Goal: Task Accomplishment & Management: Use online tool/utility

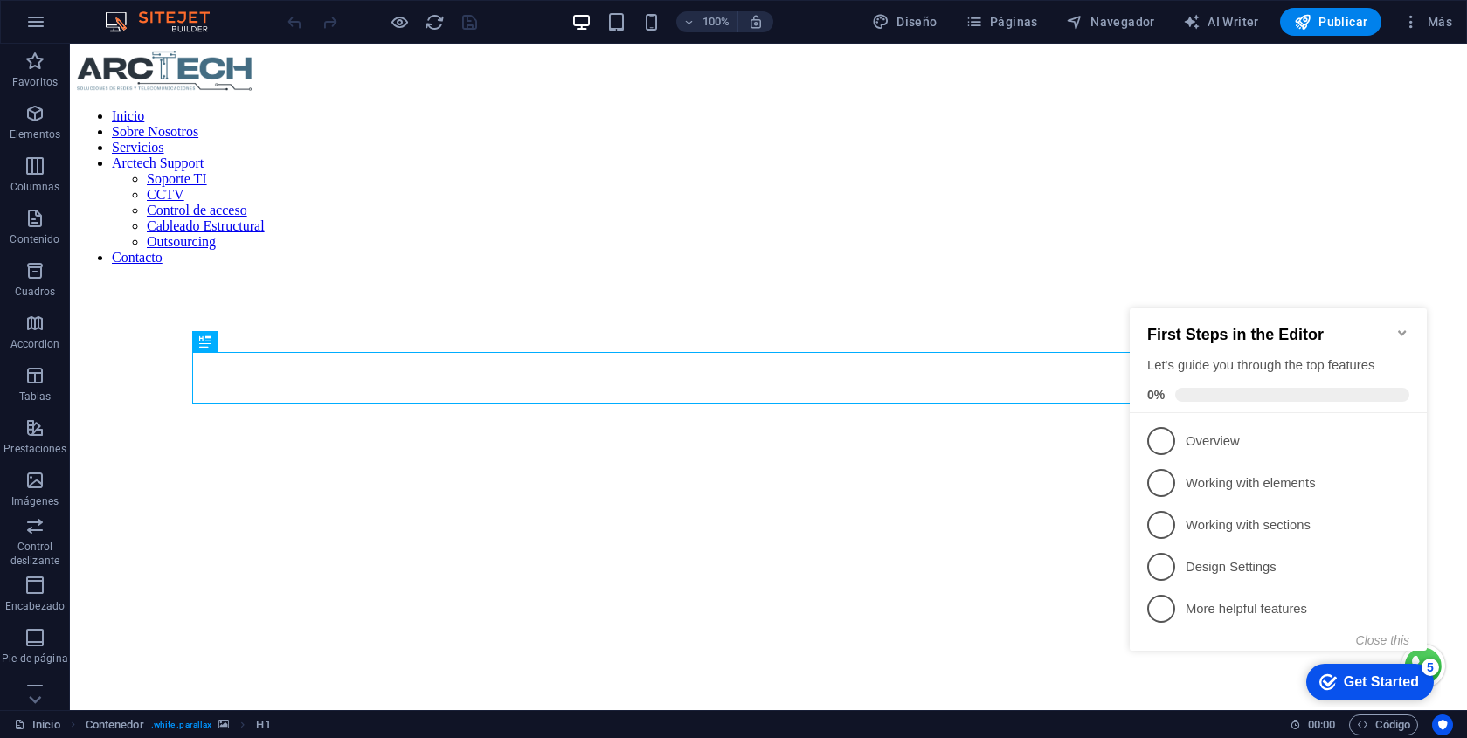
scroll to position [2721, 0]
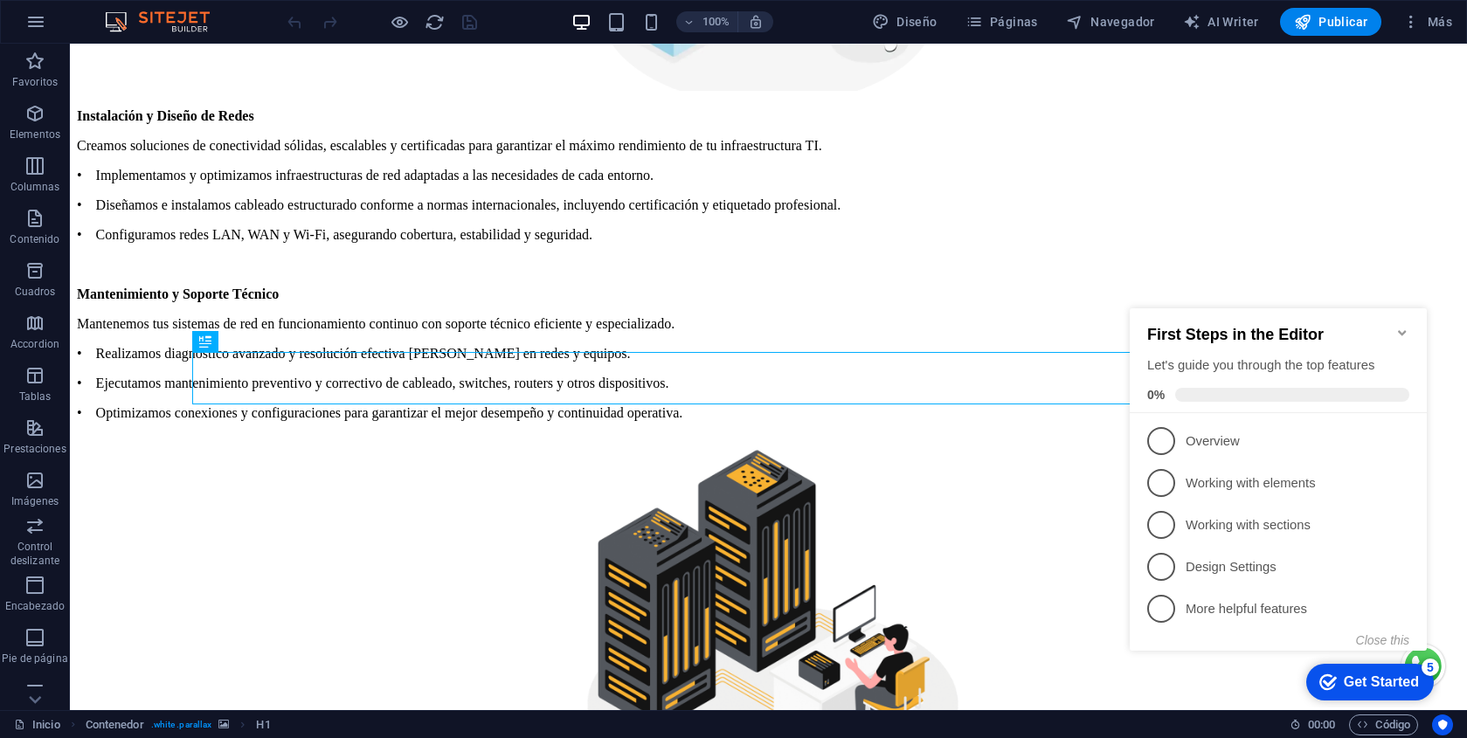
click at [1402, 326] on icon "Minimize checklist" at bounding box center [1402, 333] width 14 height 14
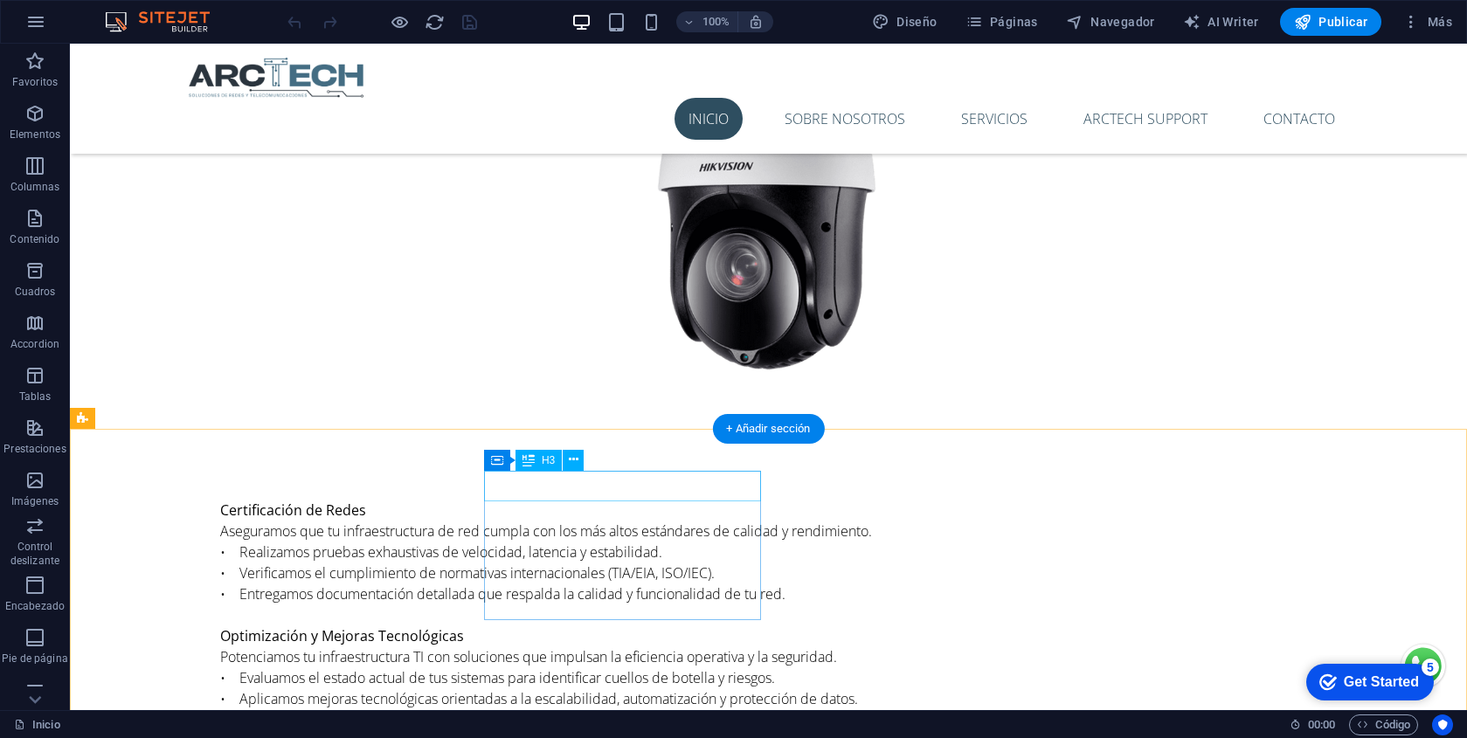
scroll to position [3558, 0]
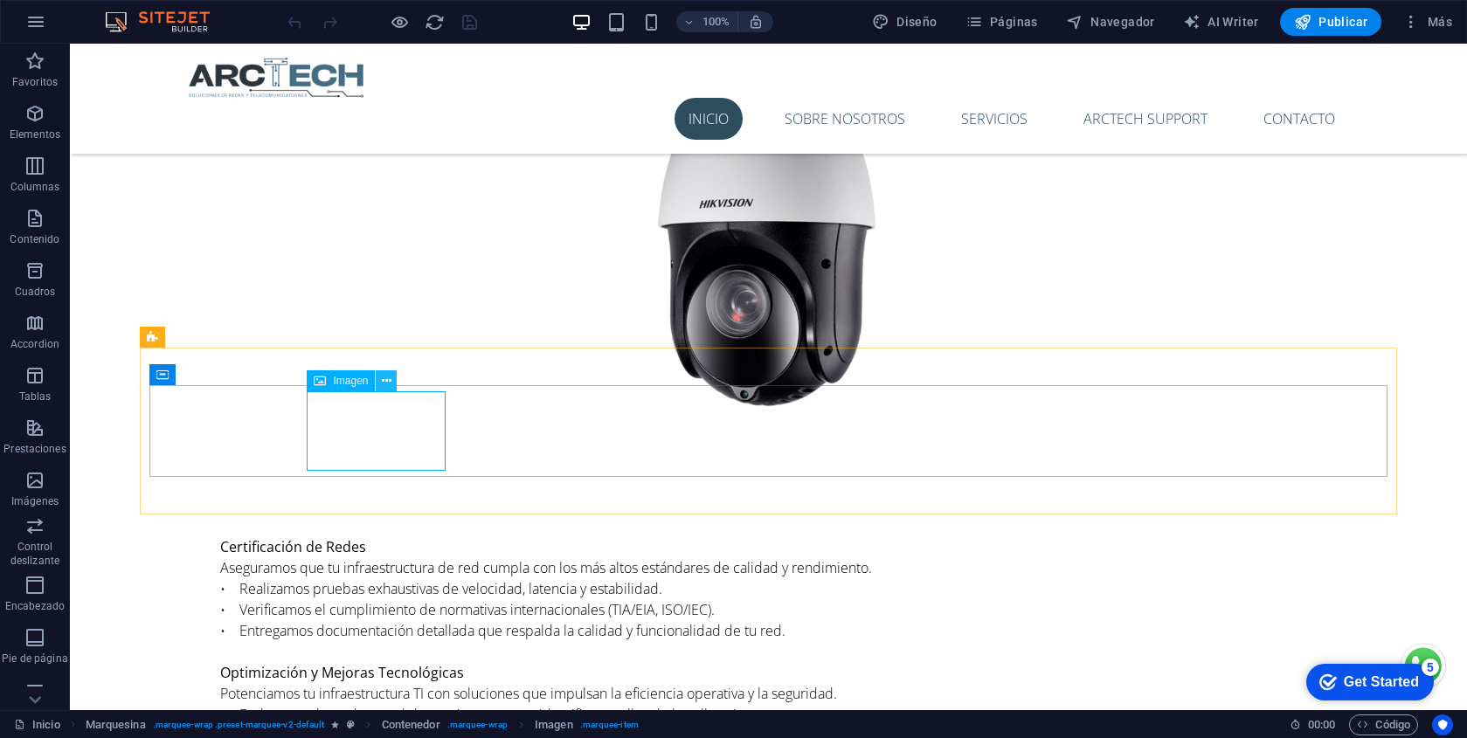
click at [388, 382] on icon at bounding box center [387, 381] width 10 height 18
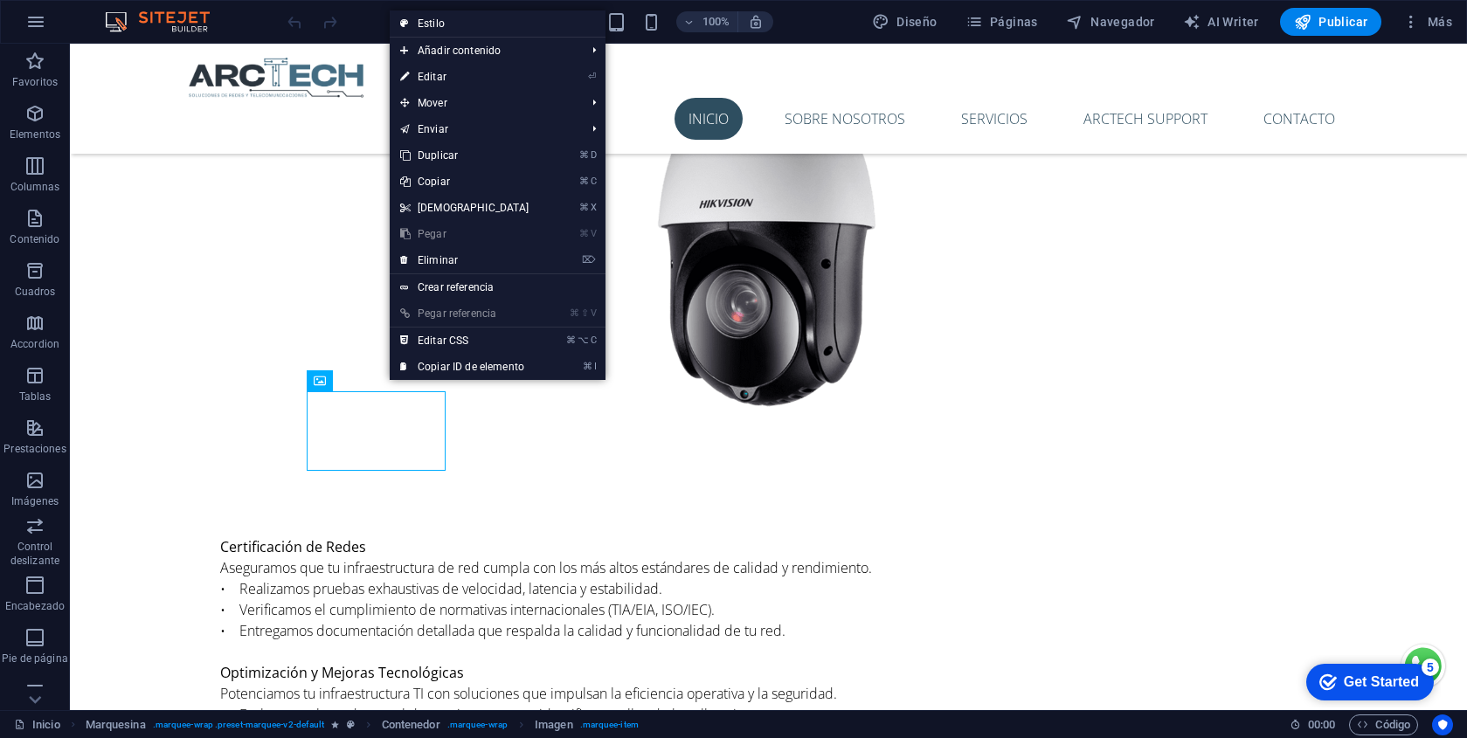
click at [465, 246] on link "⌘ V Pegar" at bounding box center [465, 234] width 150 height 26
click at [465, 249] on link "⌦ Eliminar" at bounding box center [465, 260] width 150 height 26
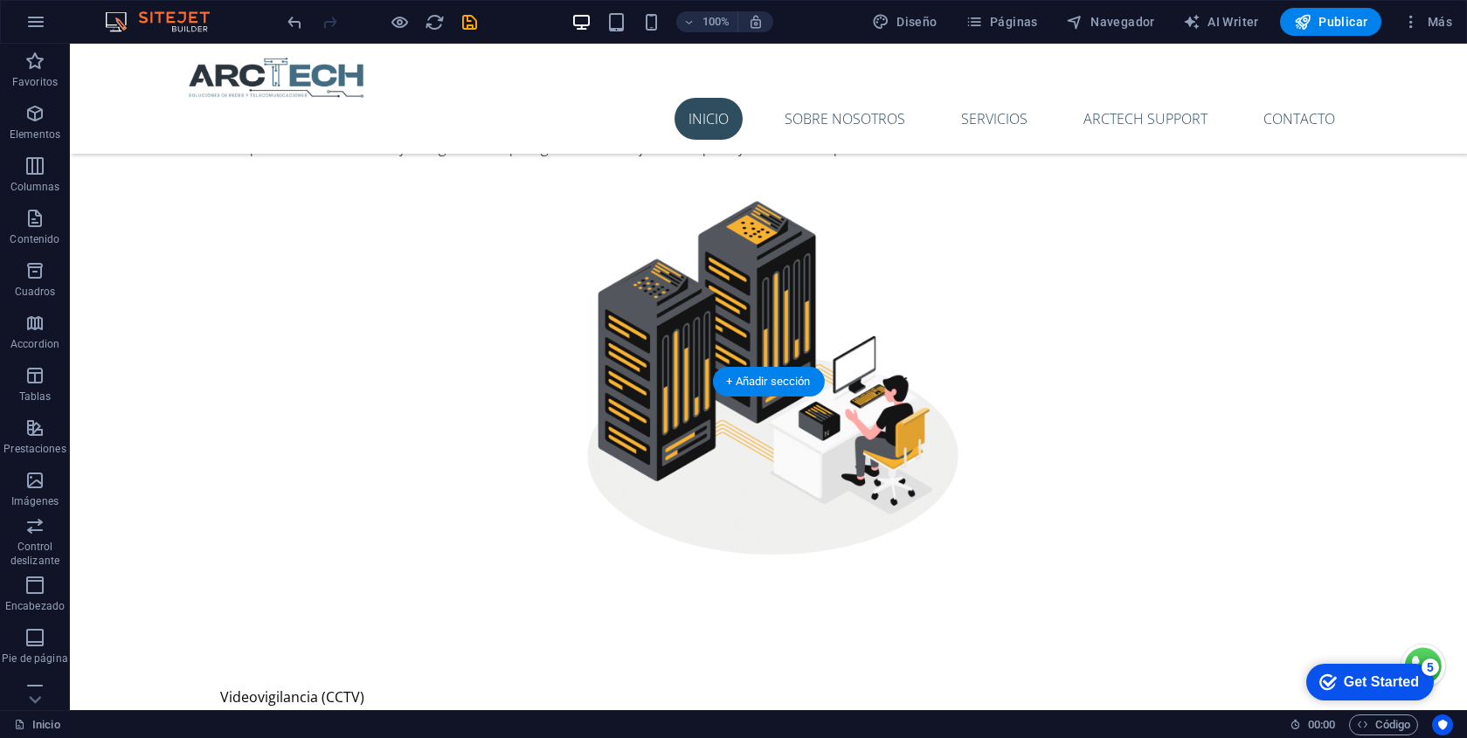
scroll to position [2649, 0]
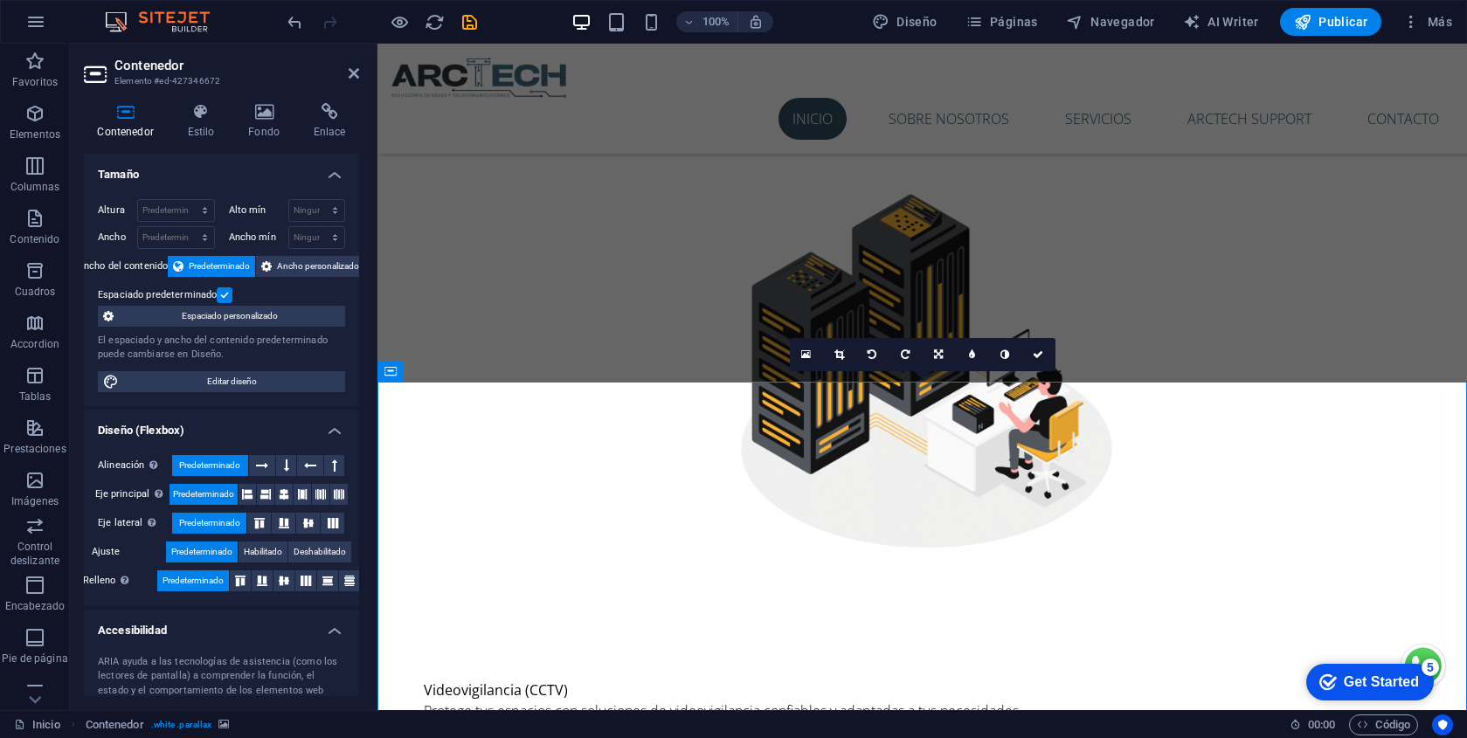
scroll to position [2754, 0]
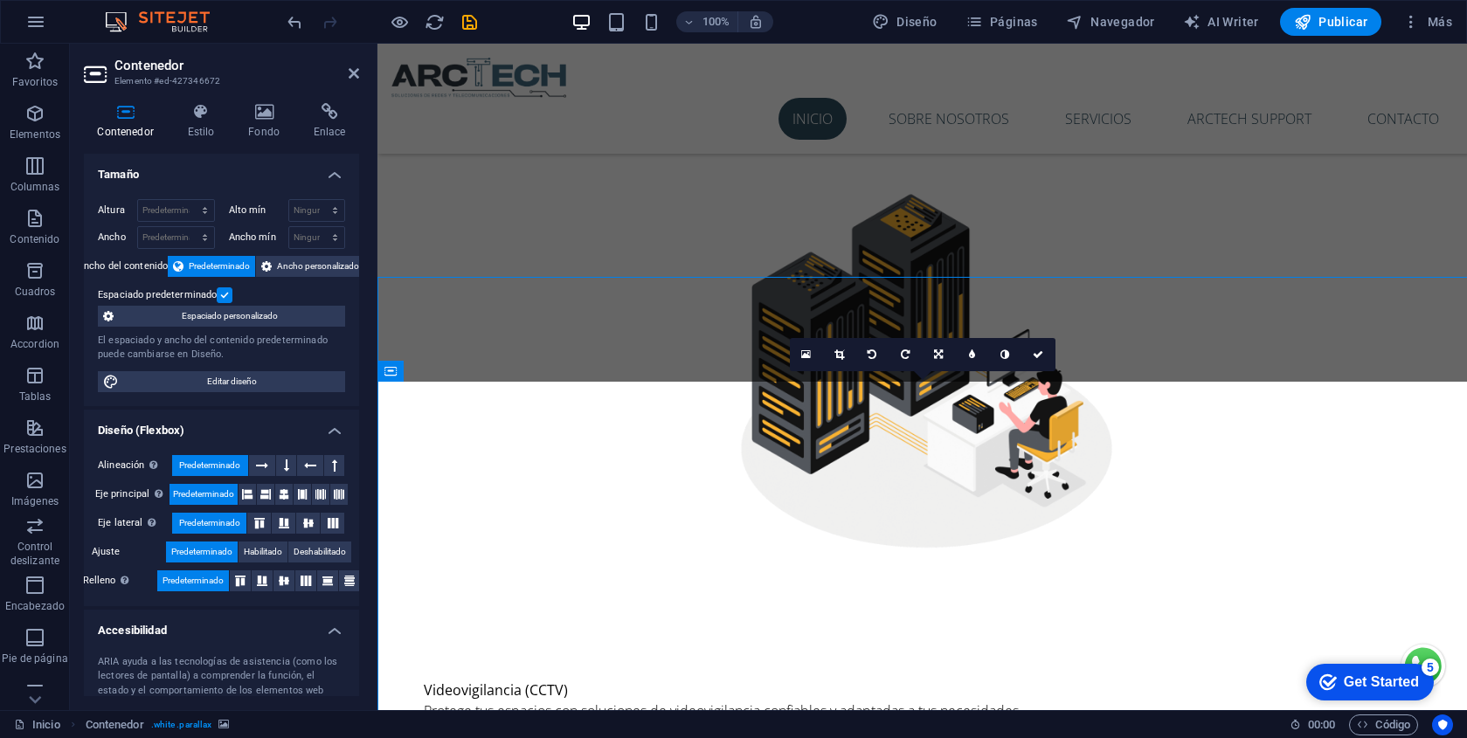
scroll to position [2754, 0]
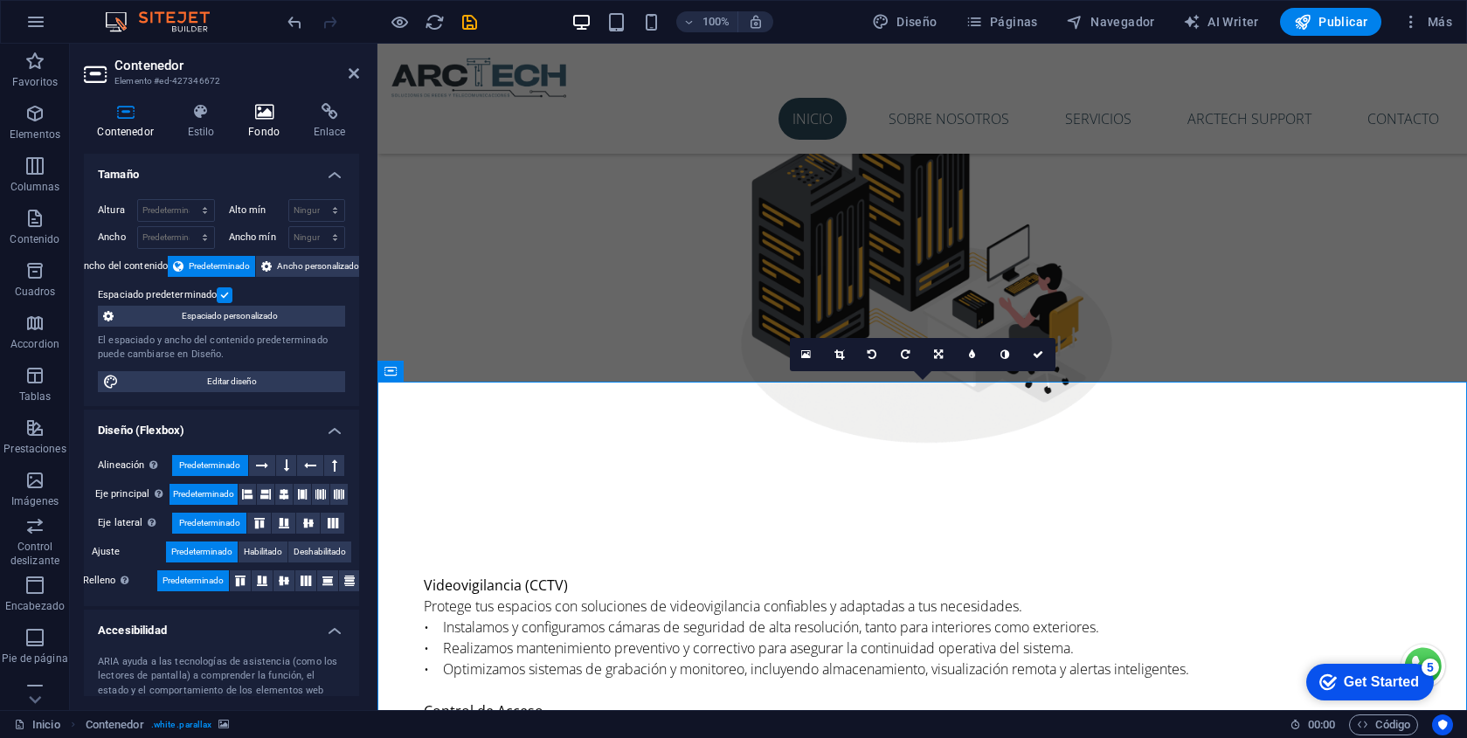
click at [260, 117] on icon at bounding box center [264, 111] width 59 height 17
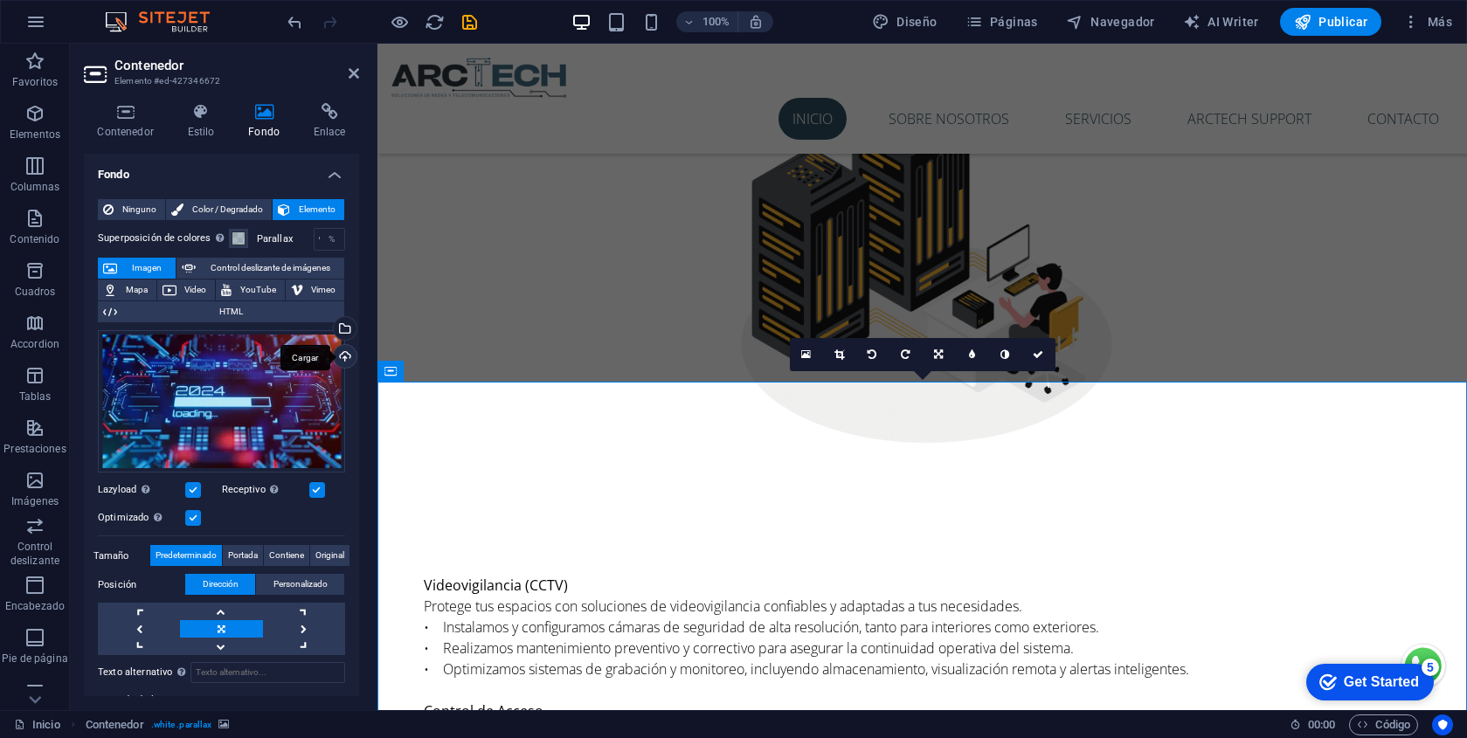
click at [338, 356] on div "Cargar" at bounding box center [343, 358] width 26 height 26
click at [339, 357] on div "Cargar" at bounding box center [343, 358] width 26 height 26
click at [342, 333] on div "Selecciona archivos del administrador de archivos, de la galería de fotos o car…" at bounding box center [343, 330] width 26 height 26
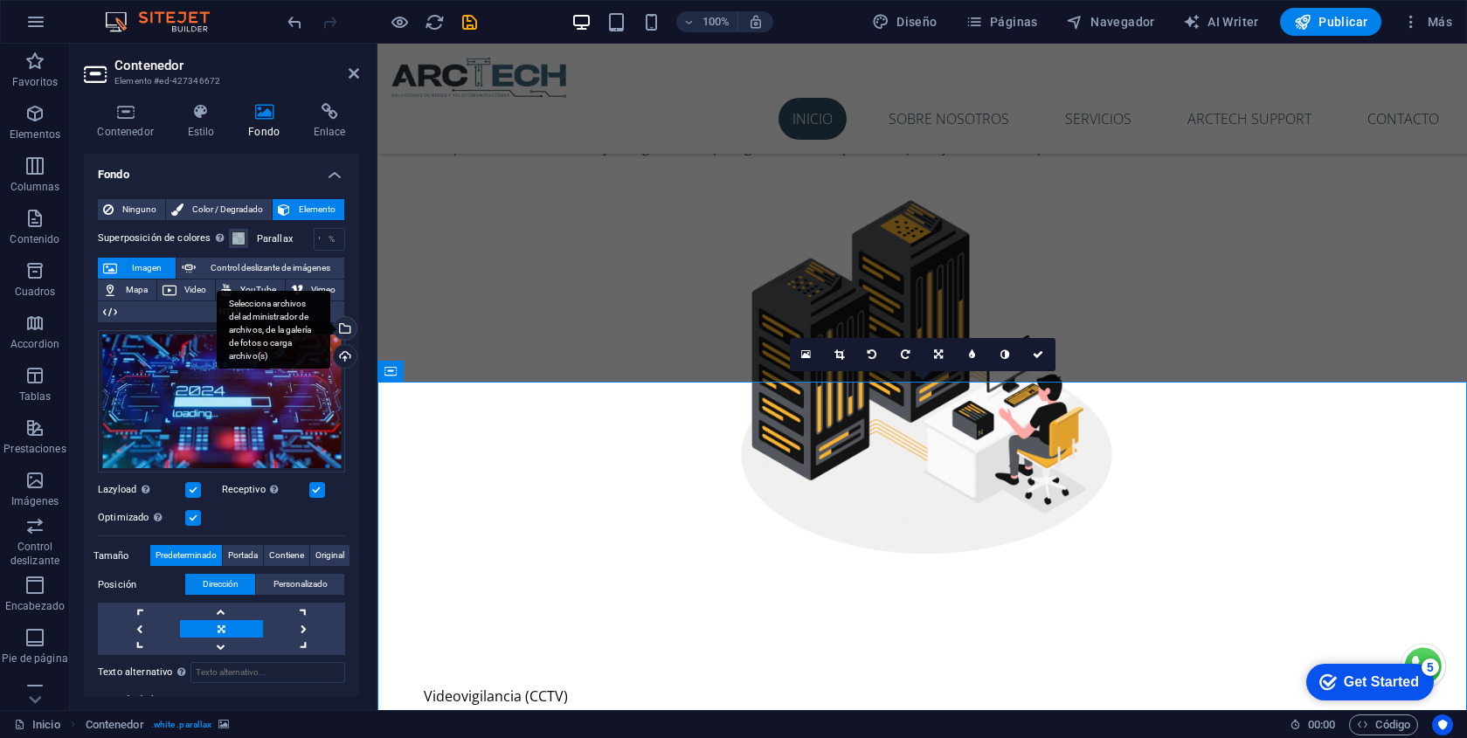
scroll to position [2838, 0]
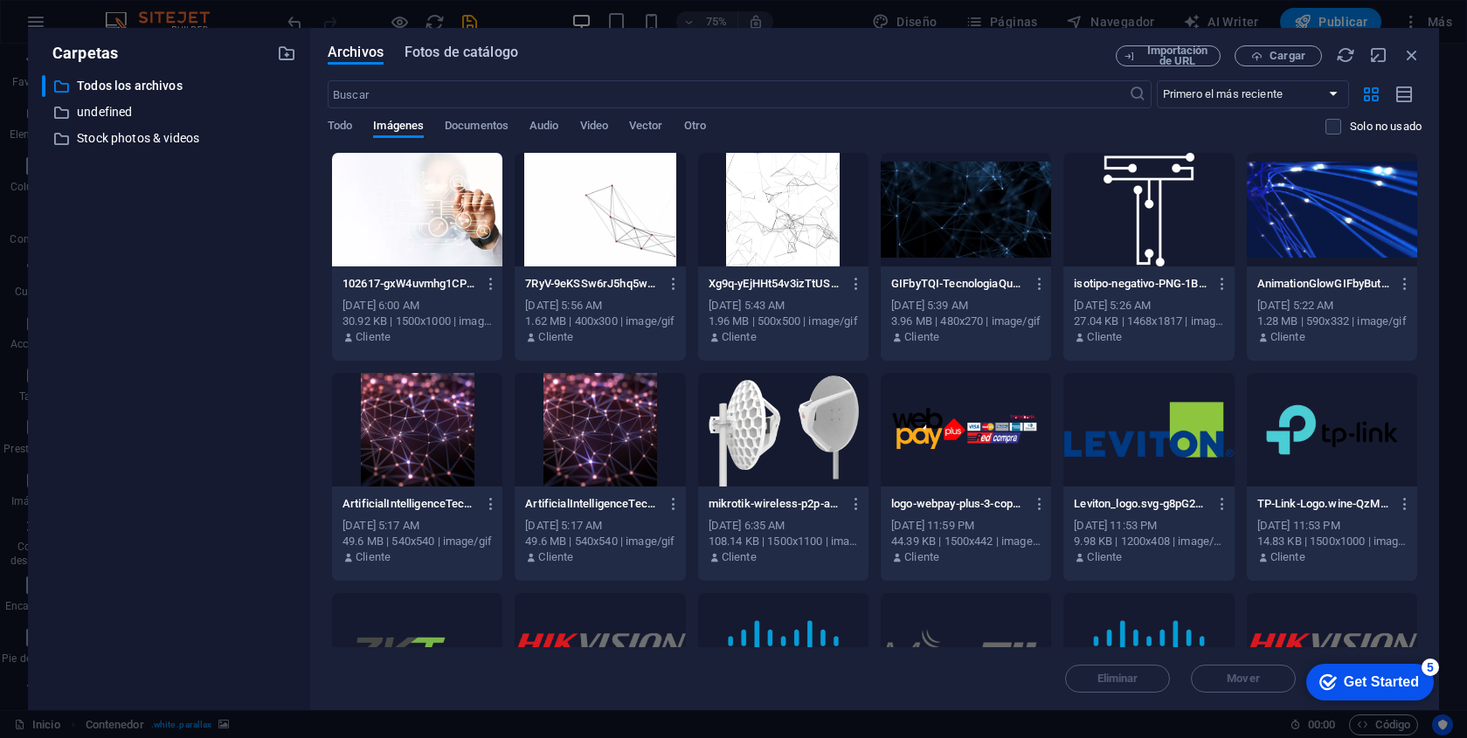
click at [440, 53] on span "Fotos de catálogo" at bounding box center [462, 52] width 114 height 21
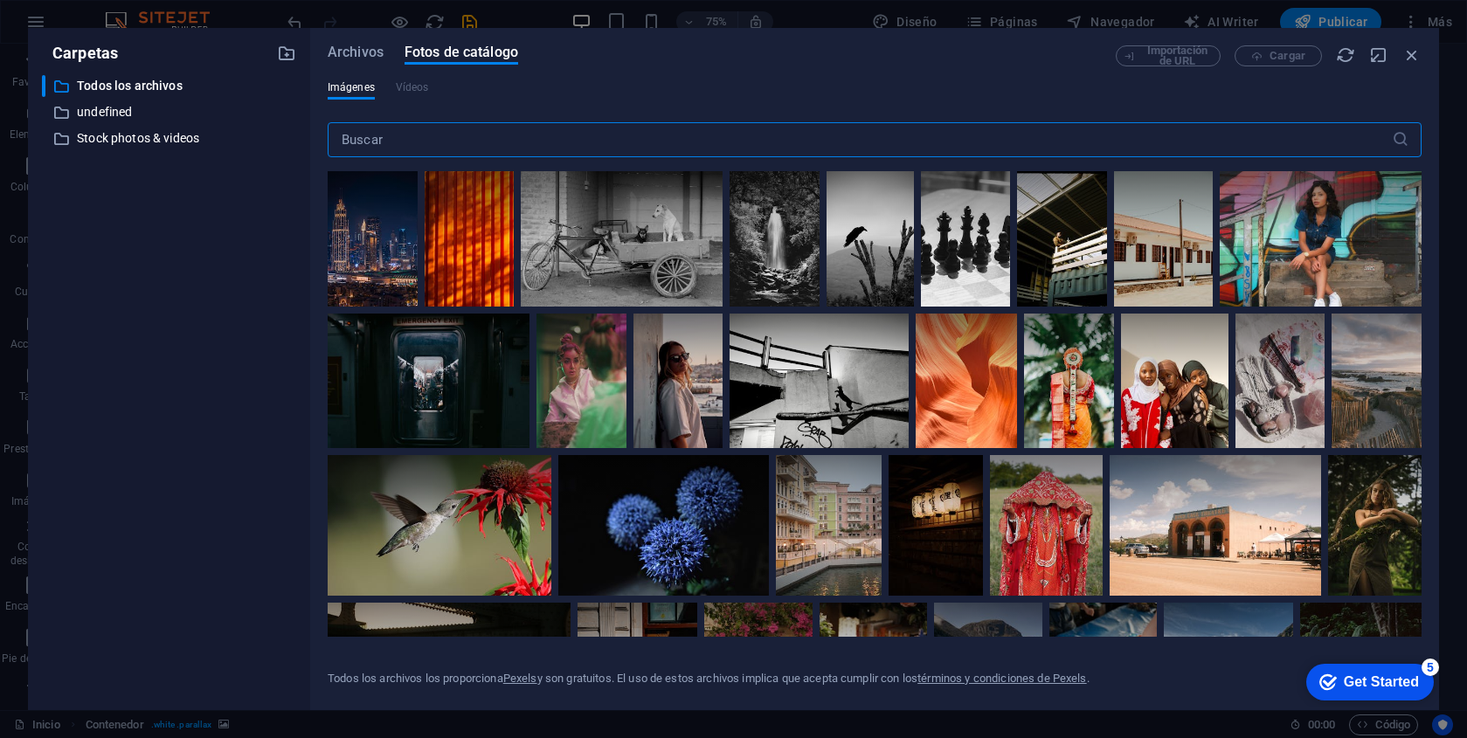
click at [408, 143] on input "text" at bounding box center [860, 139] width 1064 height 35
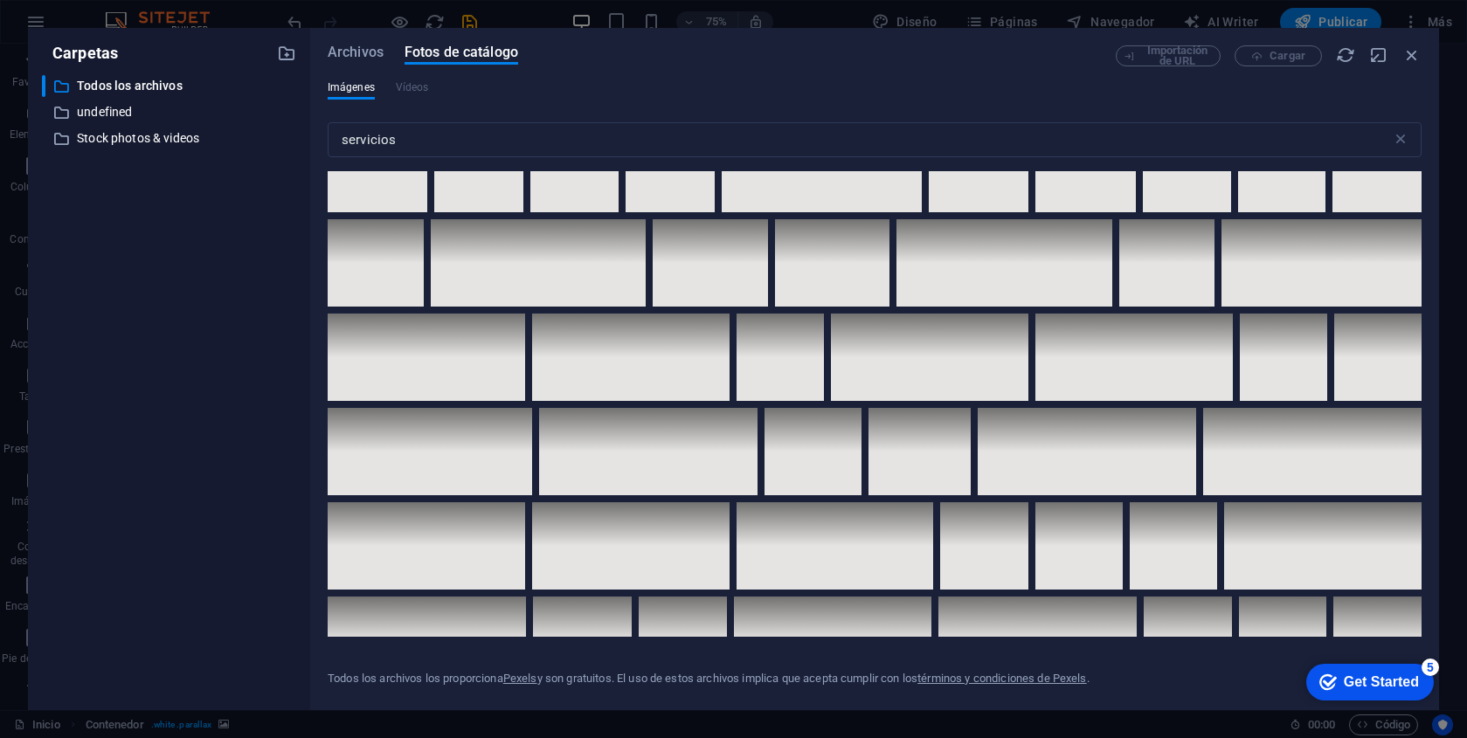
scroll to position [5321, 0]
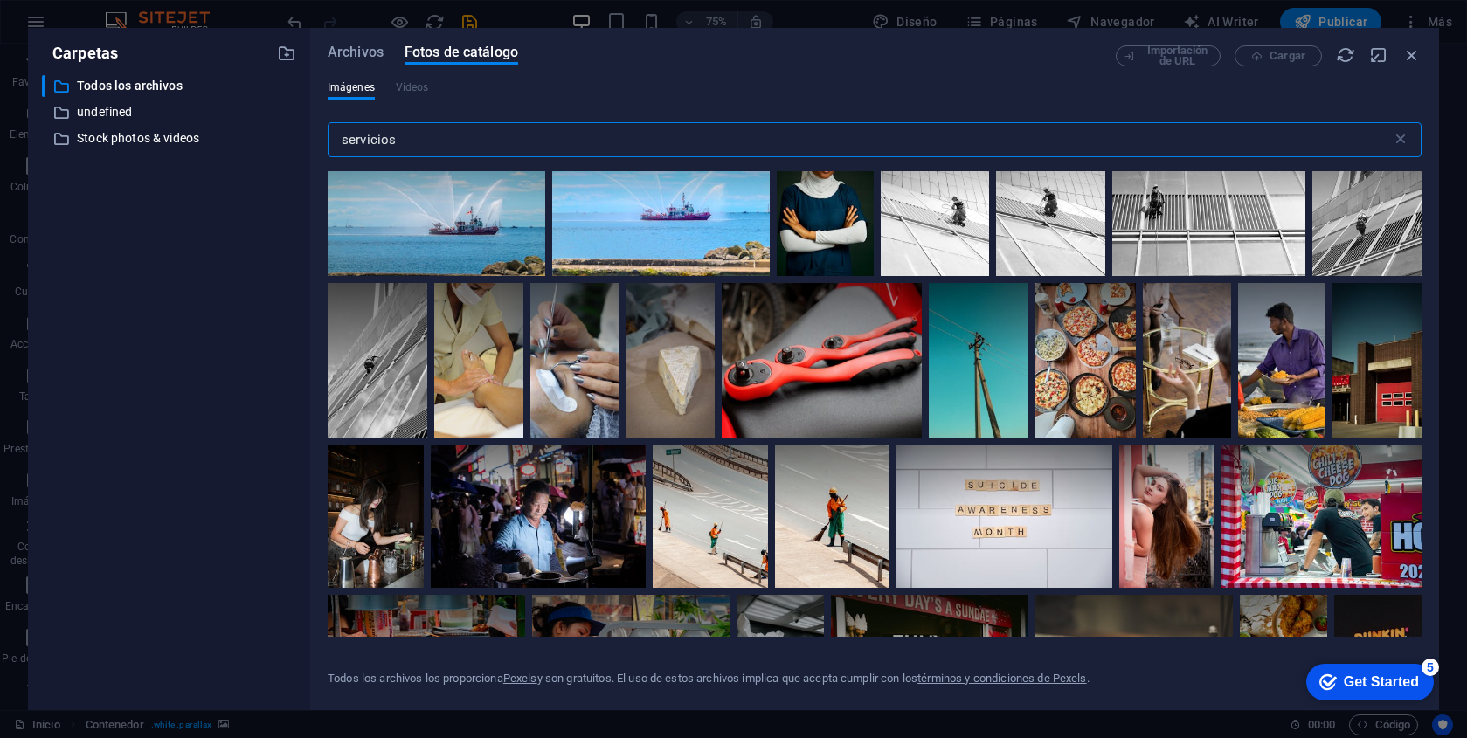
click at [559, 127] on input "servicios" at bounding box center [860, 139] width 1064 height 35
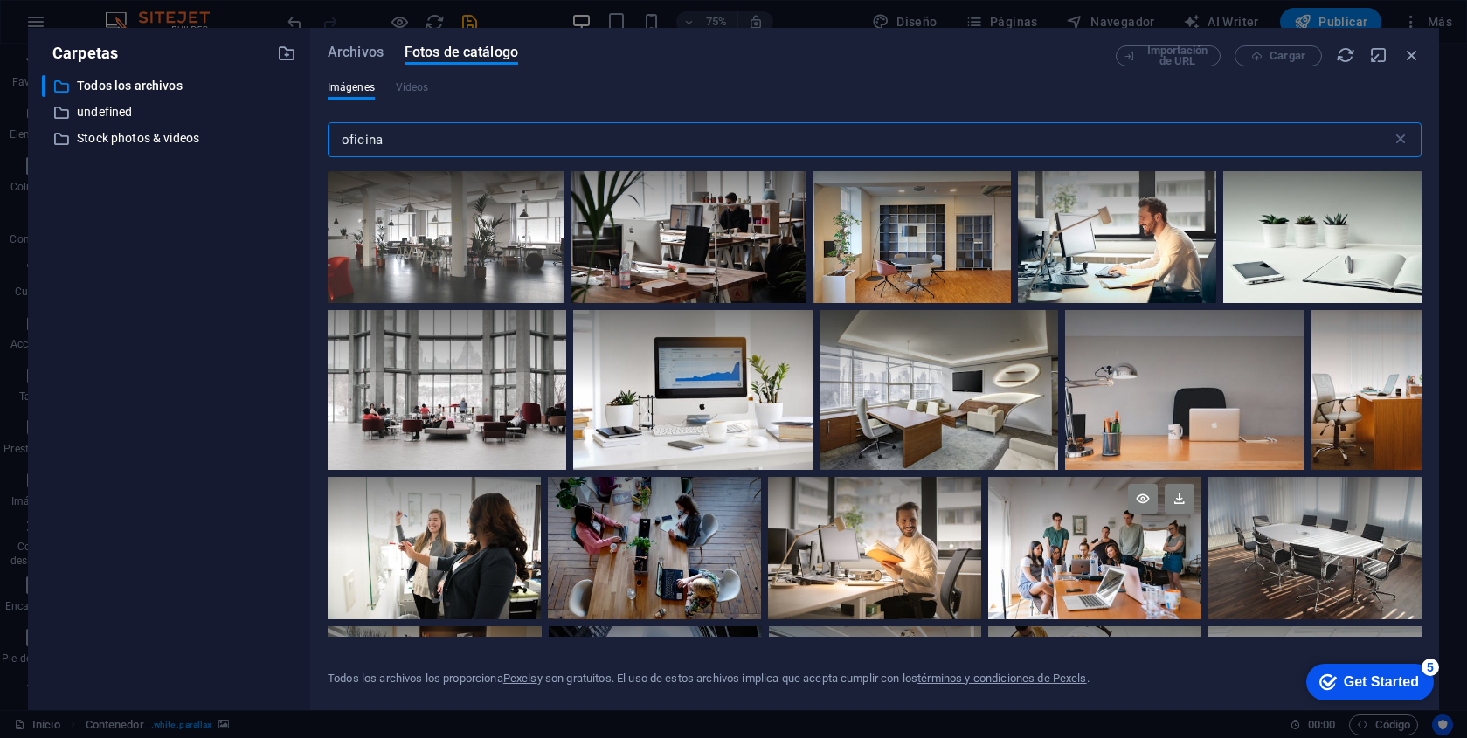
type input "oficina"
click at [1111, 585] on div at bounding box center [1094, 548] width 213 height 142
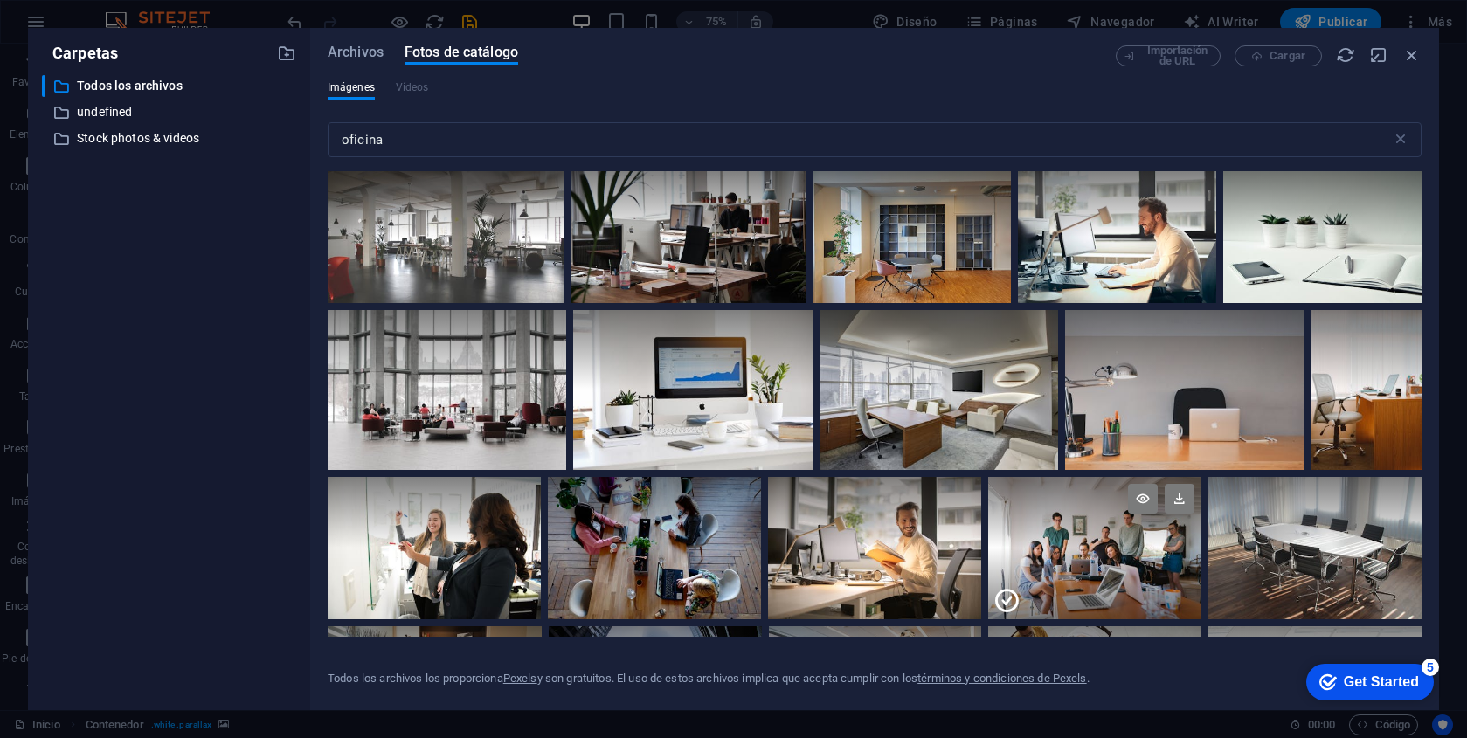
click at [1111, 585] on div at bounding box center [1094, 583] width 213 height 71
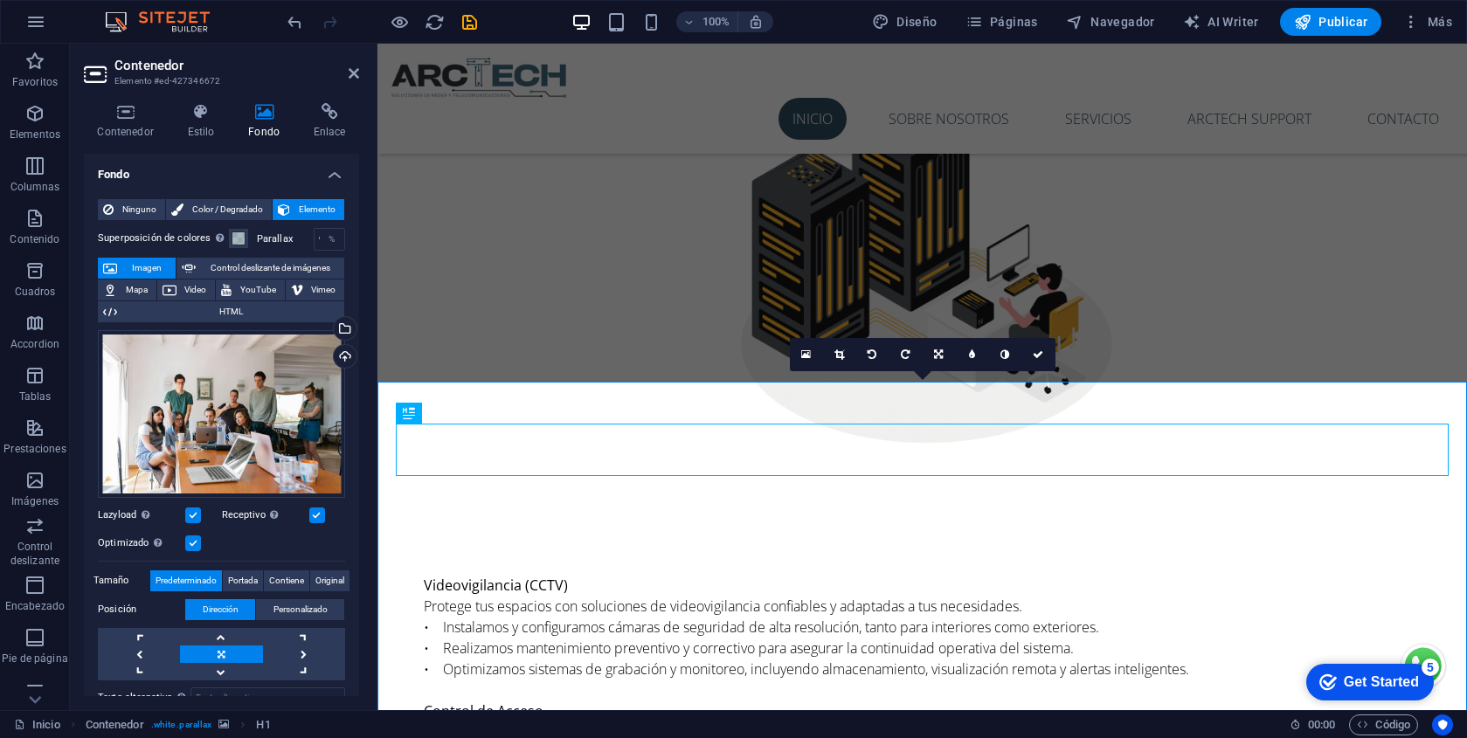
click at [360, 73] on aside "Contenedor Elemento #ed-427346672 Contenedor Estilo Fondo Enlace Tamaño Altura …" at bounding box center [224, 377] width 308 height 667
click at [358, 73] on icon at bounding box center [354, 73] width 10 height 14
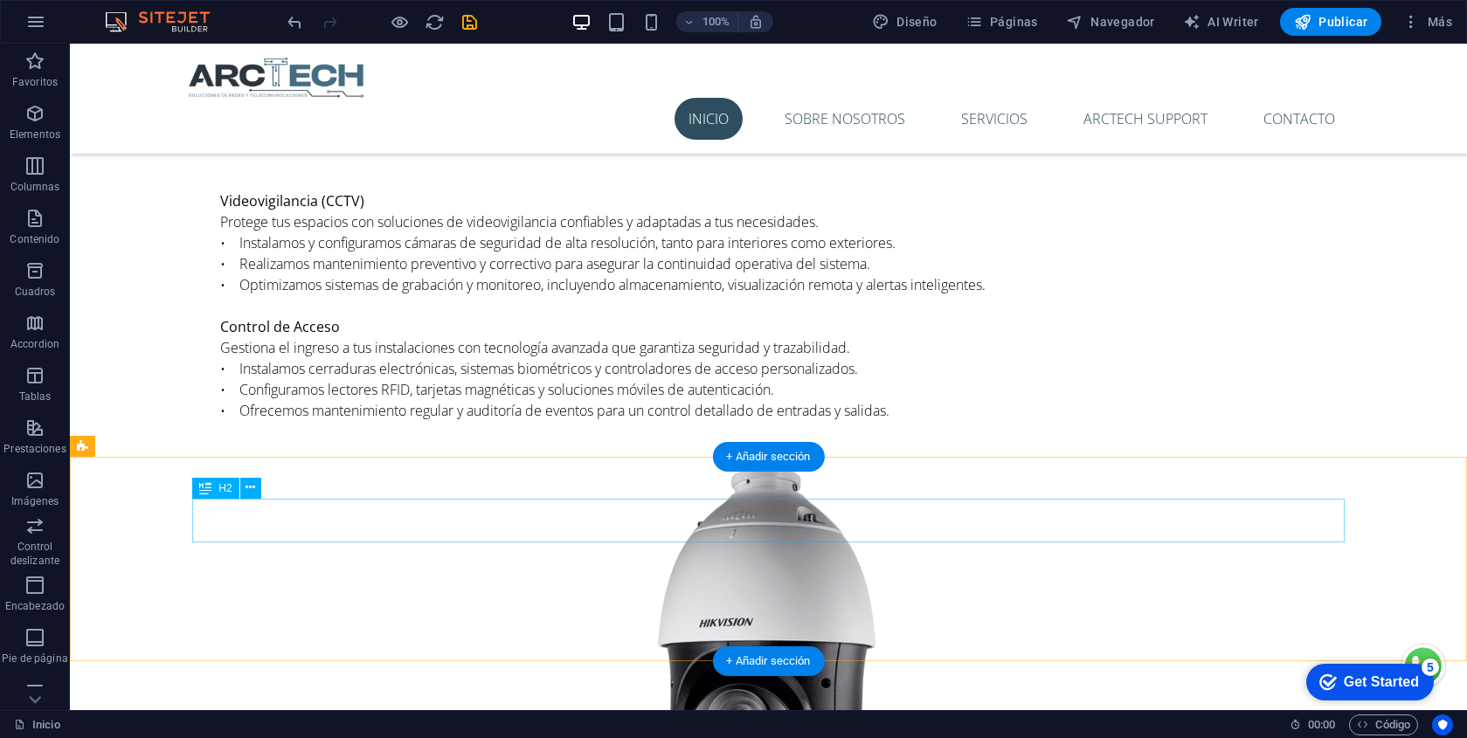
scroll to position [3149, 0]
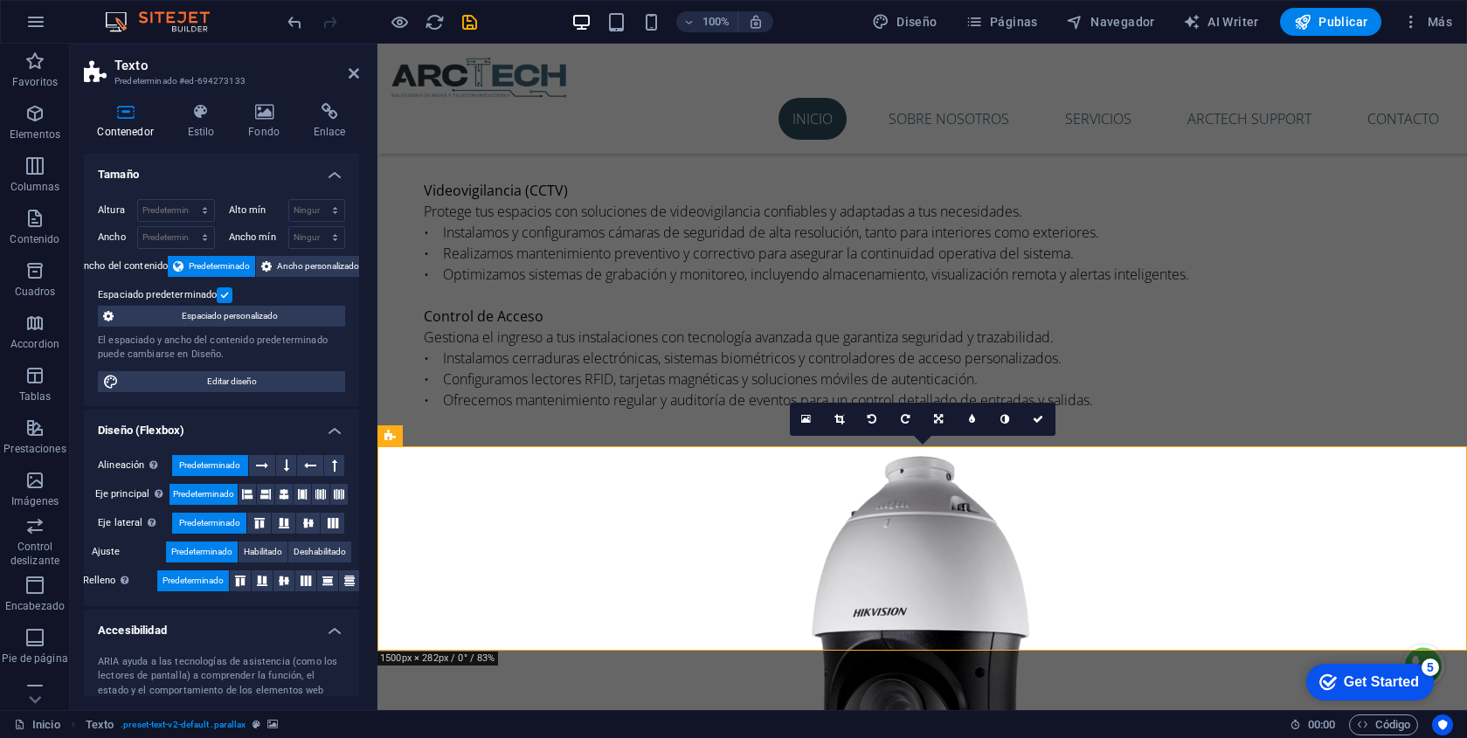
scroll to position [3254, 0]
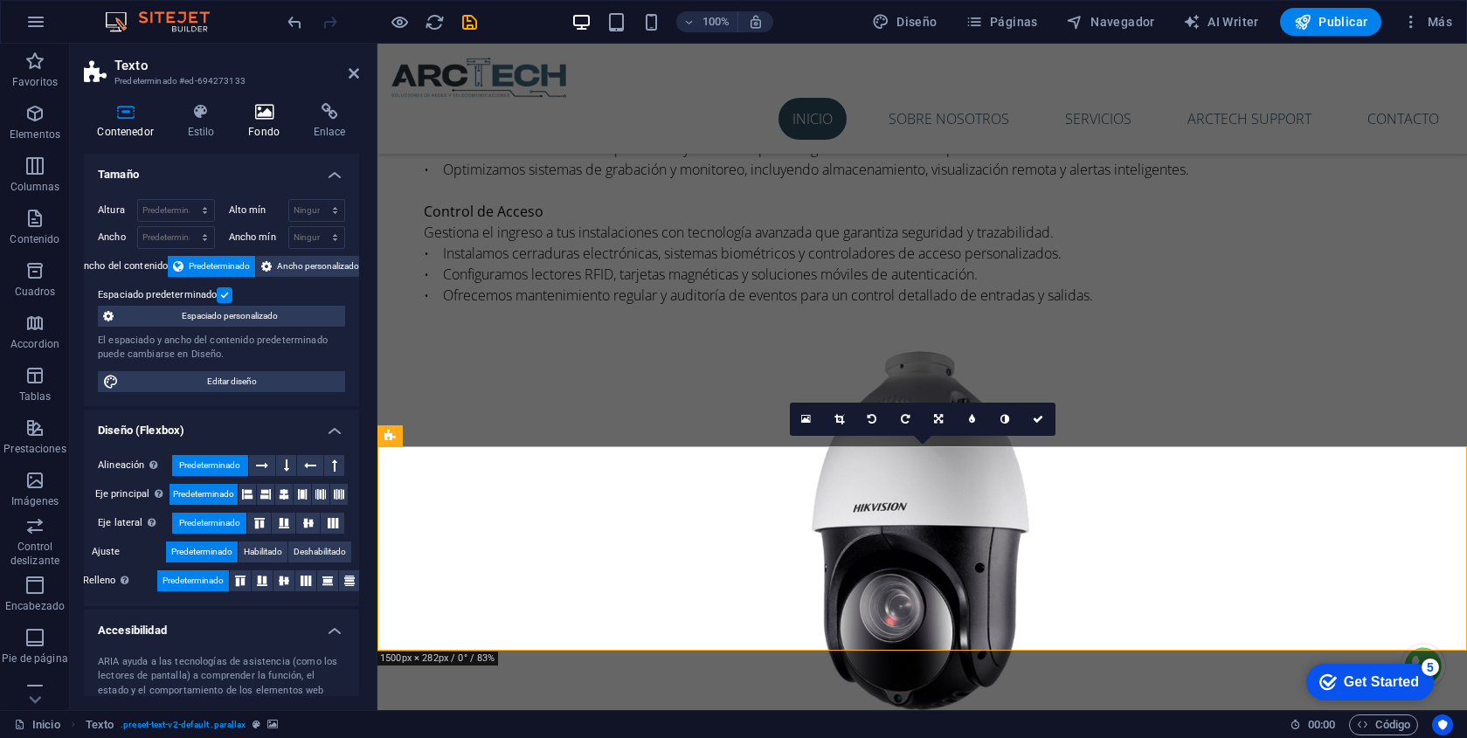
click at [261, 120] on icon at bounding box center [264, 111] width 59 height 17
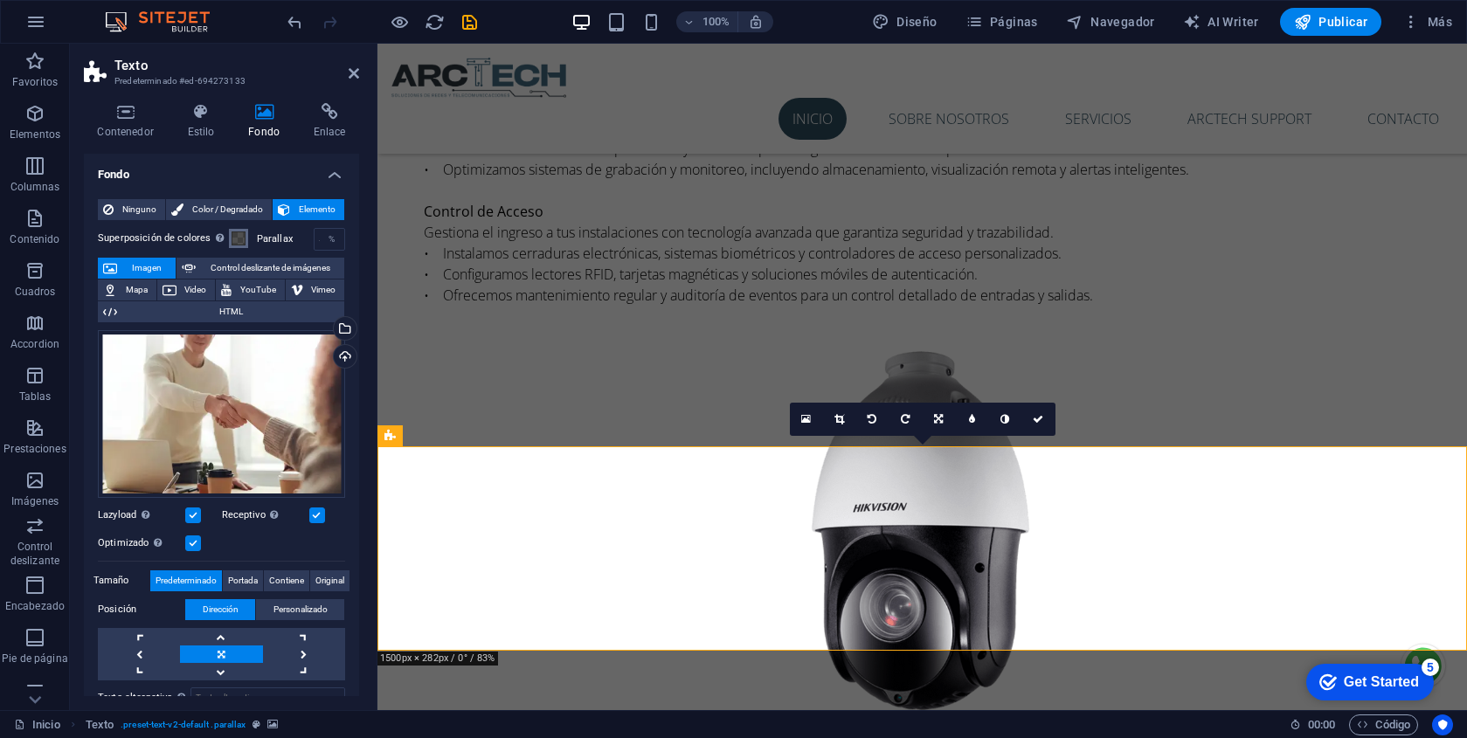
click at [240, 239] on span at bounding box center [239, 239] width 14 height 14
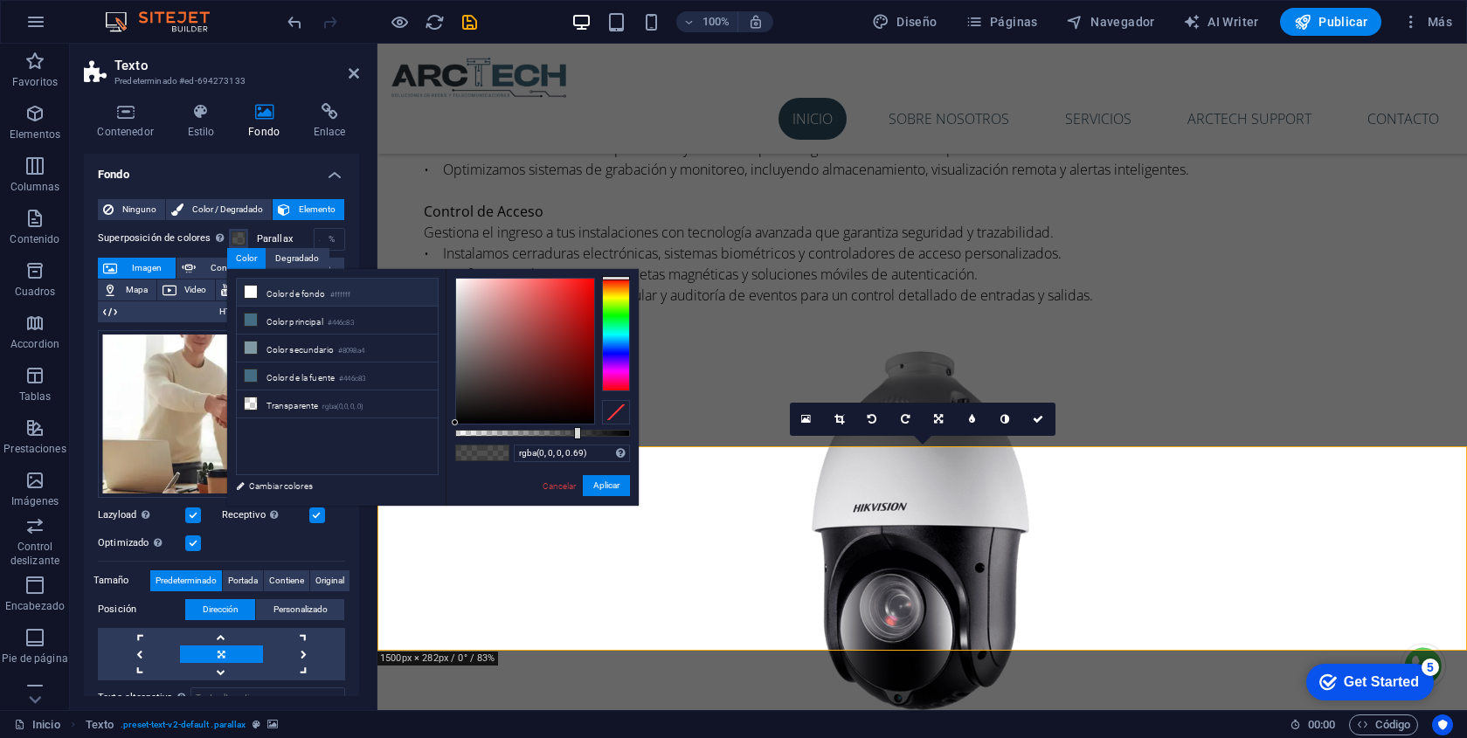
click at [281, 294] on li "Color de fondo #ffffff" at bounding box center [337, 293] width 201 height 28
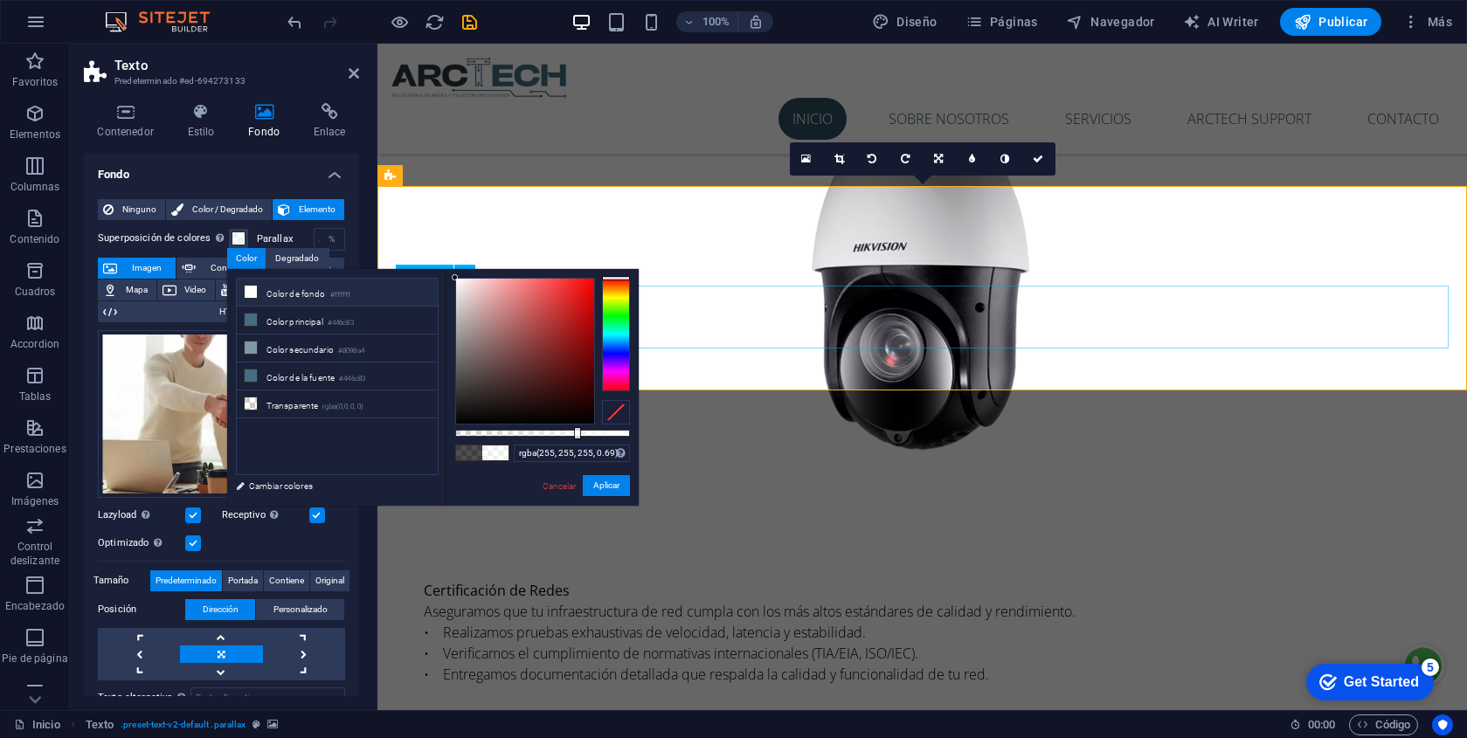
scroll to position [3476, 0]
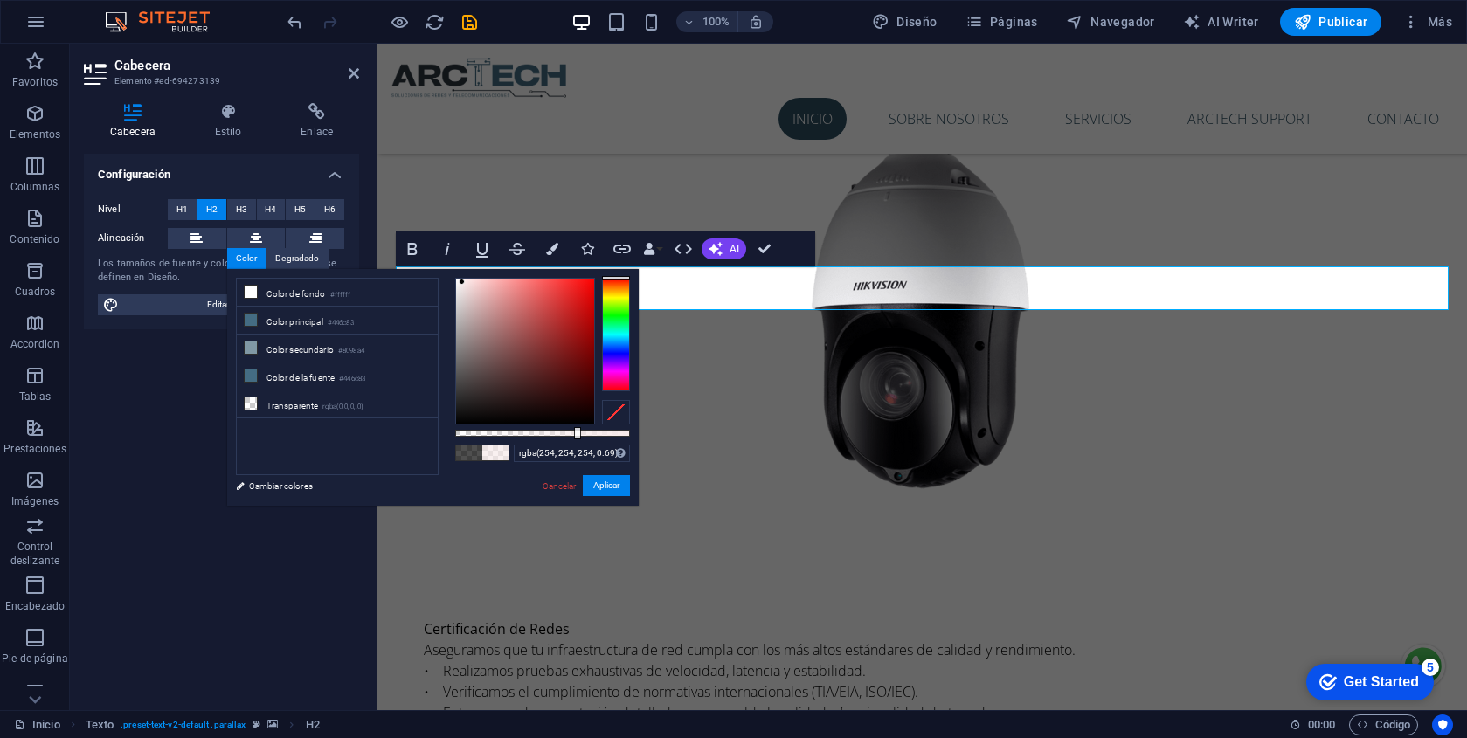
type input "rgba(255, 255, 255, 0.69)"
drag, startPoint x: 578, startPoint y: 410, endPoint x: 437, endPoint y: 271, distance: 198.3
click at [437, 271] on div "less Color de fondo #ffffff Color principal #446c83 Color secundario #8098a4 Co…" at bounding box center [433, 387] width 412 height 237
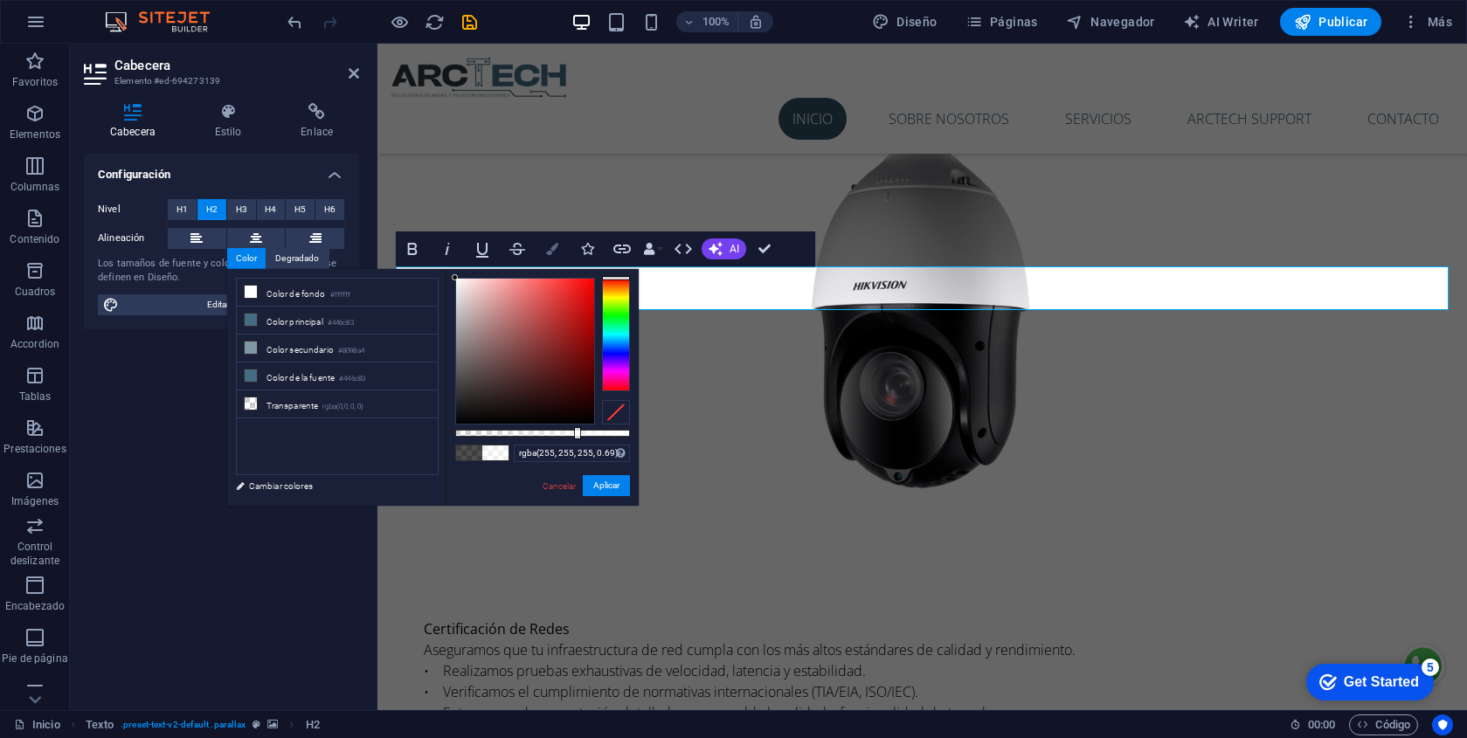
click at [551, 252] on icon "button" at bounding box center [552, 249] width 12 height 12
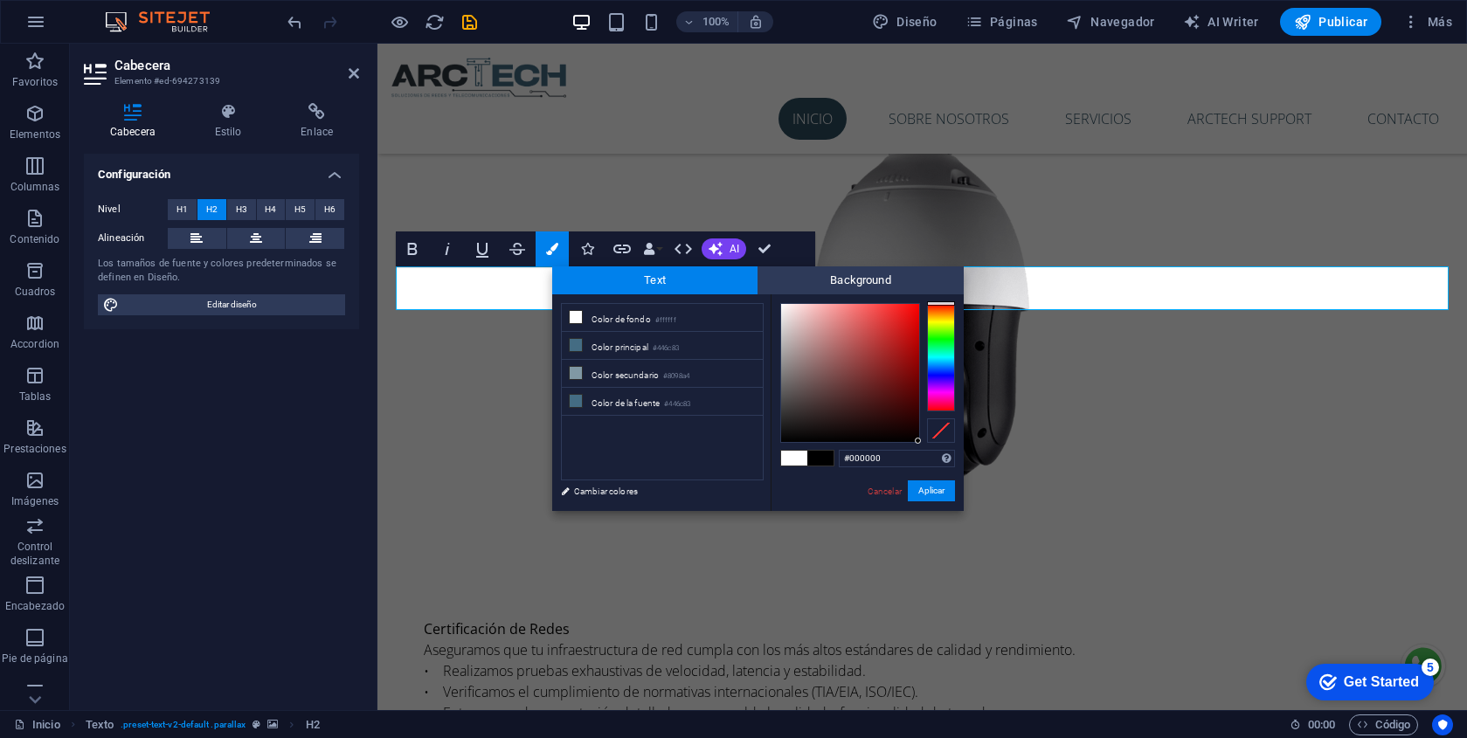
drag, startPoint x: 897, startPoint y: 410, endPoint x: 939, endPoint y: 470, distance: 73.9
click at [939, 470] on div "#000000 Formatos soportados #0852ed rgb(8, 82, 237) rgba(8, 82, 237, 90%) hsv(2…" at bounding box center [867, 529] width 193 height 470
click at [1035, 290] on div "H1 Contenedor Separador Contenedor Predeterminado Contenedor H3 Texto Superposi…" at bounding box center [922, 377] width 1090 height 667
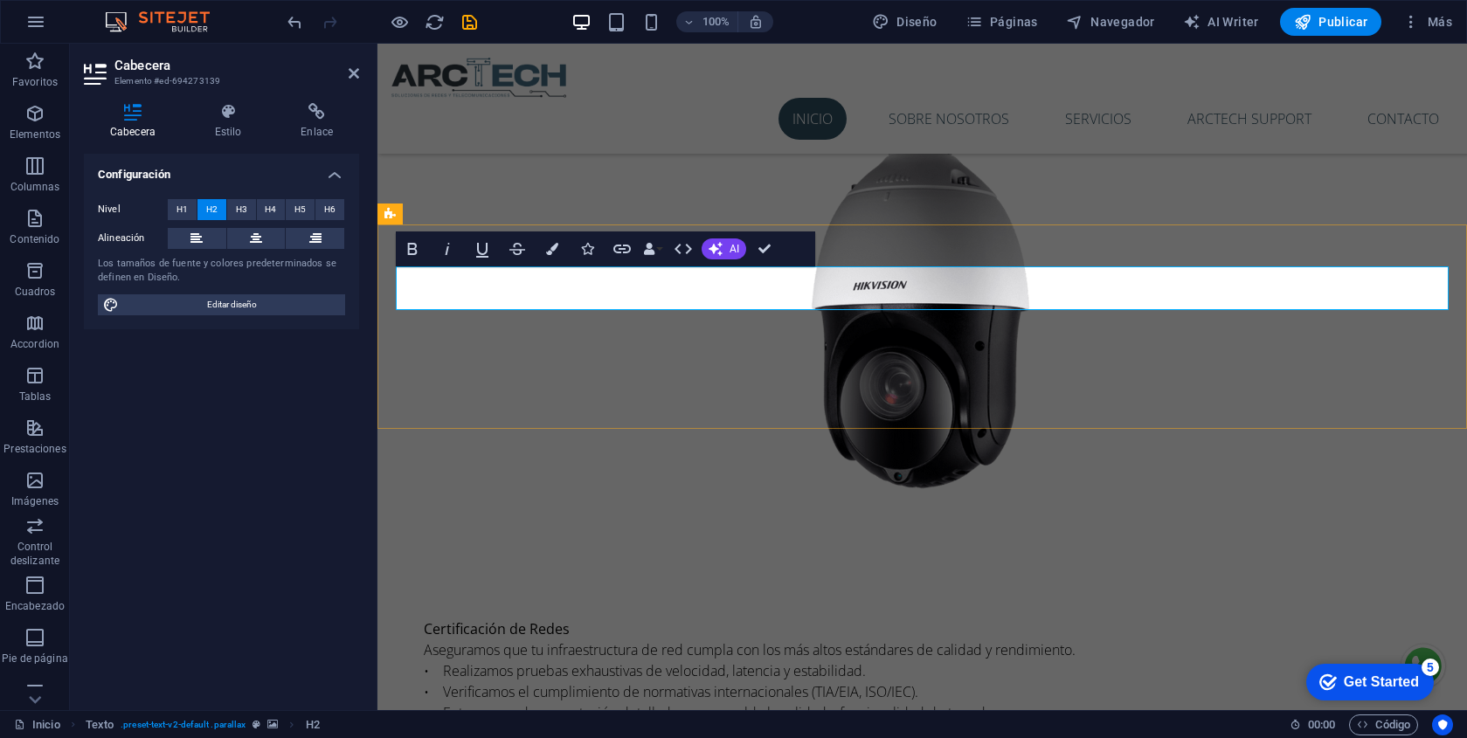
drag, startPoint x: 1009, startPoint y: 288, endPoint x: 401, endPoint y: 274, distance: 608.3
click at [556, 249] on icon "button" at bounding box center [552, 249] width 12 height 12
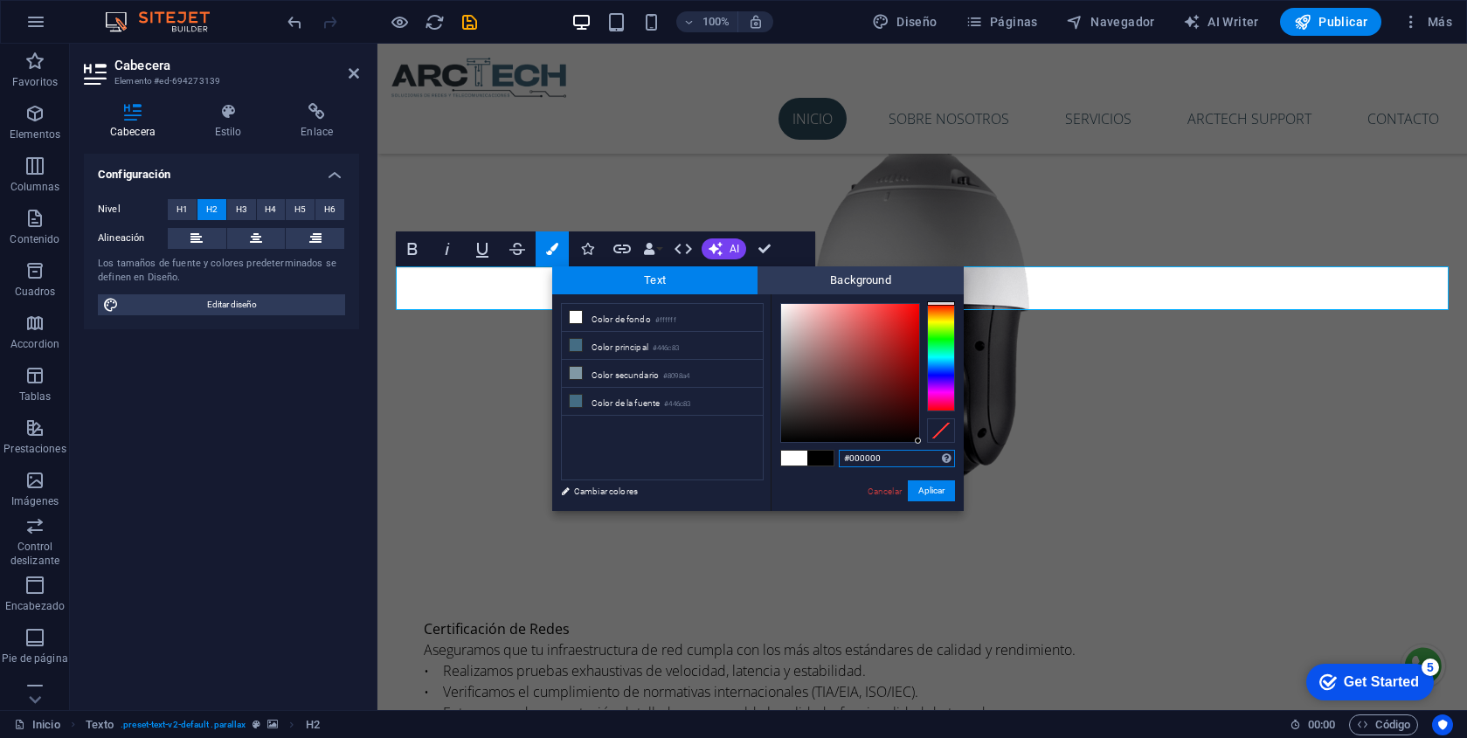
drag, startPoint x: 907, startPoint y: 431, endPoint x: 931, endPoint y: 446, distance: 27.9
click at [931, 446] on div "#000000 Formatos soportados #0852ed rgb(8, 82, 237) rgba(8, 82, 237, 90%) hsv(2…" at bounding box center [867, 529] width 193 height 470
click at [938, 496] on button "Aplicar" at bounding box center [931, 491] width 47 height 21
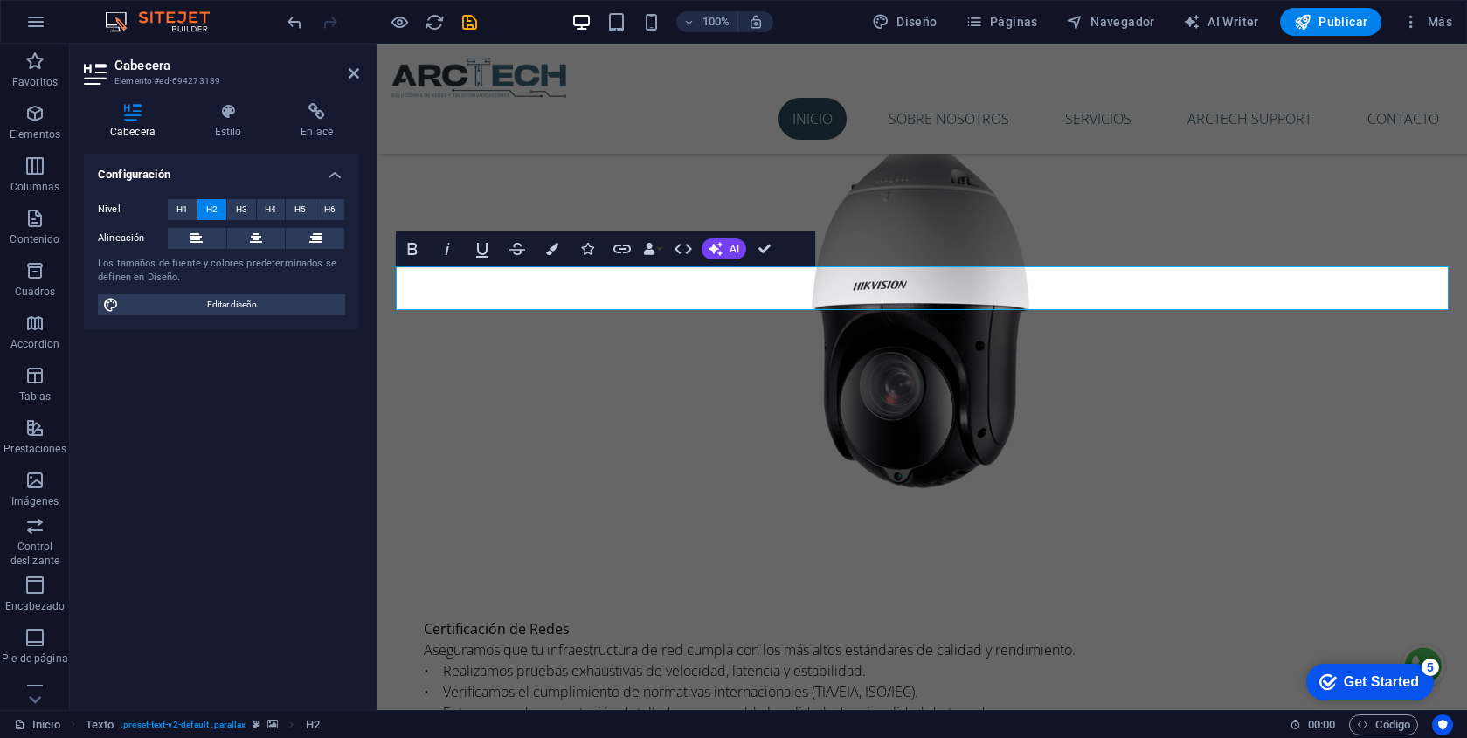
click at [966, 402] on div "H1 Contenedor Separador Contenedor Predeterminado Contenedor H3 Texto Superposi…" at bounding box center [922, 377] width 1090 height 667
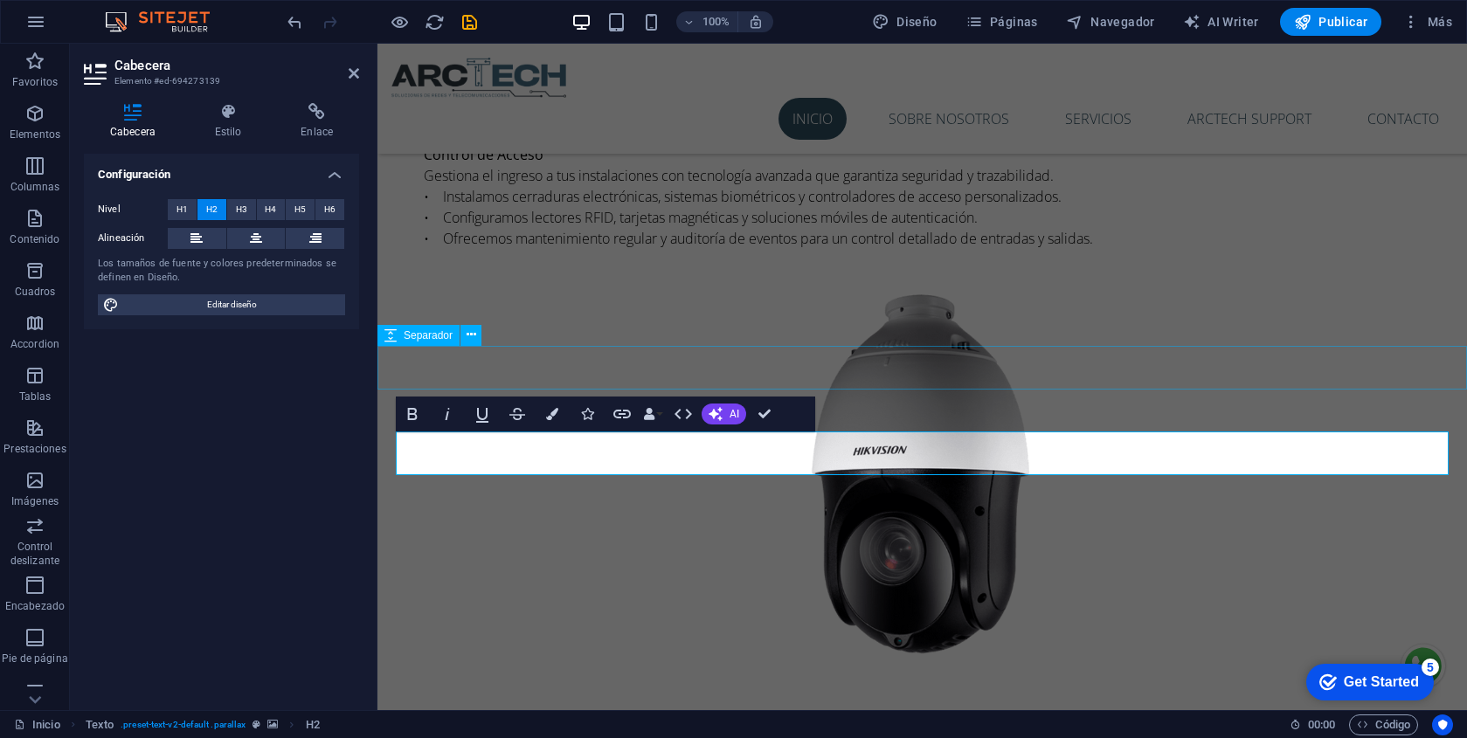
scroll to position [3348, 0]
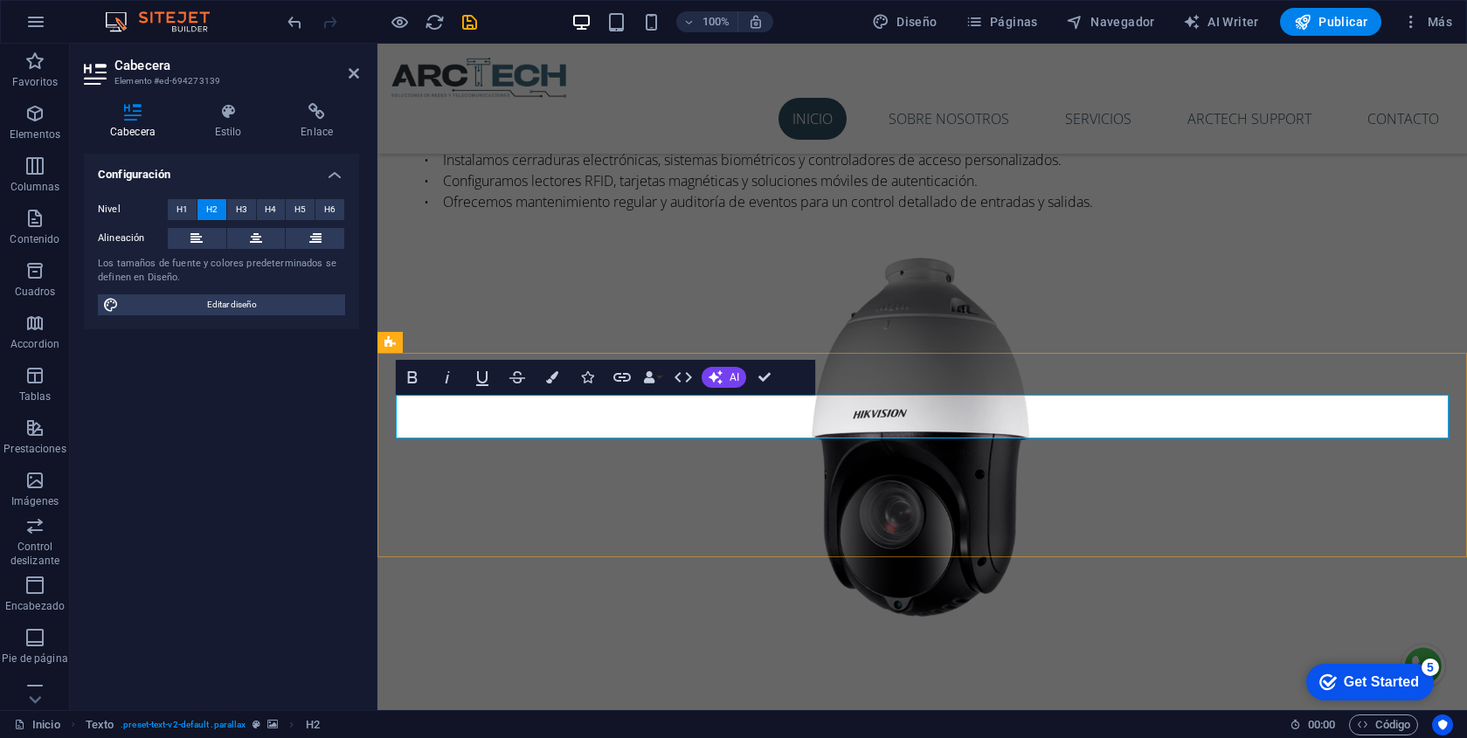
click at [551, 381] on icon "button" at bounding box center [552, 377] width 12 height 12
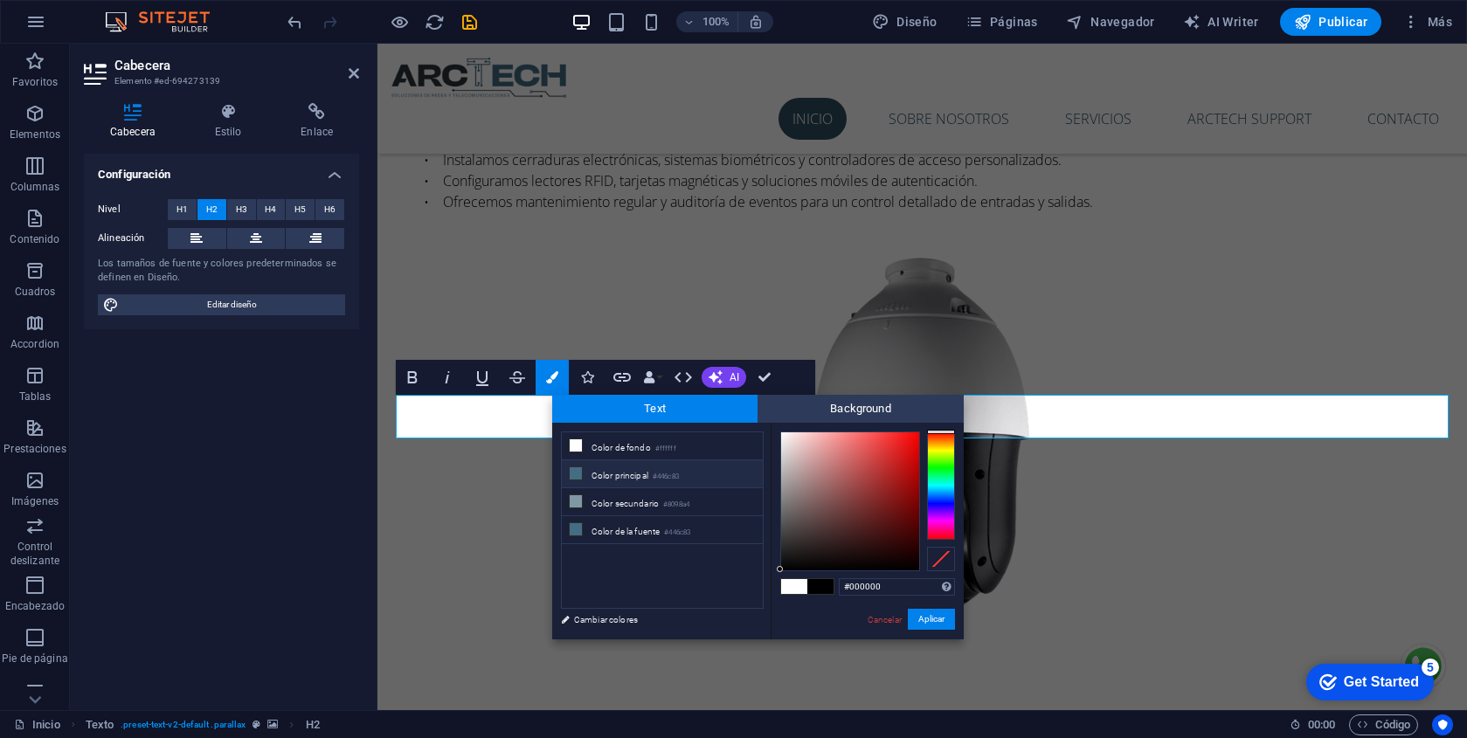
click at [588, 470] on li "Color principal #446c83" at bounding box center [662, 474] width 201 height 28
type input "#446c83"
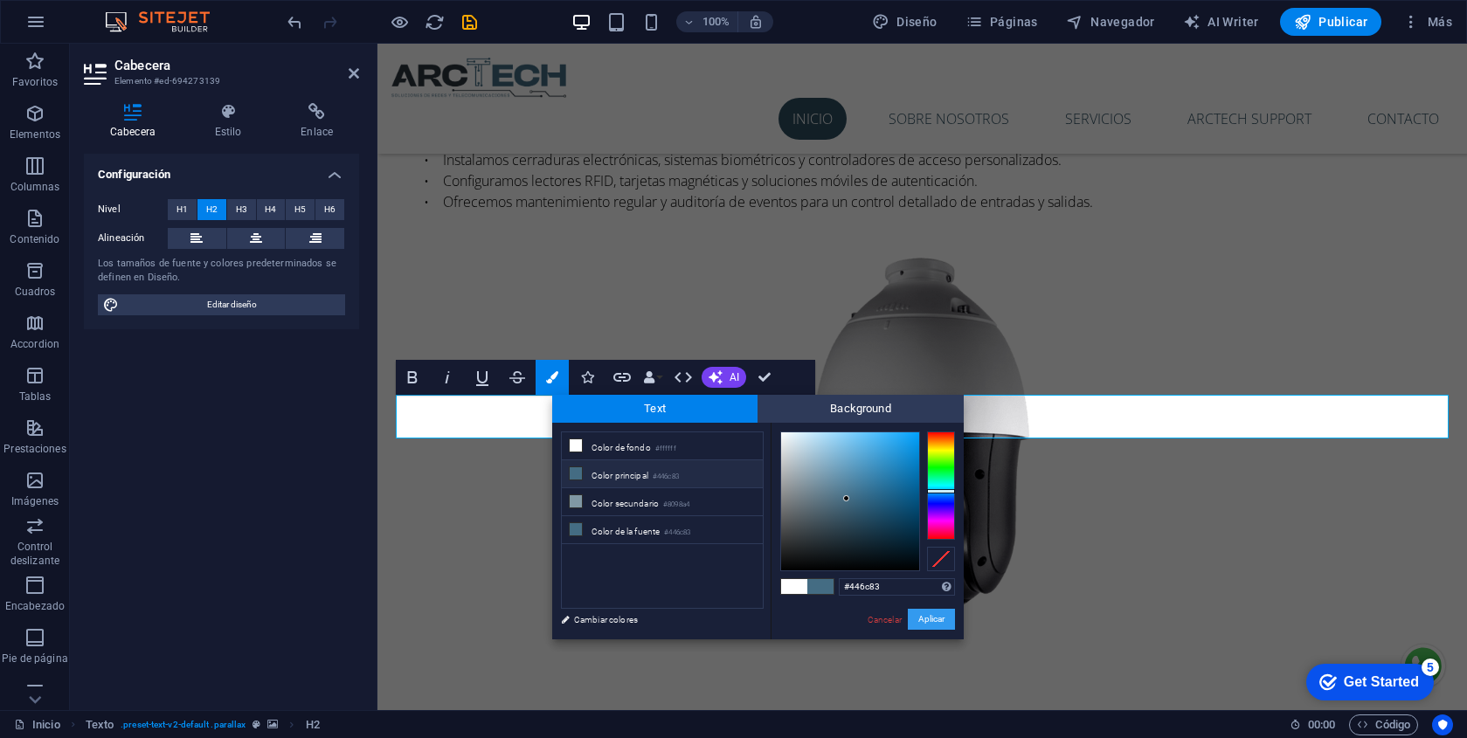
click at [946, 619] on button "Aplicar" at bounding box center [931, 619] width 47 height 21
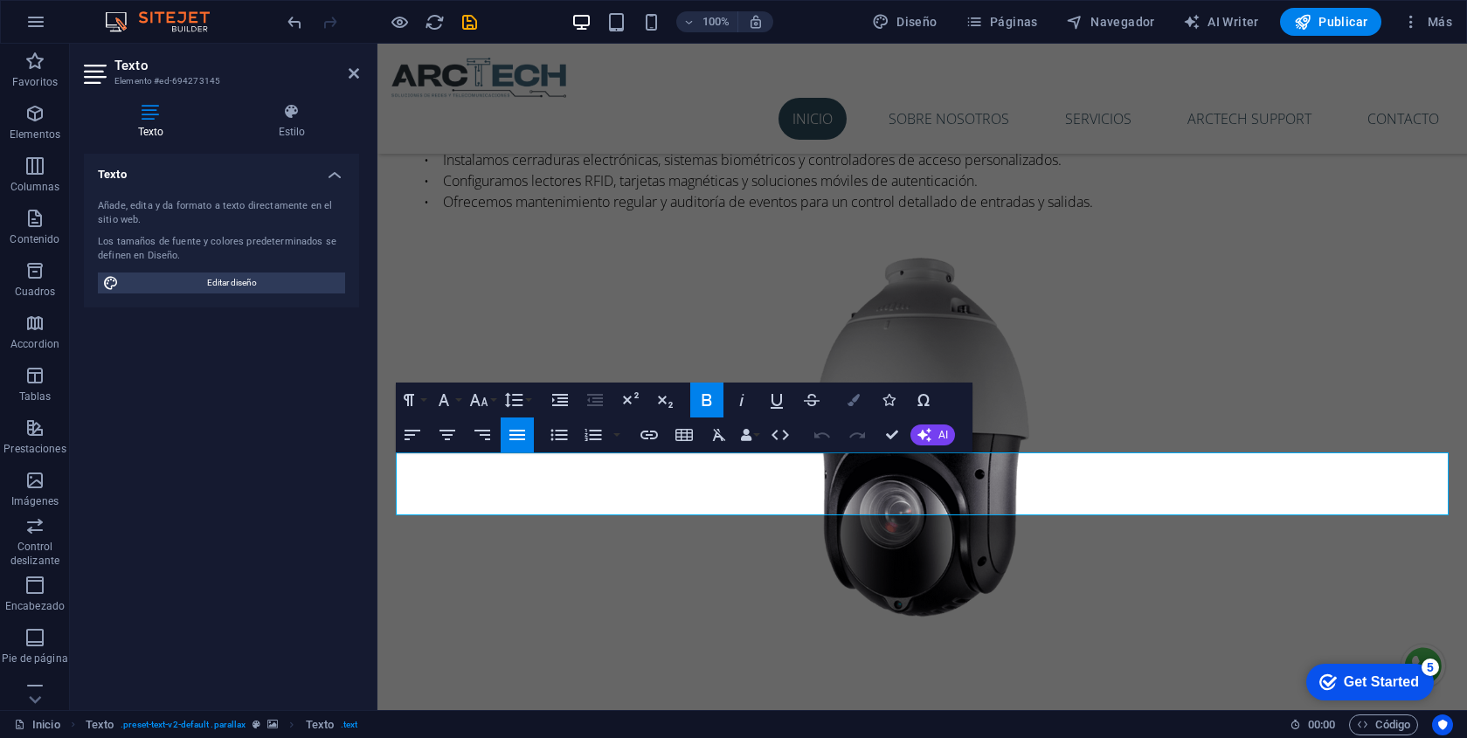
click at [849, 402] on icon "button" at bounding box center [854, 400] width 12 height 12
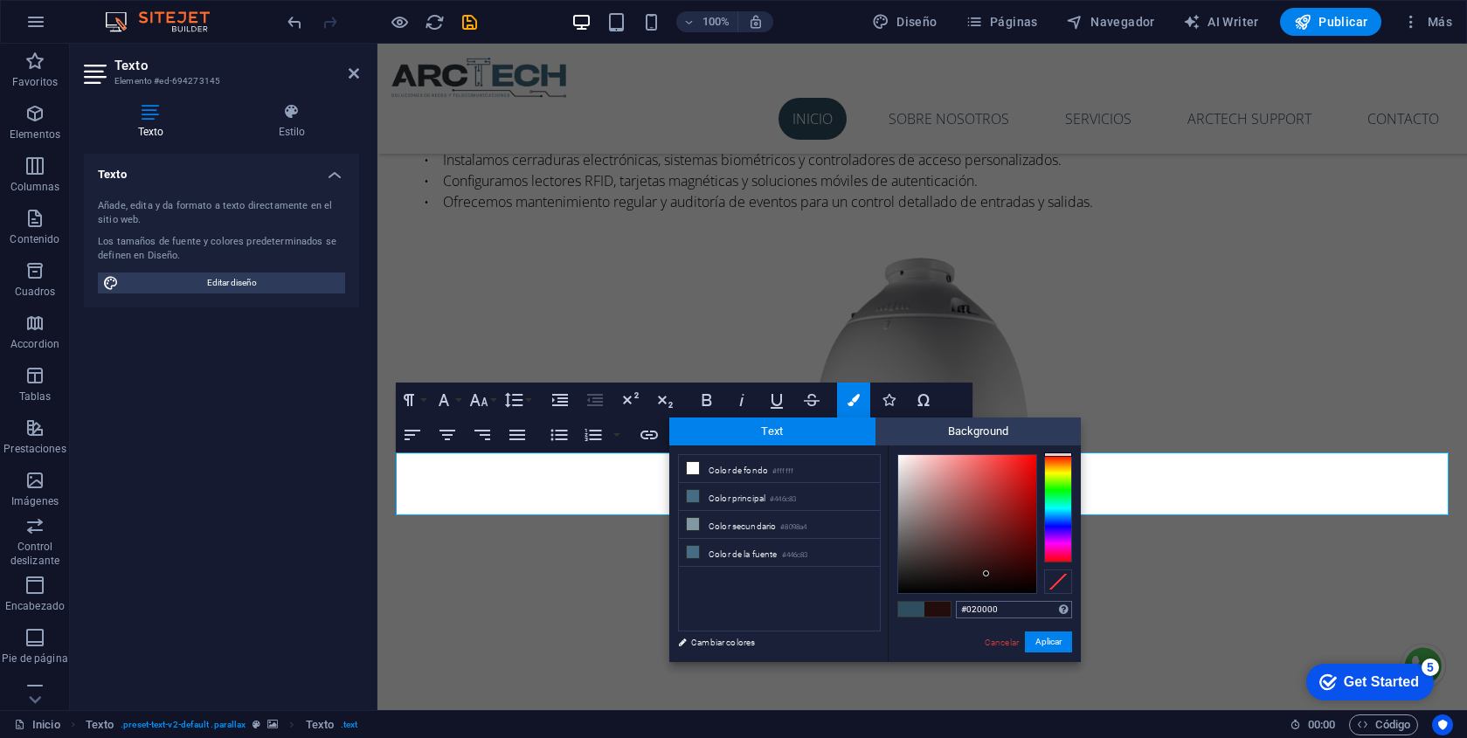
type input "#000000"
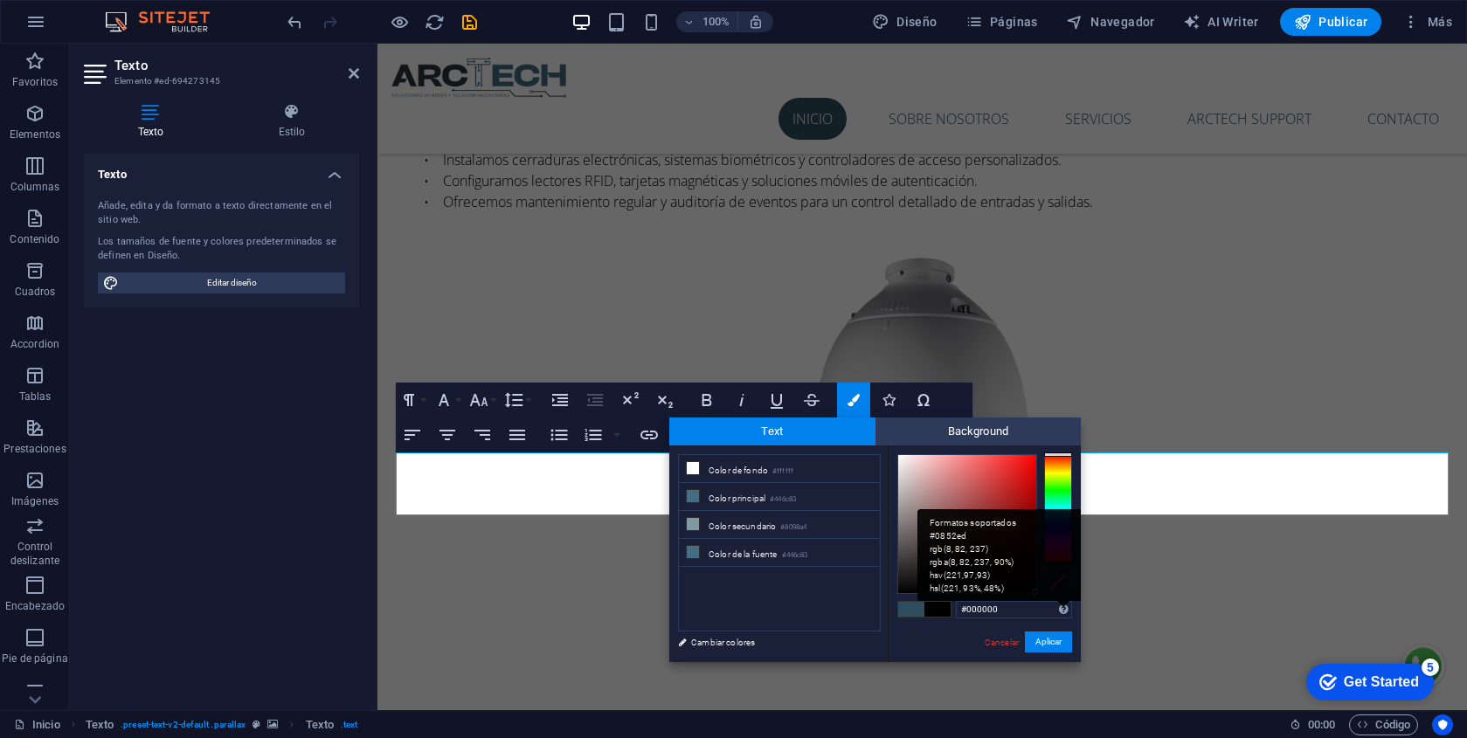
drag, startPoint x: 987, startPoint y: 574, endPoint x: 1059, endPoint y: 615, distance: 83.3
click at [1059, 614] on div "#000000 Formatos soportados #0852ed rgb(8, 82, 237) rgba(8, 82, 237, 90%) hsv(2…" at bounding box center [984, 681] width 193 height 470
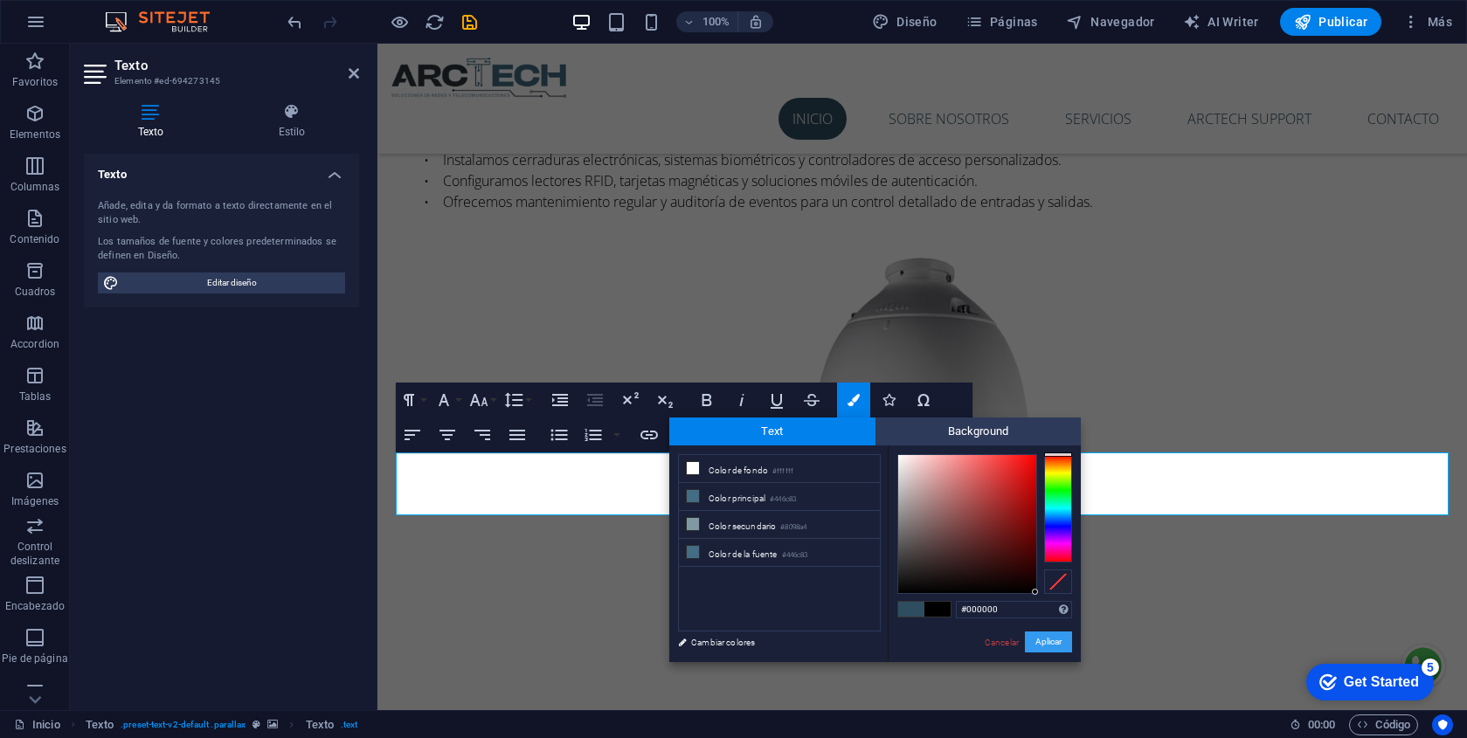
click at [1050, 648] on button "Aplicar" at bounding box center [1048, 642] width 47 height 21
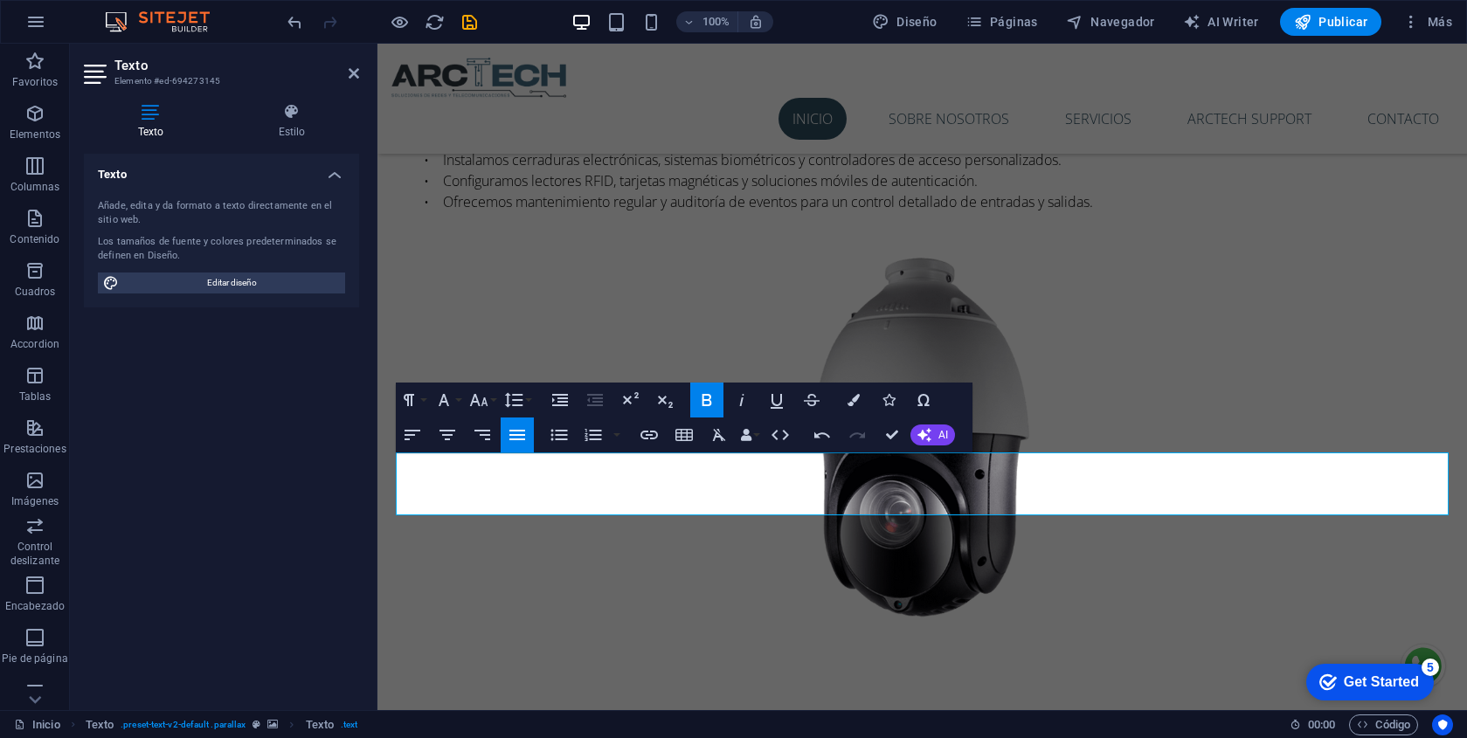
click at [1135, 620] on div "H1 Contenedor Separador Contenedor Predeterminado Contenedor H3 Texto Superposi…" at bounding box center [922, 377] width 1090 height 667
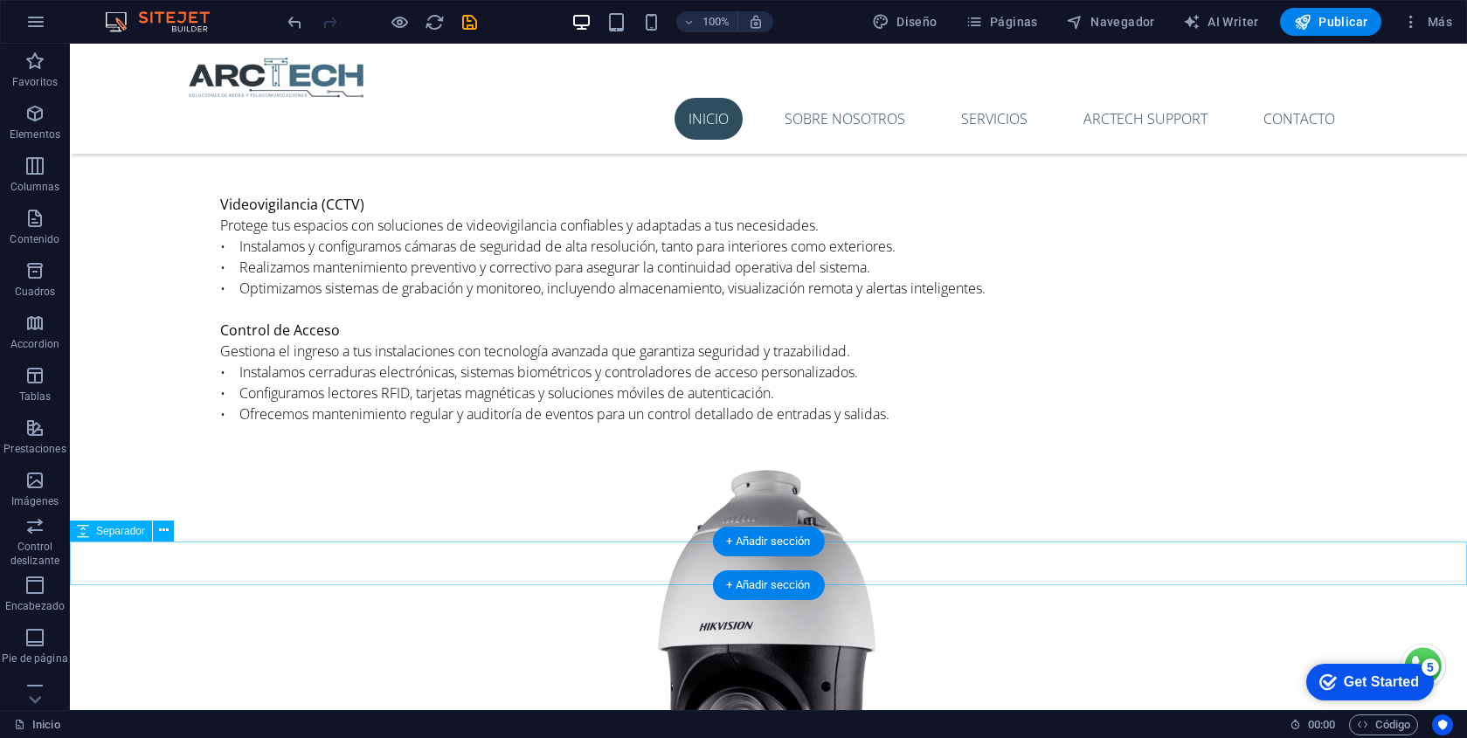
scroll to position [3225, 0]
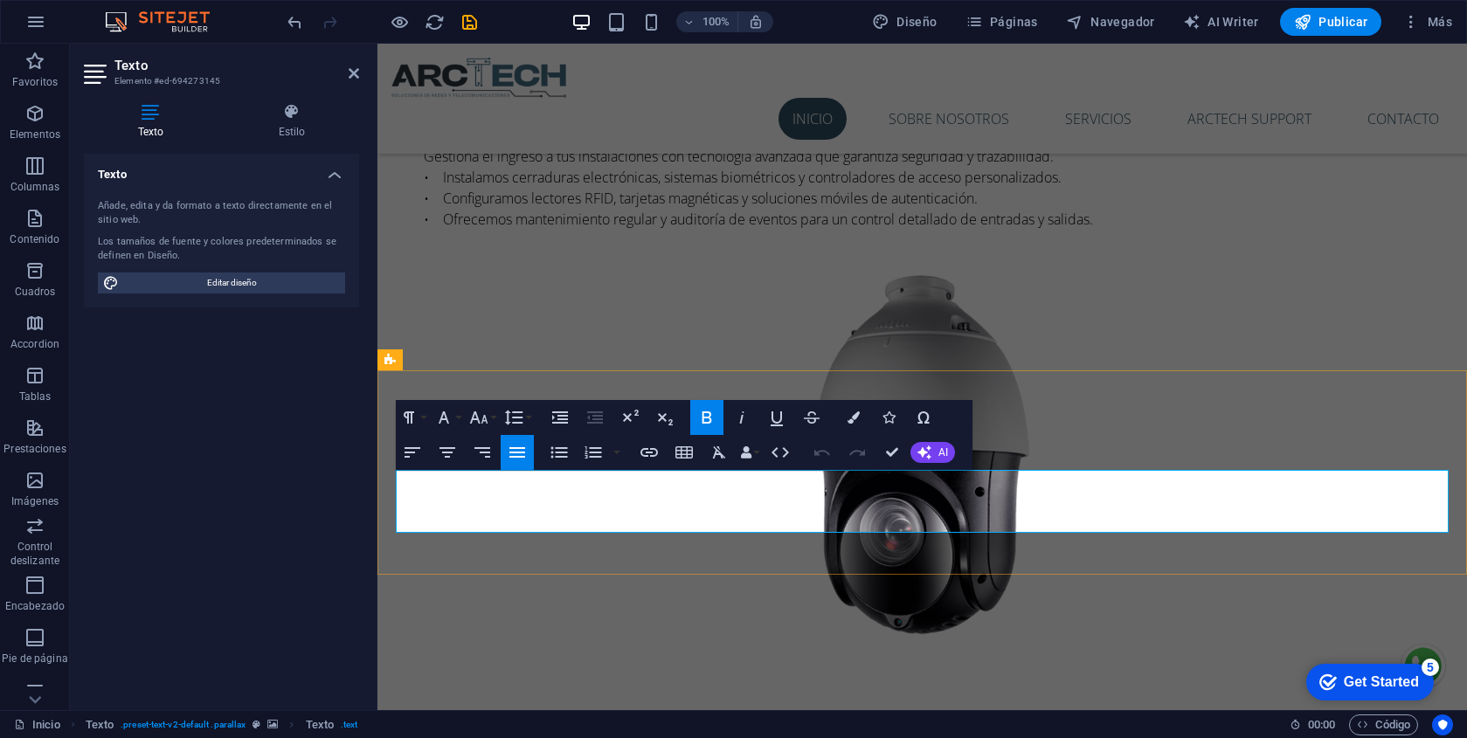
drag, startPoint x: 1200, startPoint y: 526, endPoint x: 370, endPoint y: 488, distance: 830.1
click at [708, 424] on icon "button" at bounding box center [706, 417] width 21 height 21
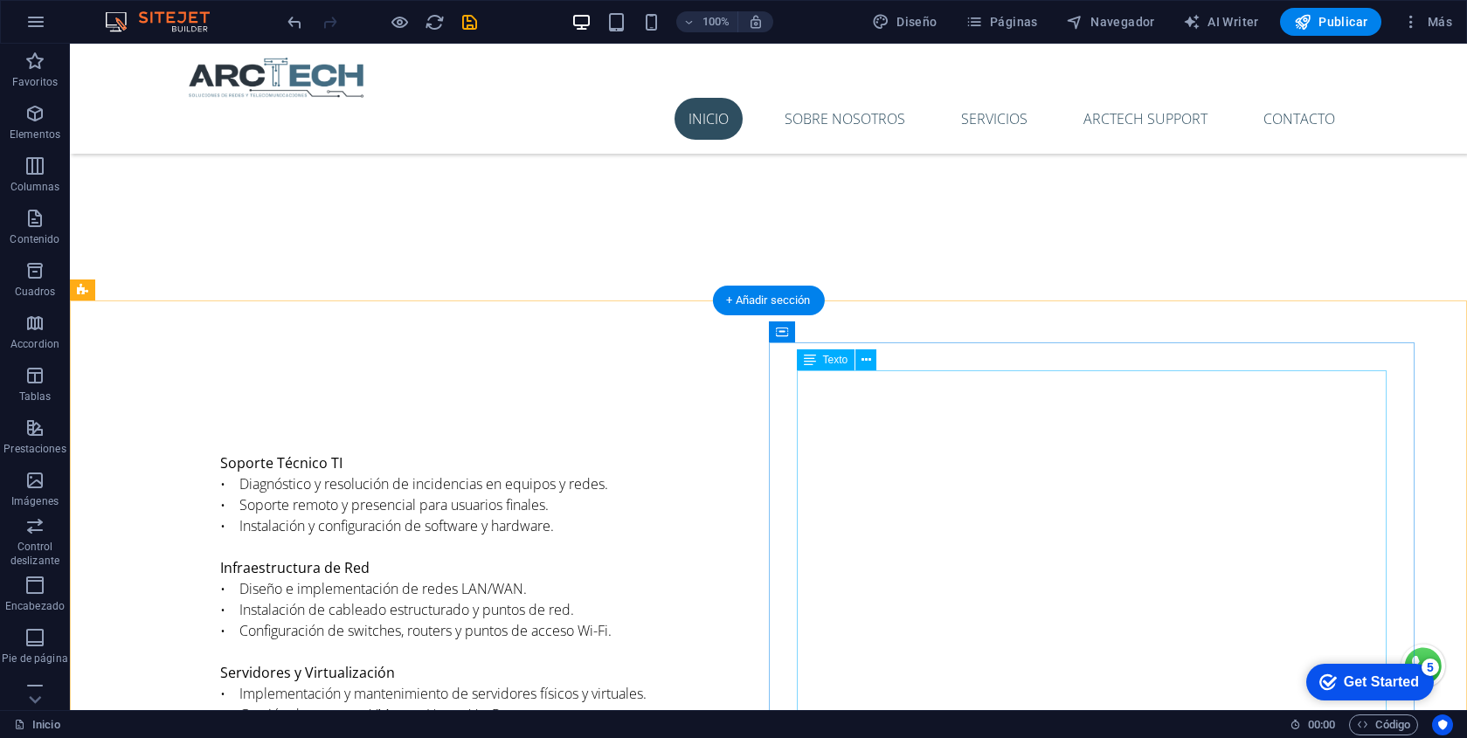
scroll to position [1392, 0]
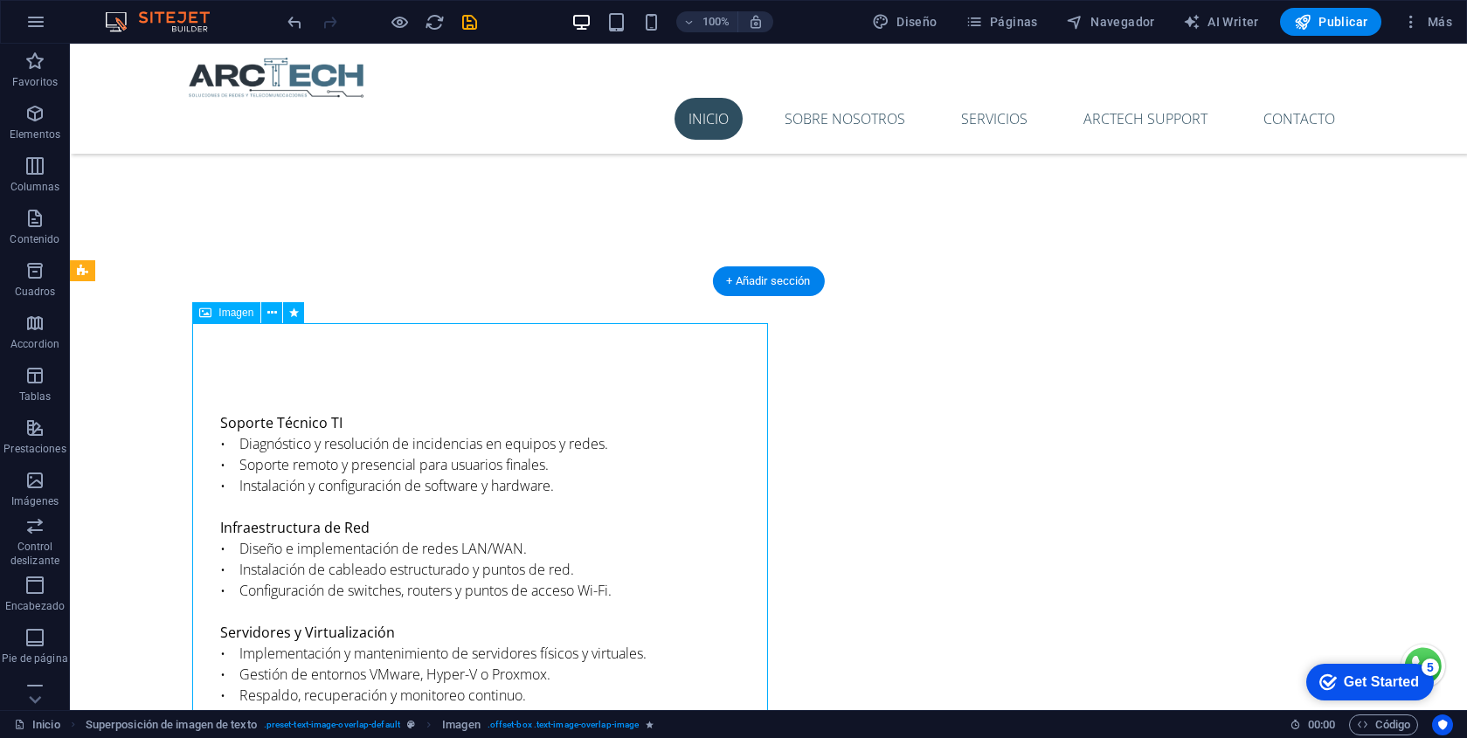
select select "px"
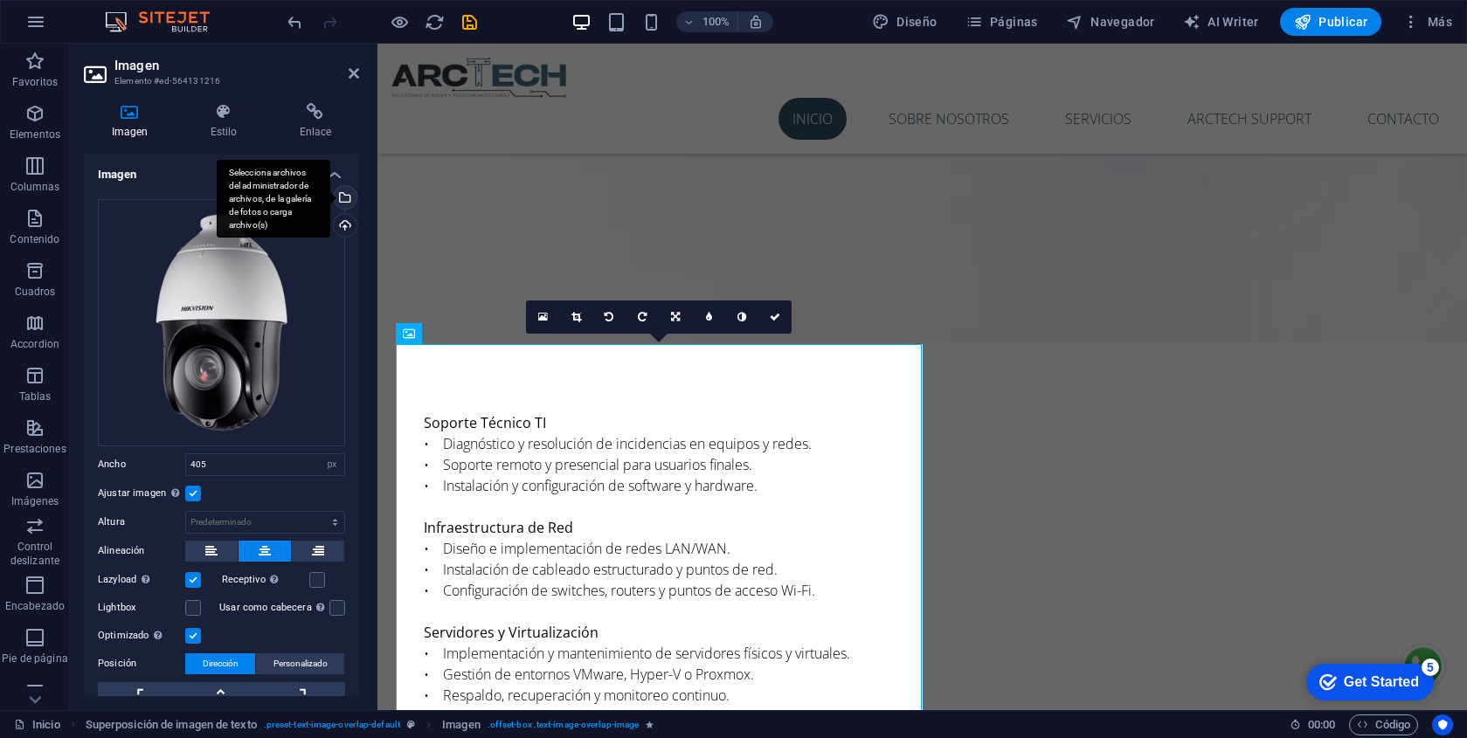
click at [348, 201] on div "Selecciona archivos del administrador de archivos, de la galería de fotos o car…" at bounding box center [343, 199] width 26 height 26
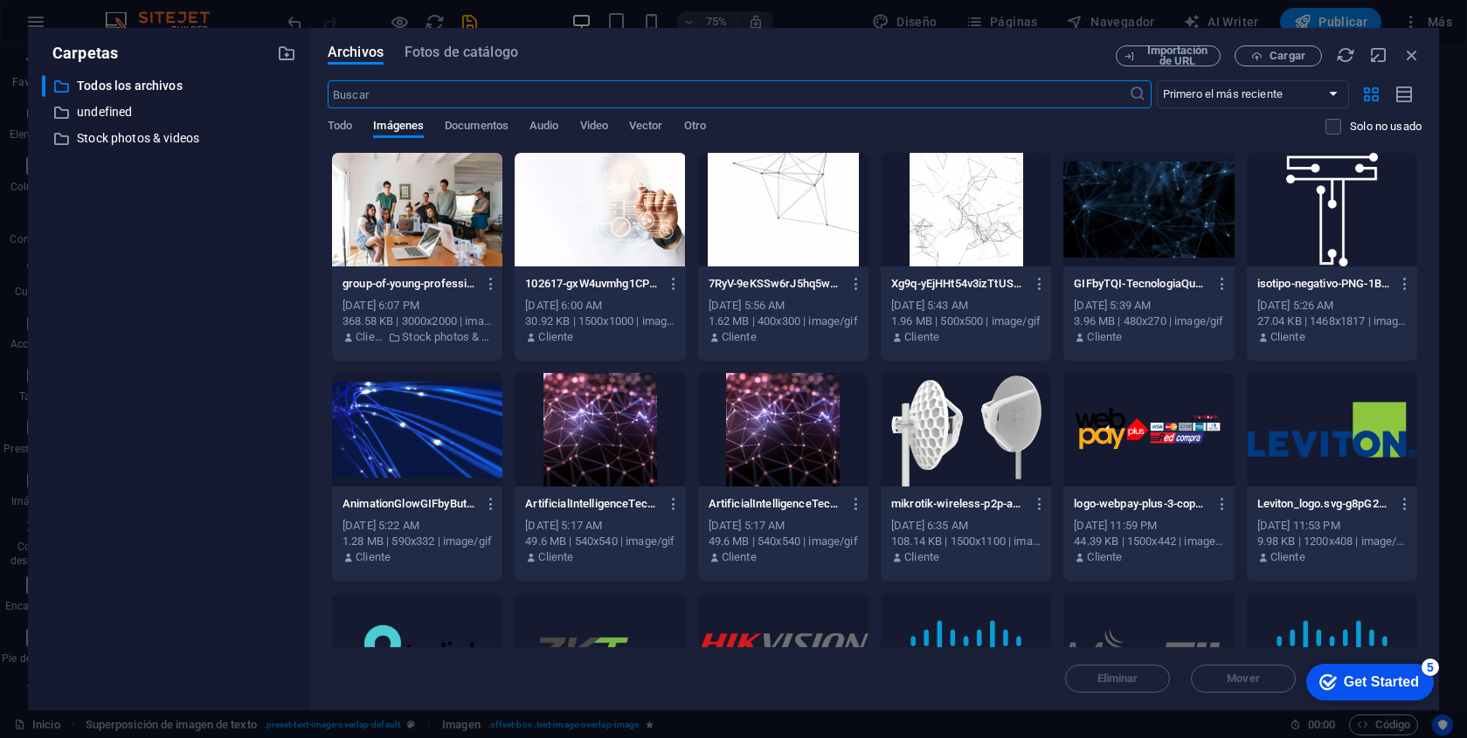
scroll to position [1455, 0]
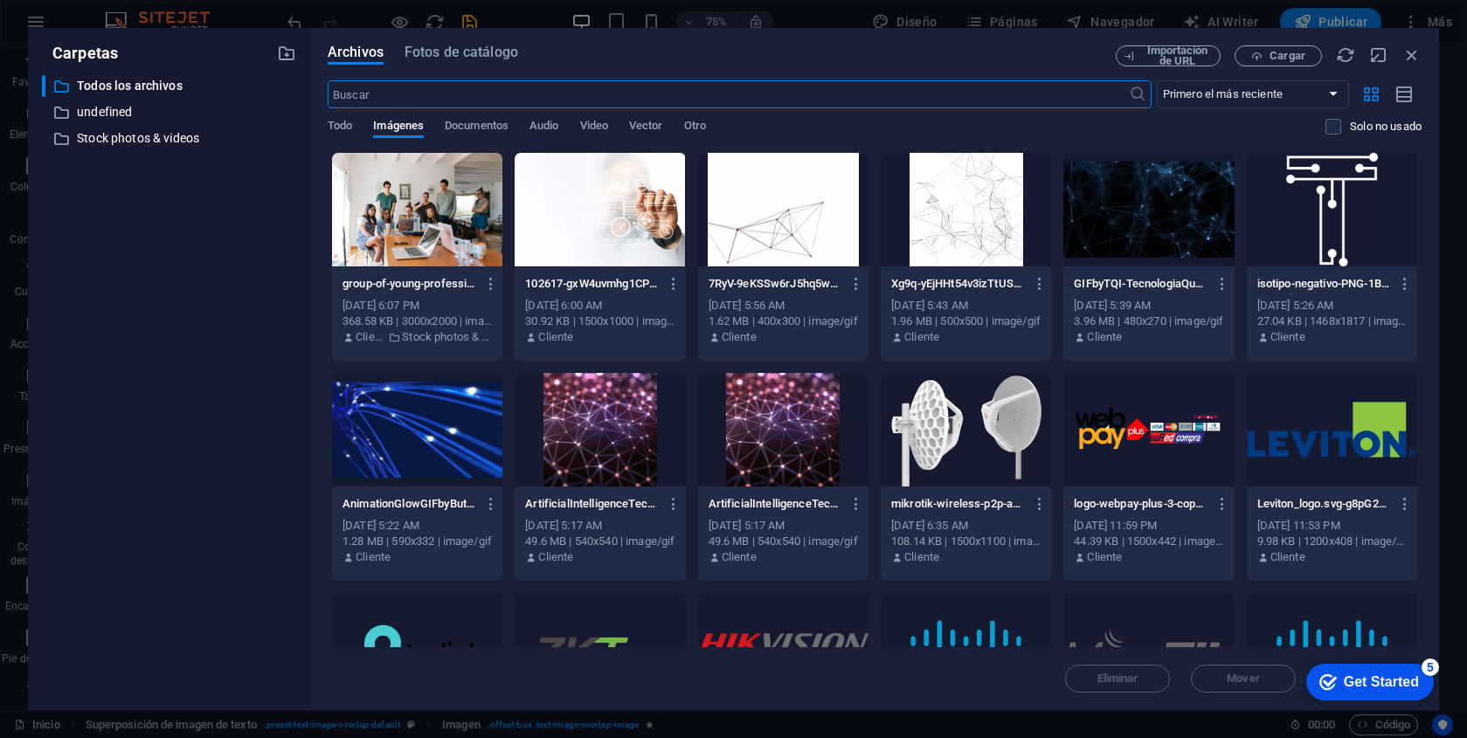
click at [654, 88] on input "text" at bounding box center [728, 94] width 801 height 28
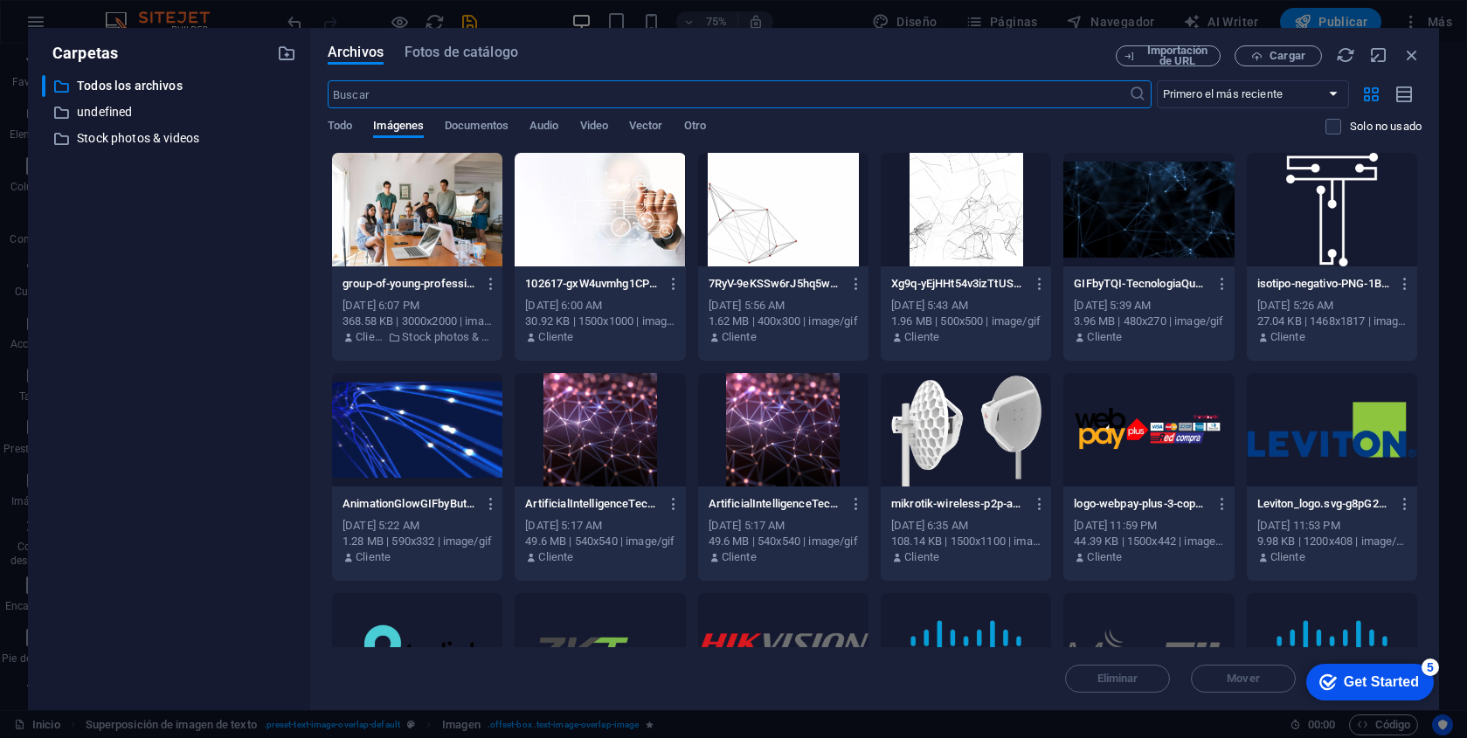
click at [473, 39] on div "Archivos Fotos de catálogo Importación de URL Cargar ​ Primero el más reciente …" at bounding box center [874, 369] width 1129 height 682
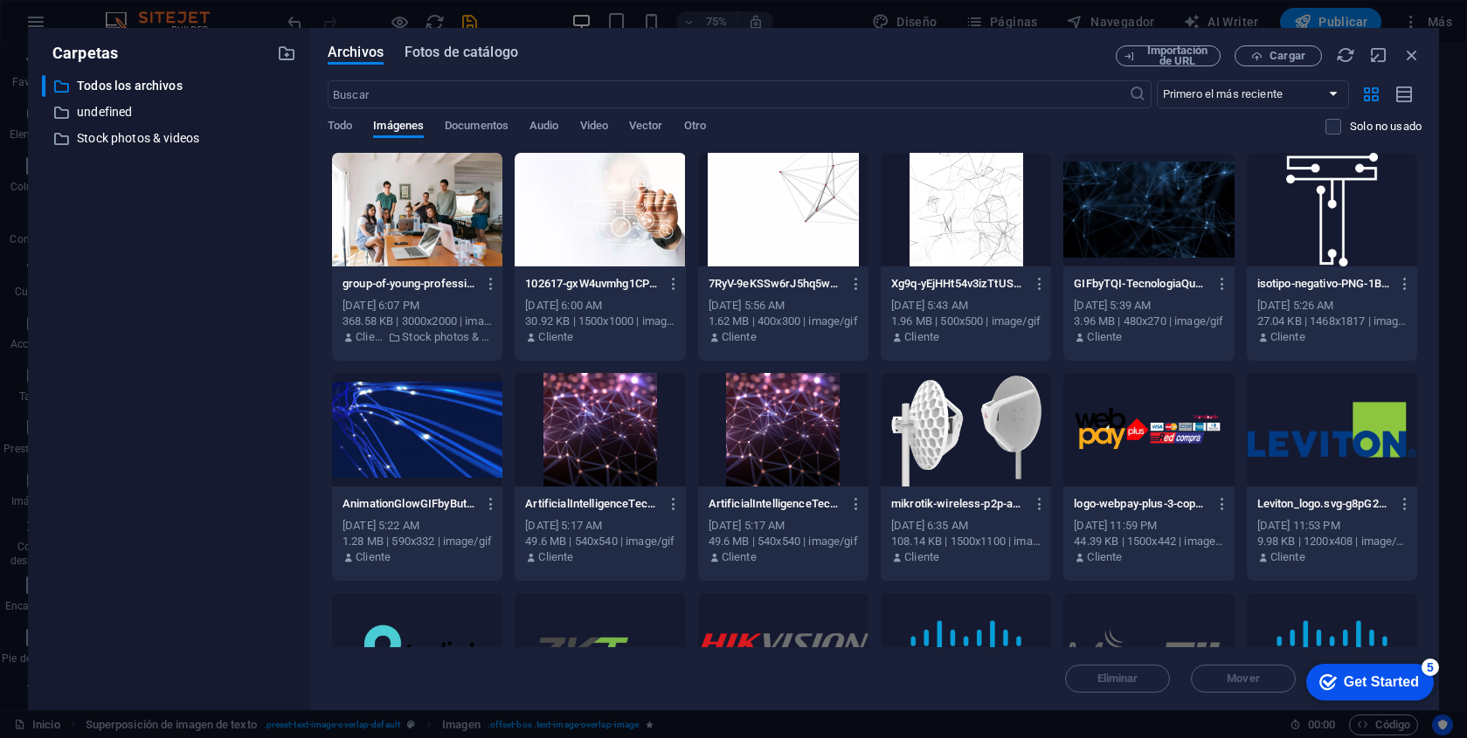
click at [475, 46] on span "Fotos de catálogo" at bounding box center [462, 52] width 114 height 21
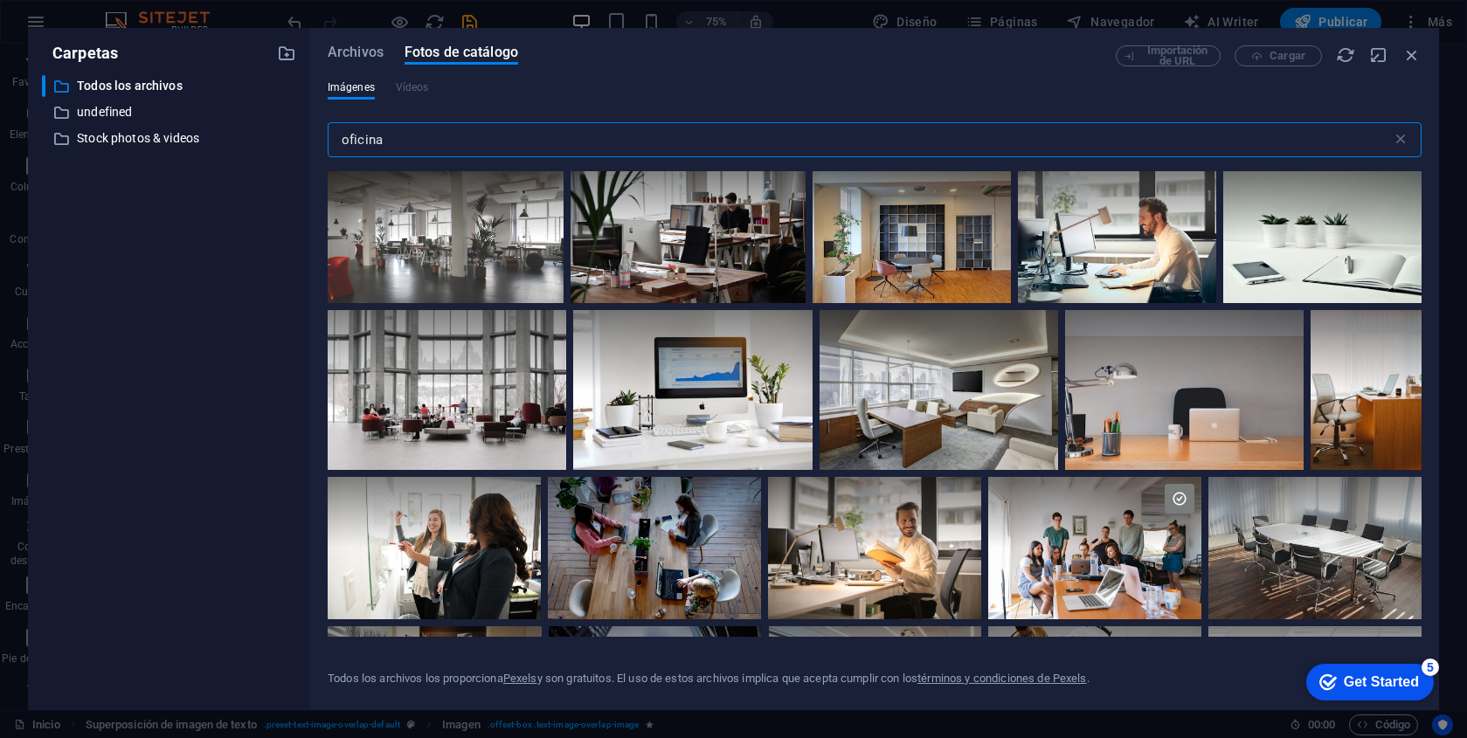
click at [606, 142] on input "oficina" at bounding box center [860, 139] width 1064 height 35
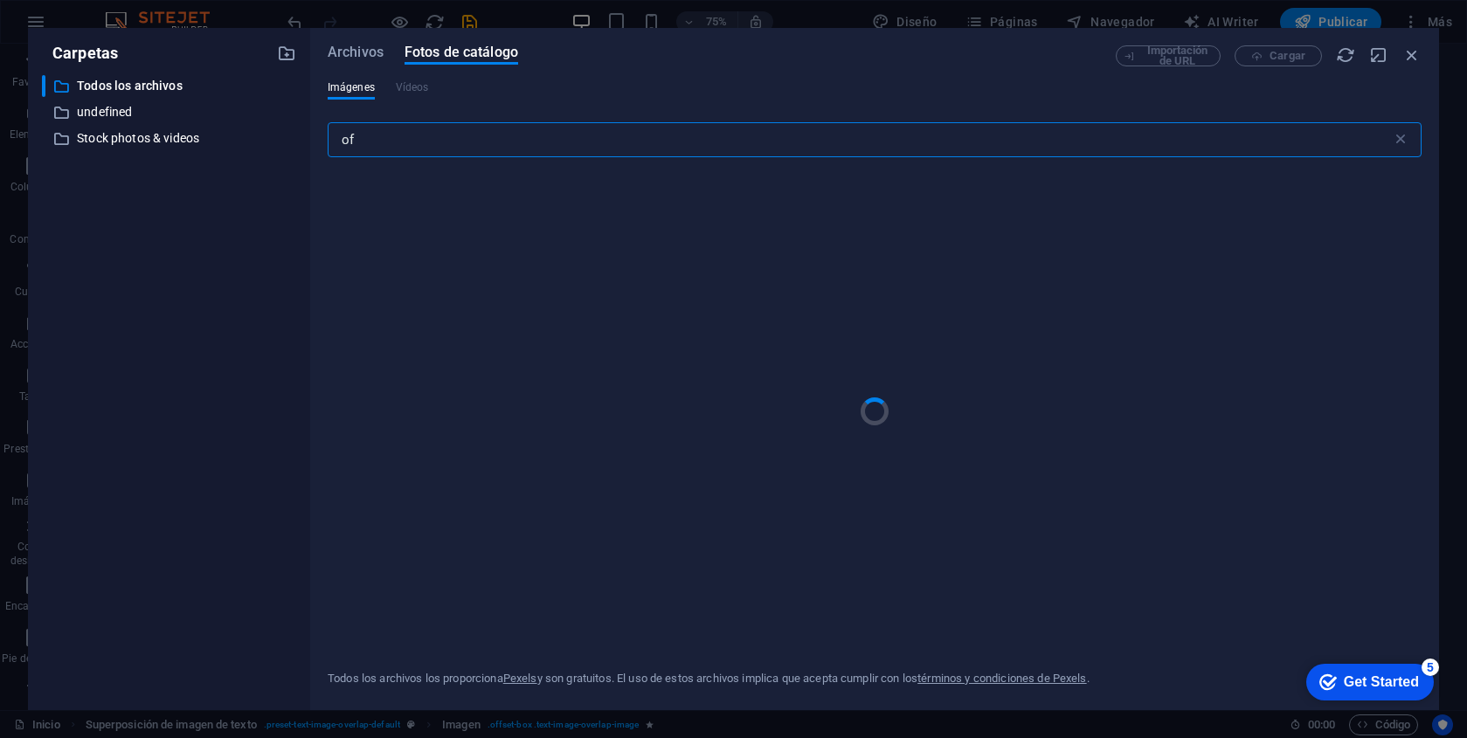
type input "o"
type input "camaras"
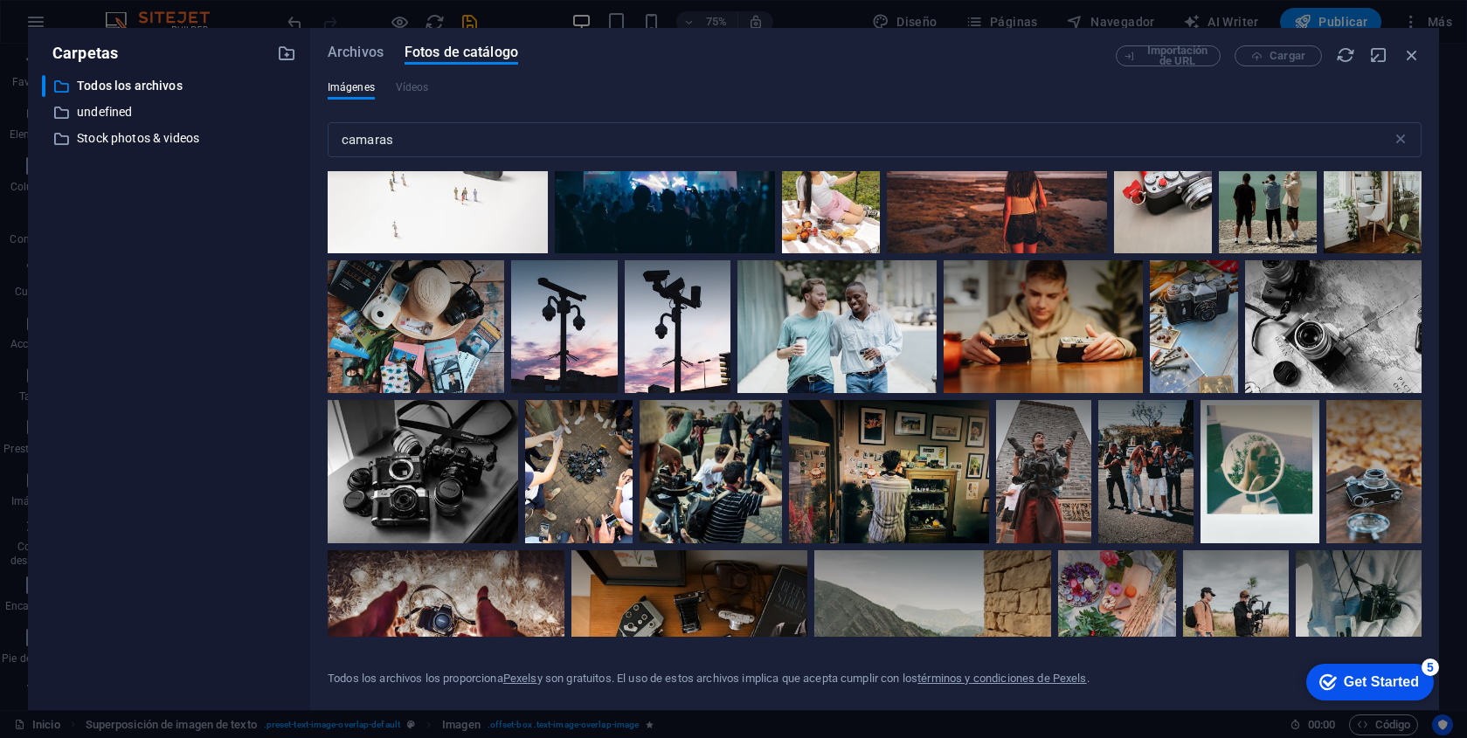
scroll to position [973, 0]
click at [1411, 54] on icon "button" at bounding box center [1411, 54] width 19 height 19
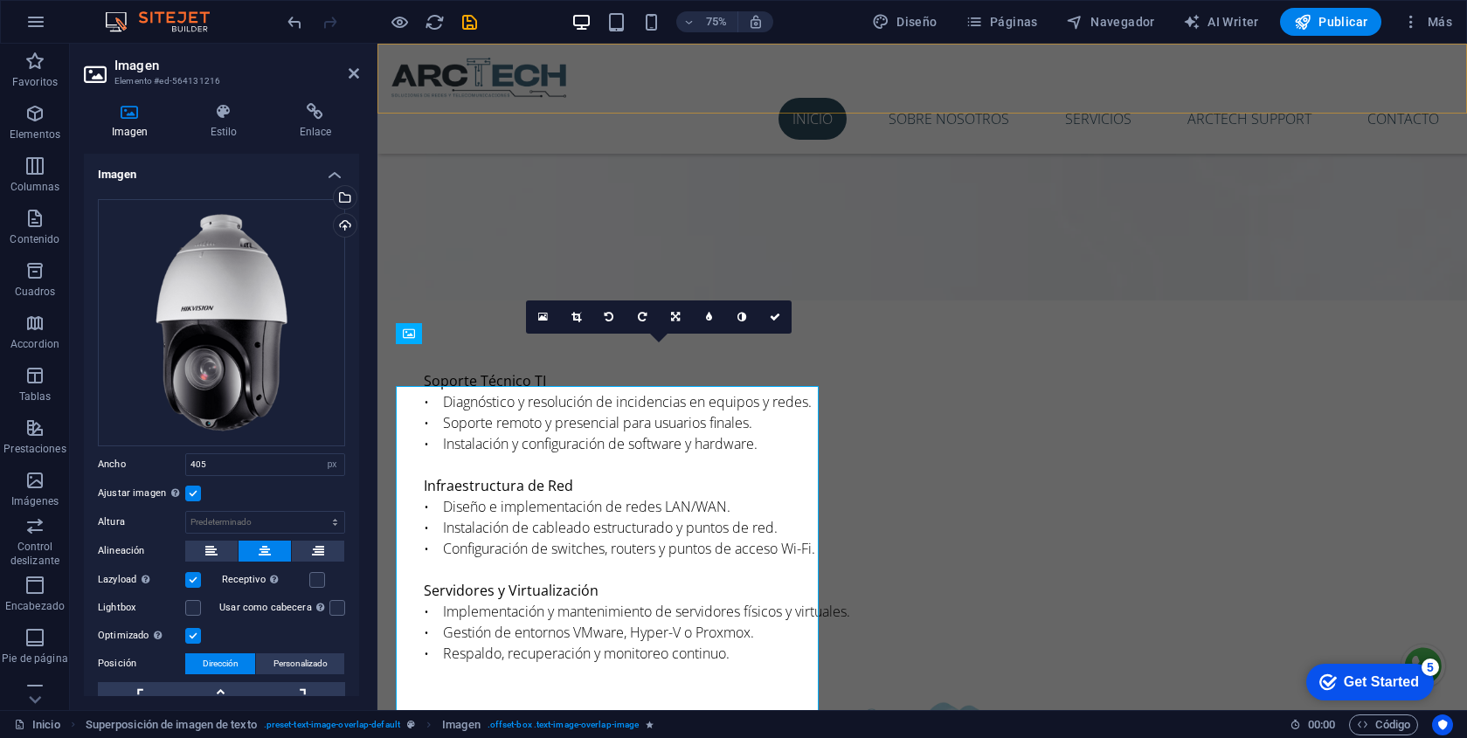
scroll to position [1413, 0]
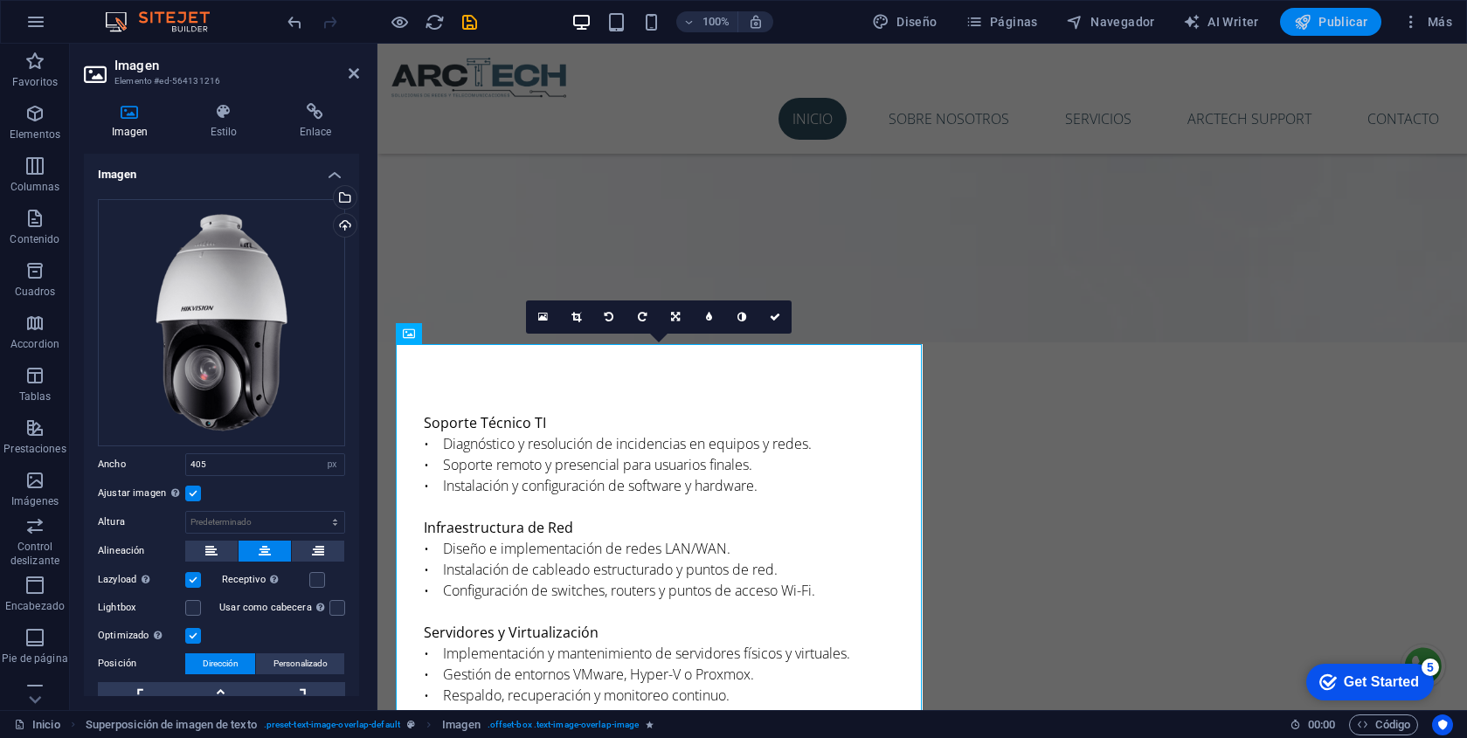
click at [1353, 28] on span "Publicar" at bounding box center [1331, 21] width 74 height 17
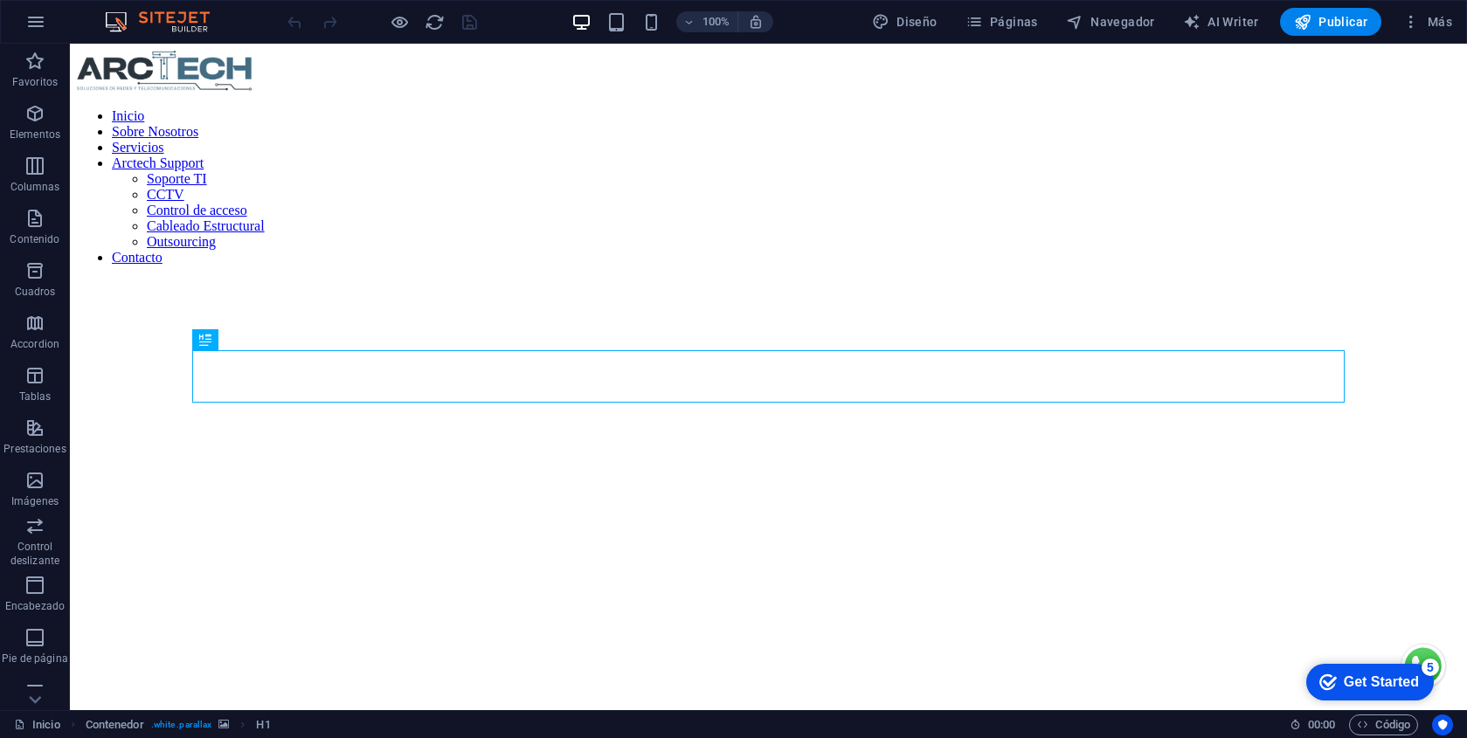
scroll to position [2722, 0]
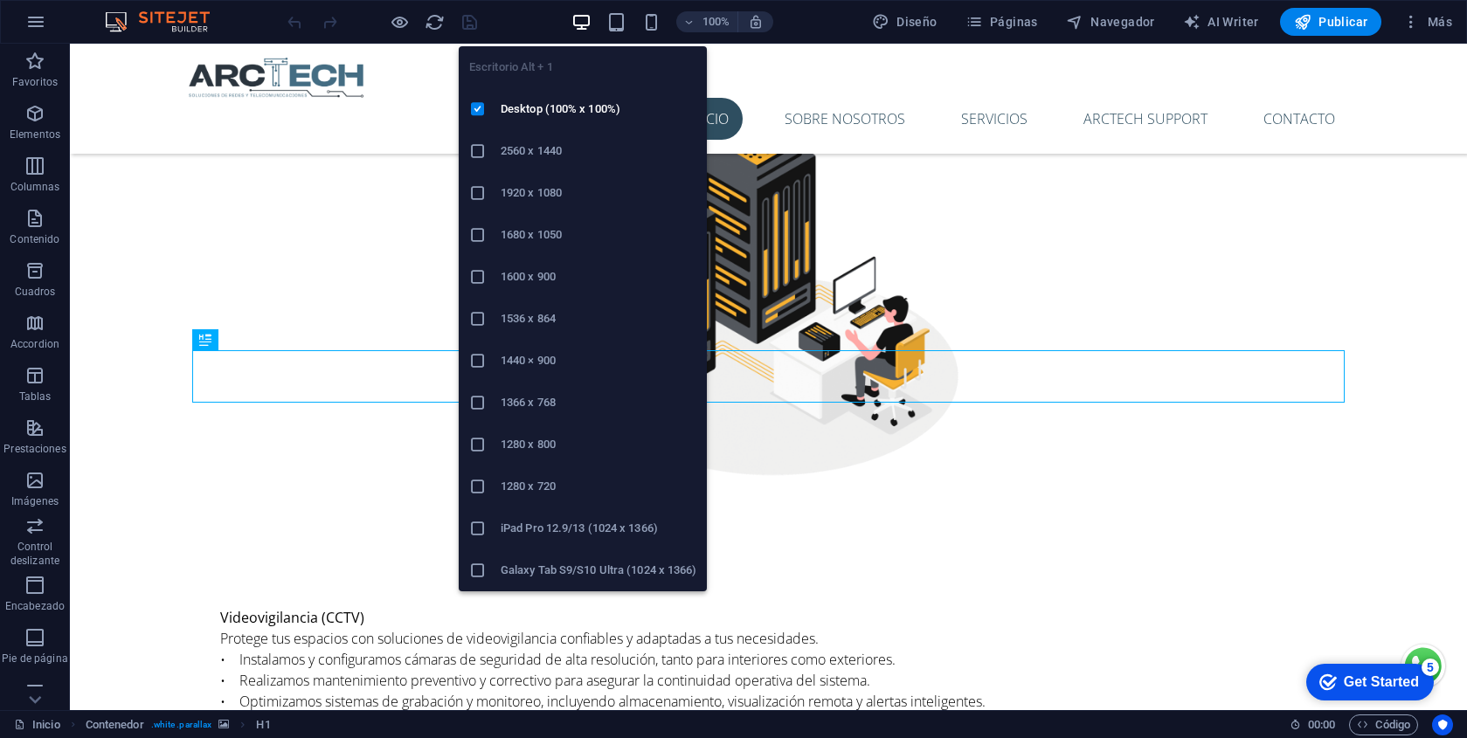
click at [591, 150] on h6 "2560 x 1440" at bounding box center [599, 151] width 196 height 21
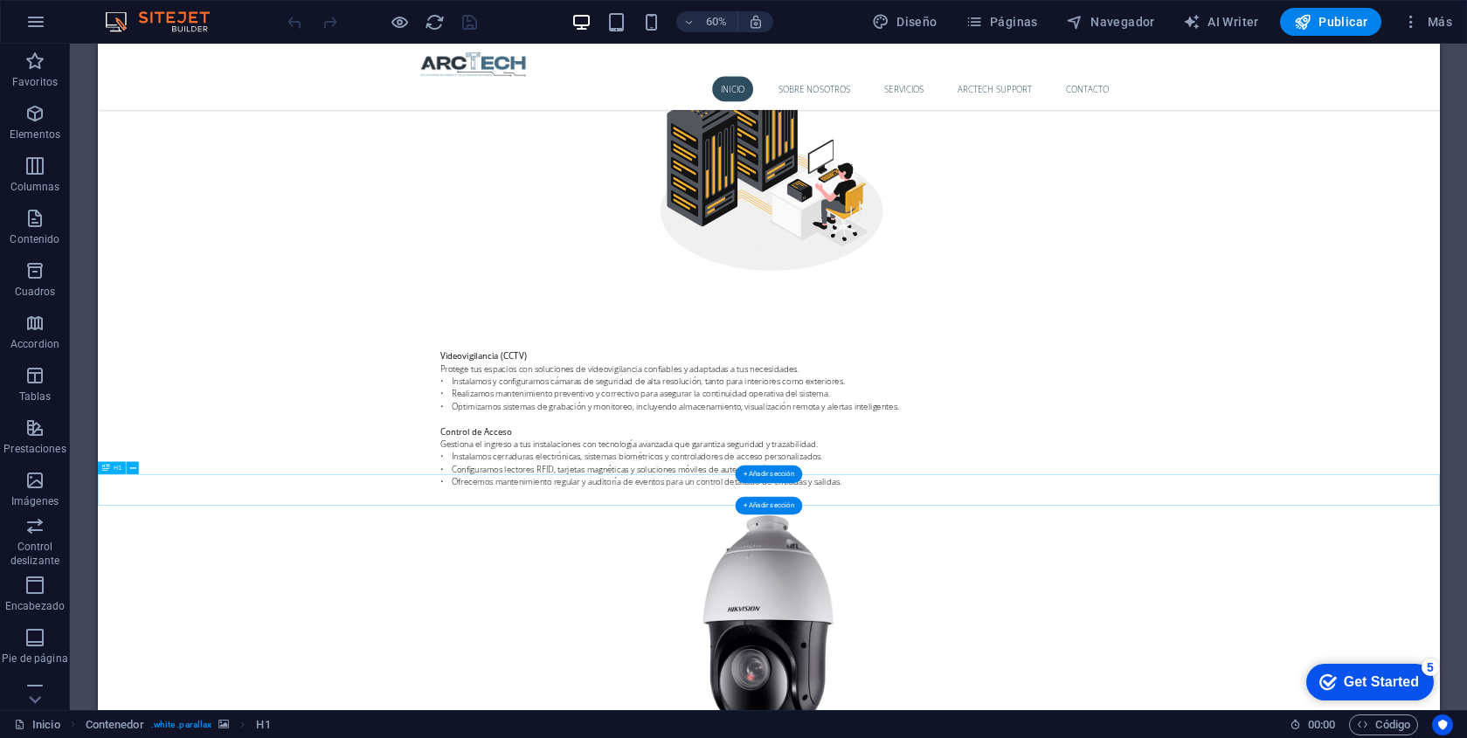
scroll to position [3238, 0]
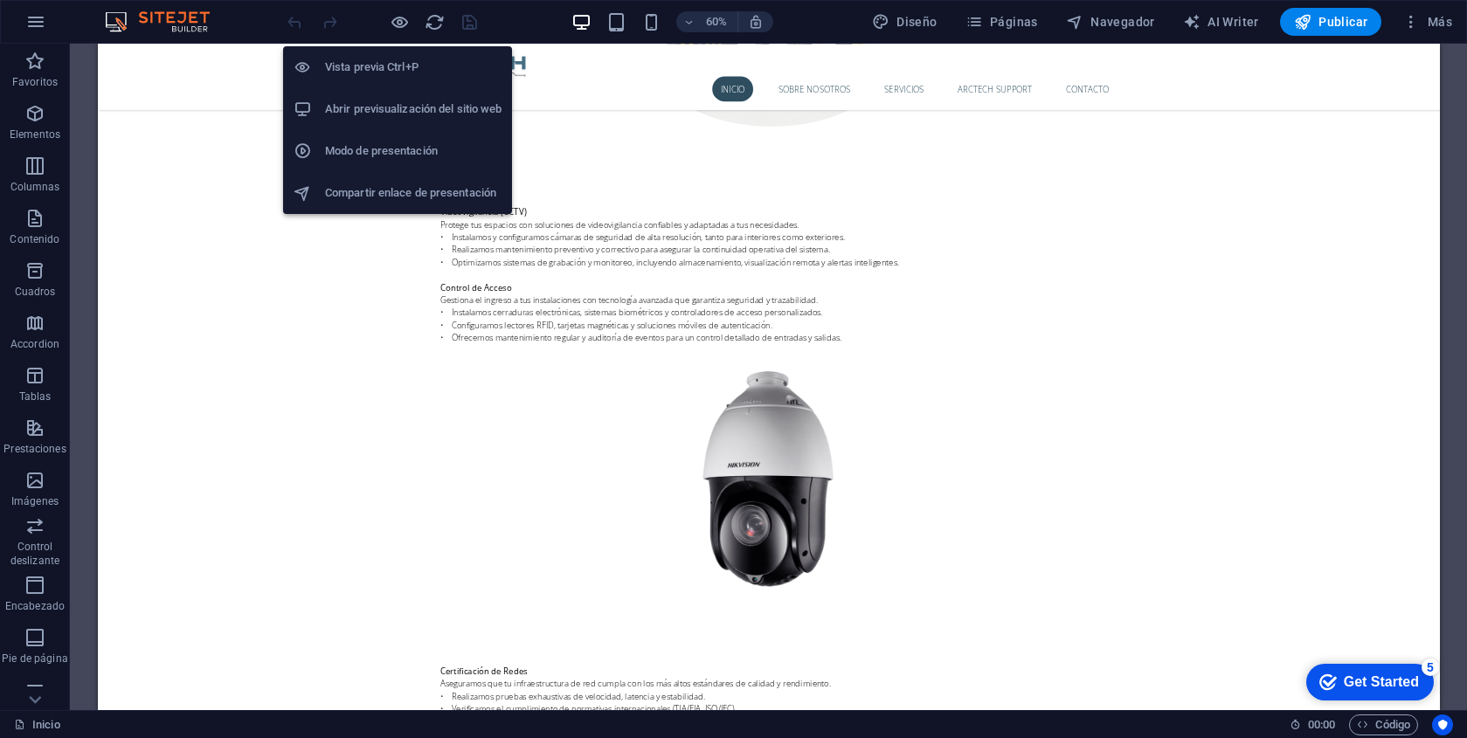
click at [384, 20] on div at bounding box center [382, 22] width 196 height 28
click at [404, 24] on icon "button" at bounding box center [400, 22] width 20 height 20
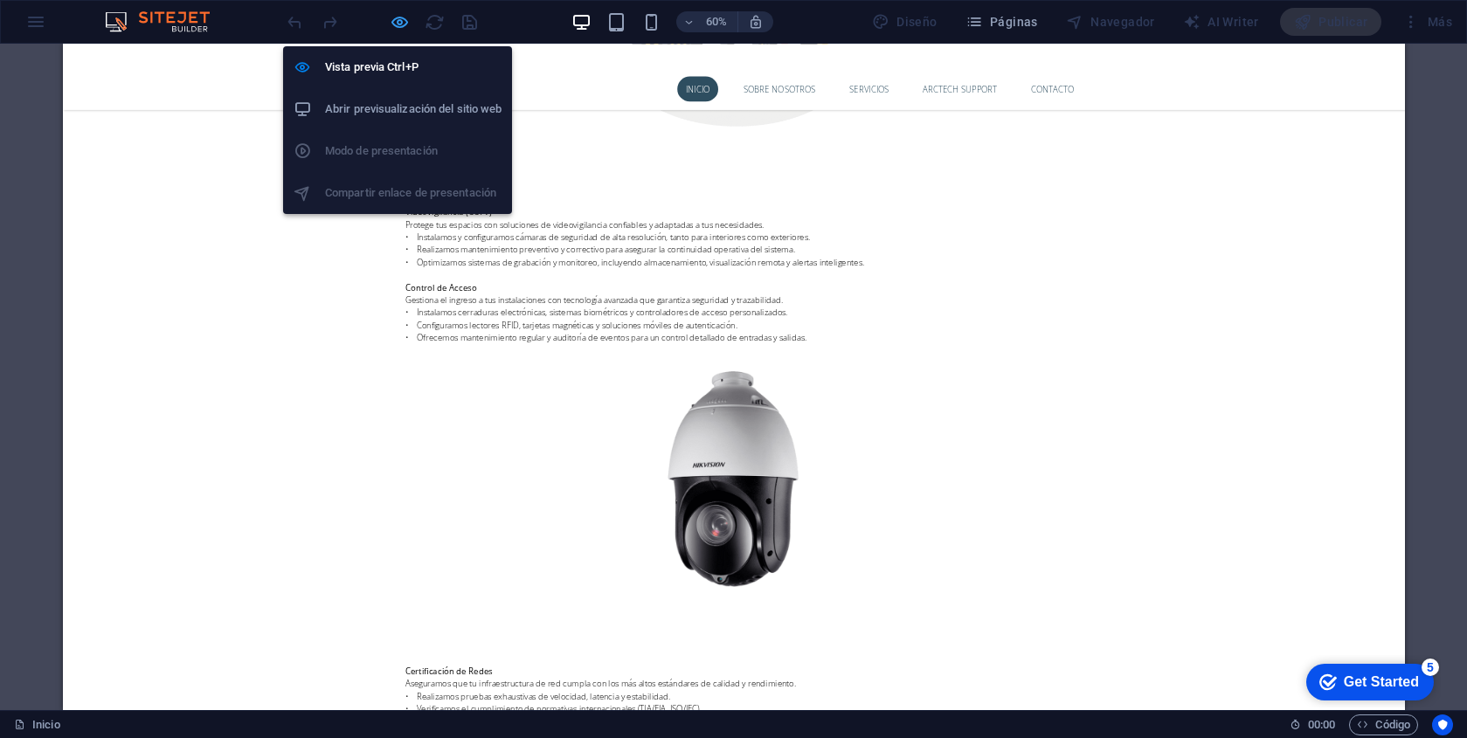
scroll to position [3215, 0]
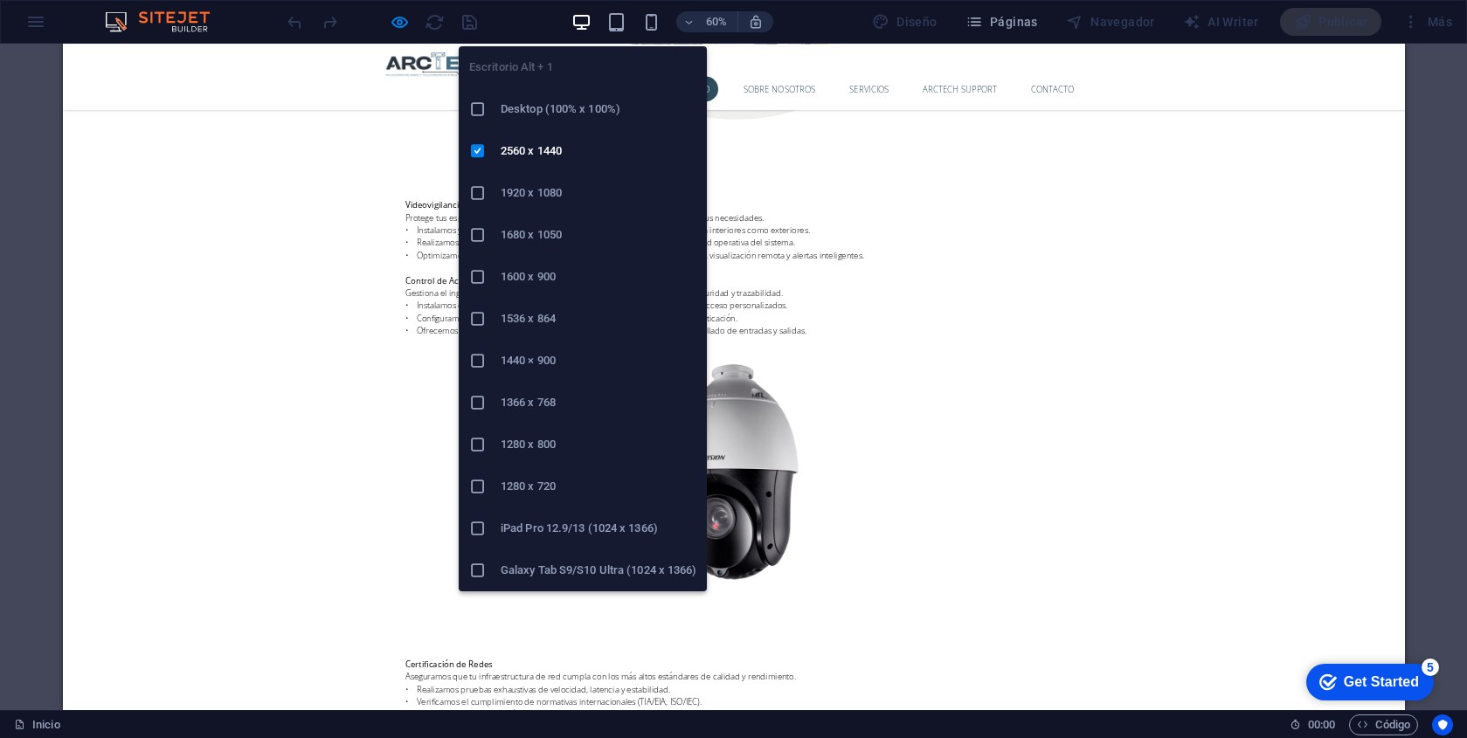
click at [626, 113] on h6 "Desktop (100% x 100%)" at bounding box center [599, 109] width 196 height 21
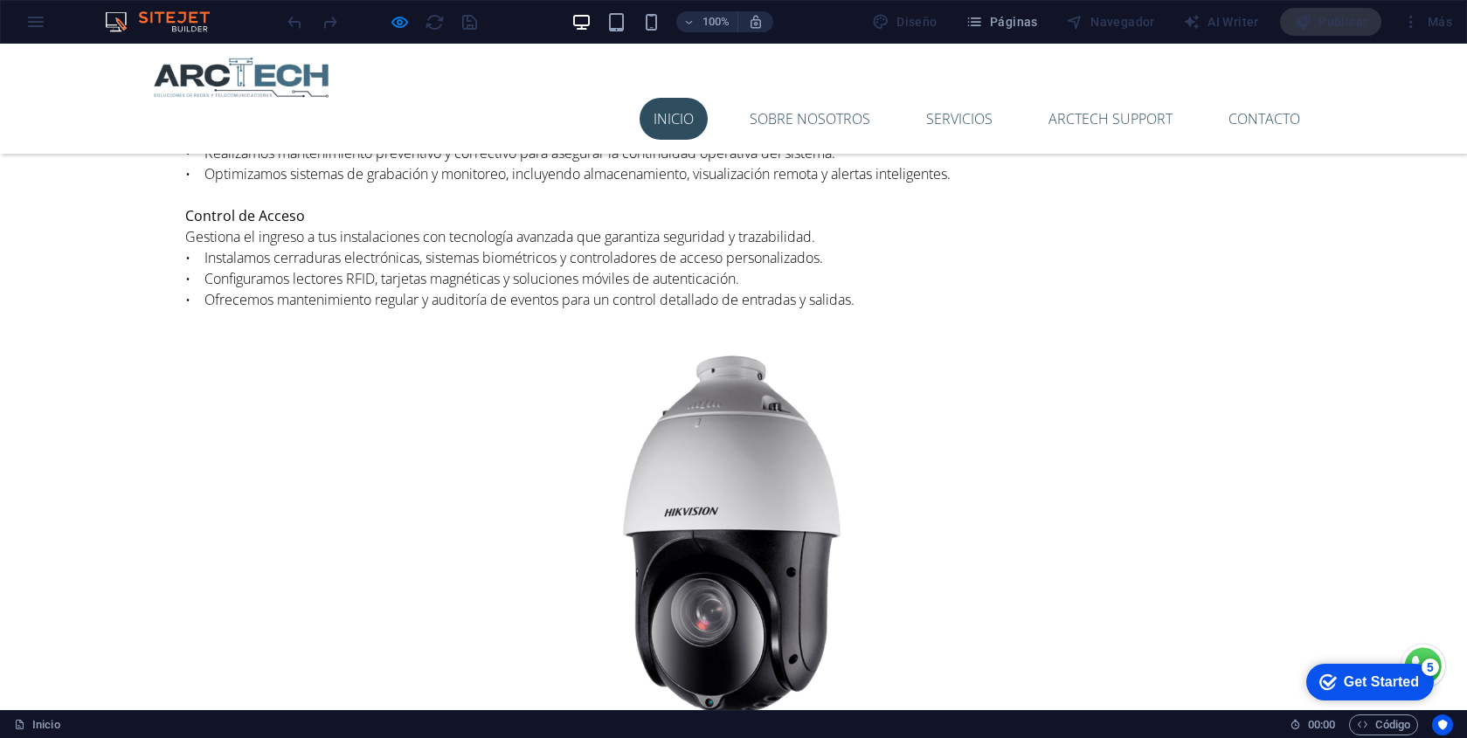
scroll to position [3697, 0]
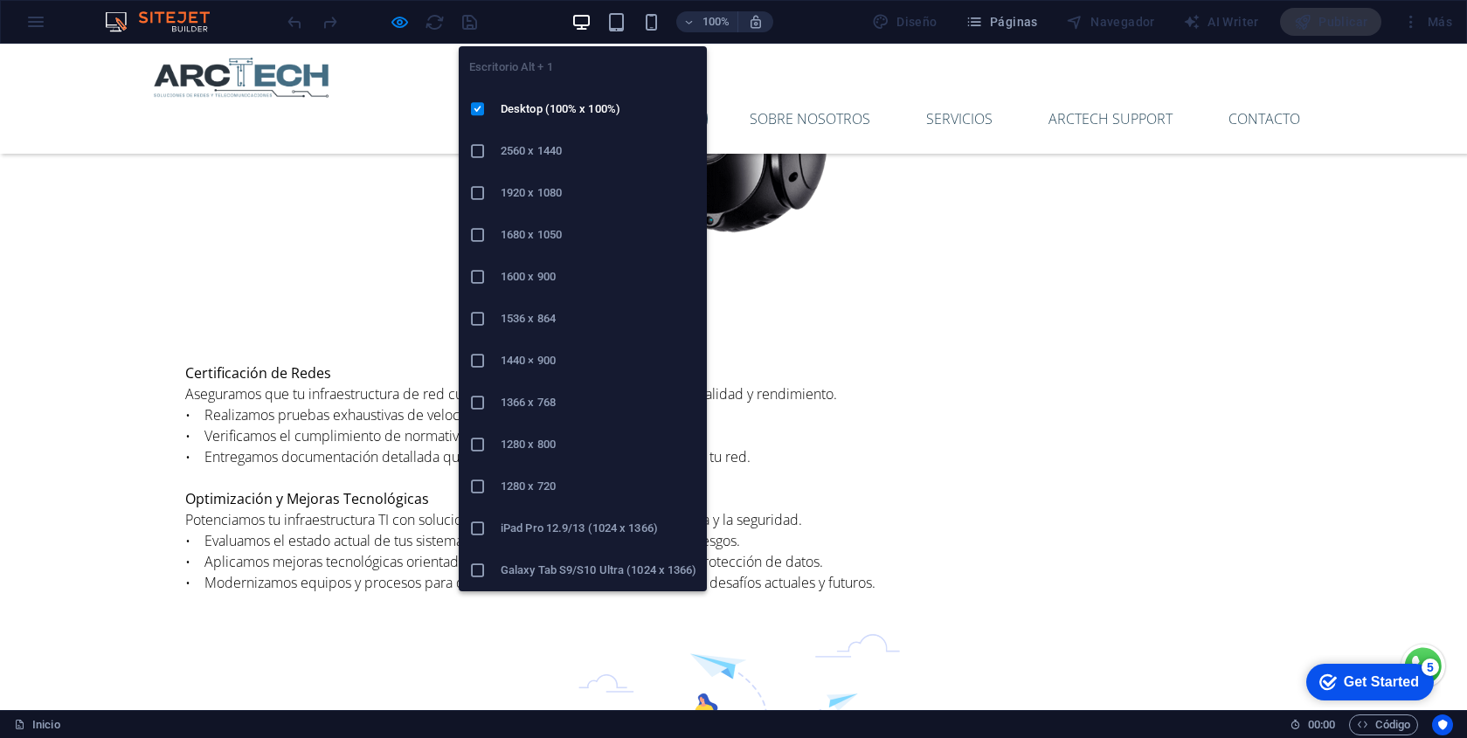
click at [562, 187] on h6 "1920 x 1080" at bounding box center [599, 193] width 196 height 21
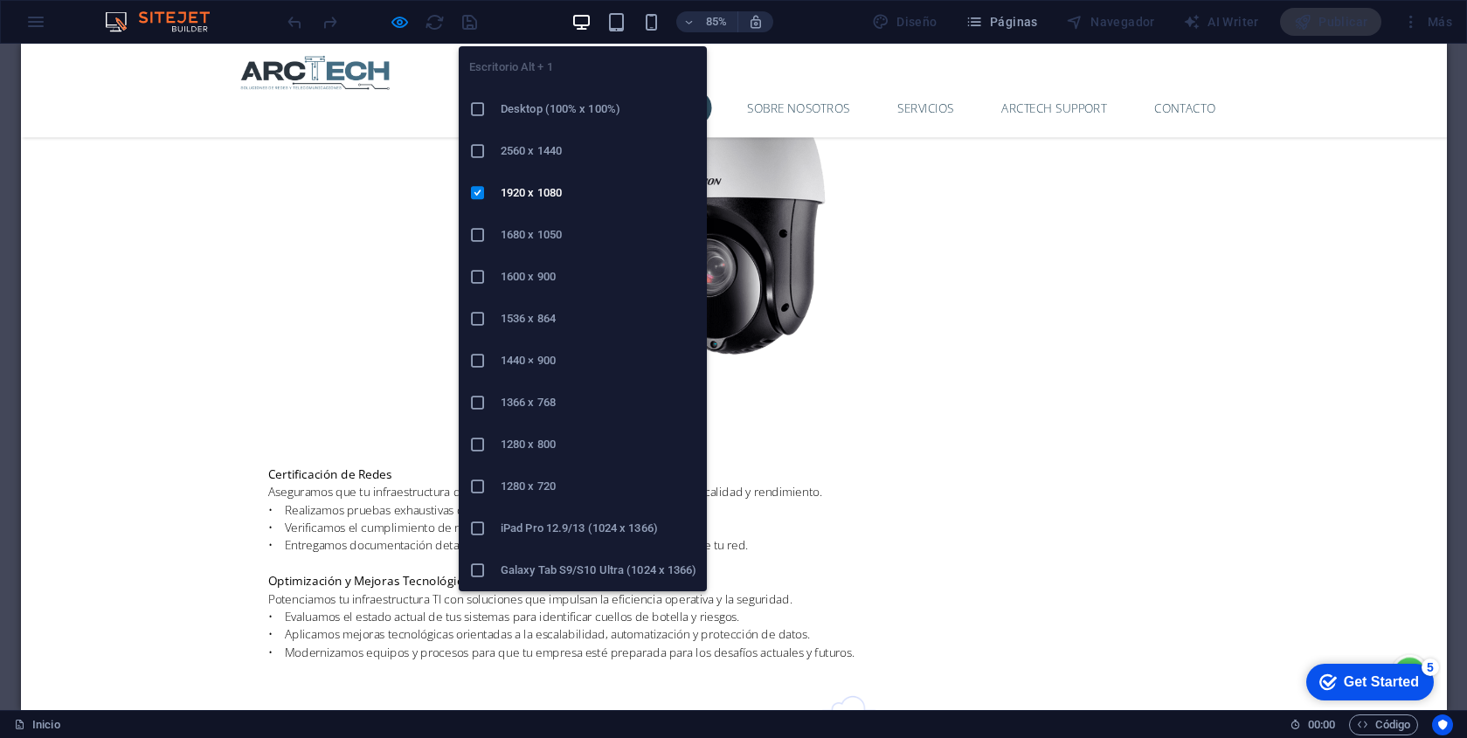
click at [584, 16] on icon "button" at bounding box center [581, 22] width 20 height 20
click at [577, 233] on h6 "1680 x 1050" at bounding box center [599, 235] width 196 height 21
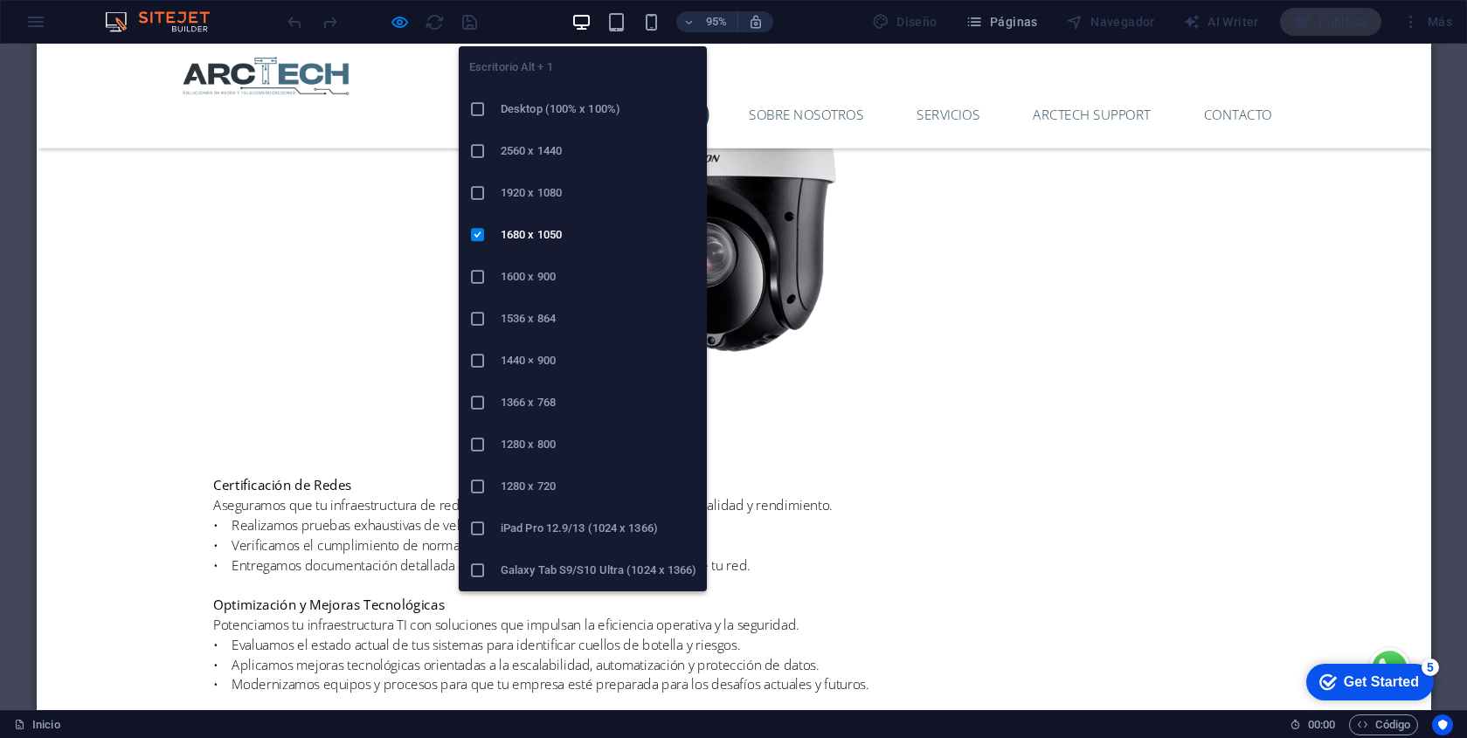
click at [577, 24] on icon "button" at bounding box center [581, 22] width 20 height 20
click at [557, 279] on h6 "1600 x 900" at bounding box center [599, 277] width 196 height 21
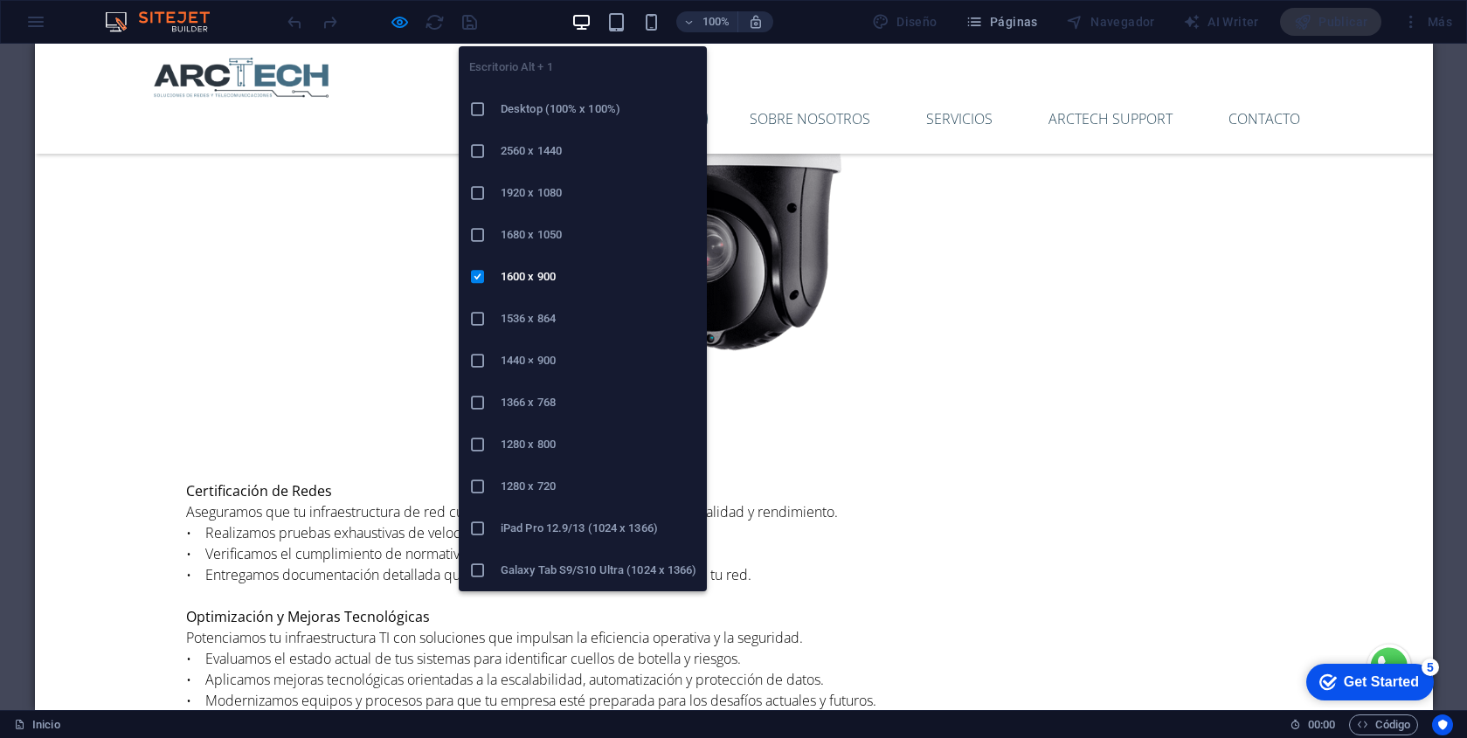
click at [583, 19] on icon "button" at bounding box center [581, 22] width 20 height 20
click at [564, 570] on h6 "Galaxy Tab S9/S10 Ultra (1024 x 1366)" at bounding box center [599, 570] width 196 height 21
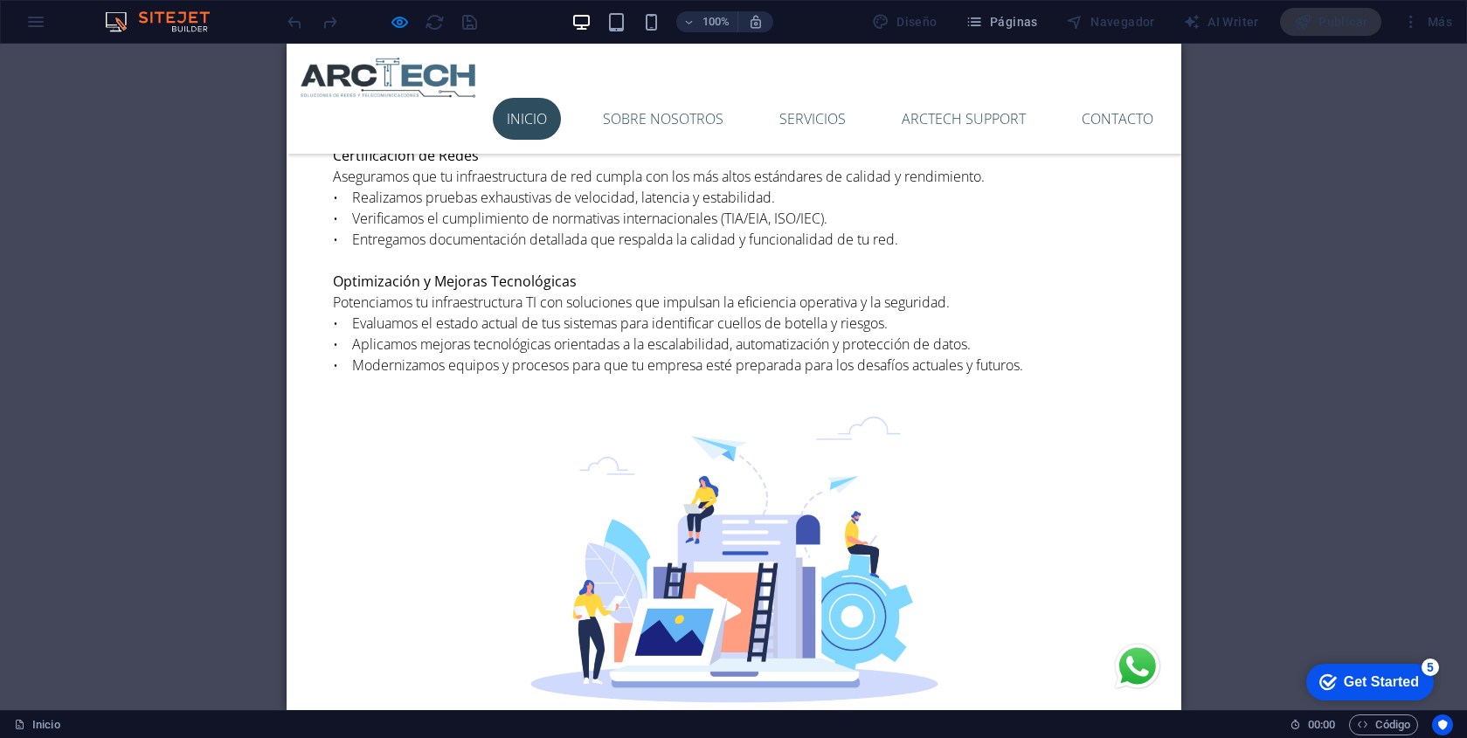
scroll to position [3910, 0]
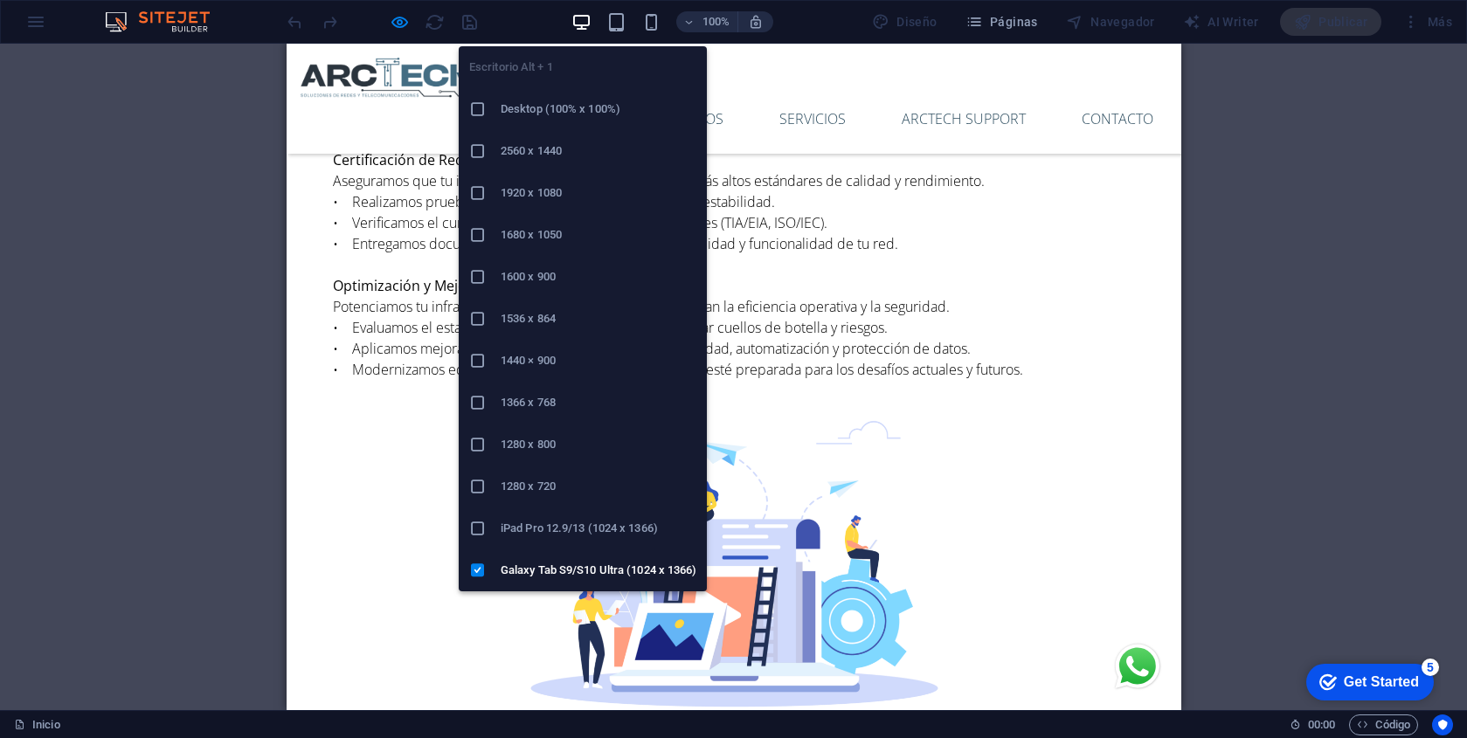
click at [586, 518] on h6 "iPad Pro 12.9/13 (1024 x 1366)" at bounding box center [599, 528] width 196 height 21
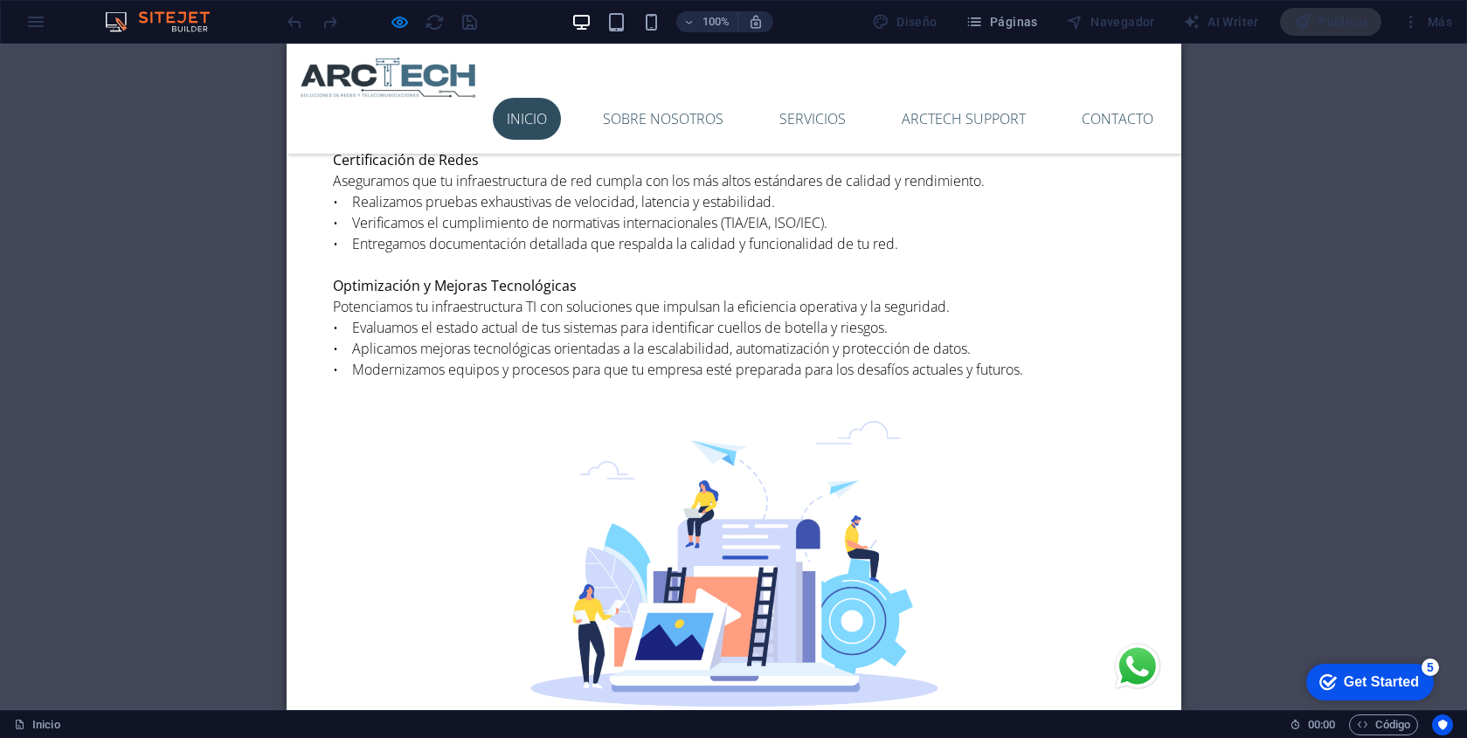
click at [581, 9] on div "100%" at bounding box center [672, 22] width 202 height 28
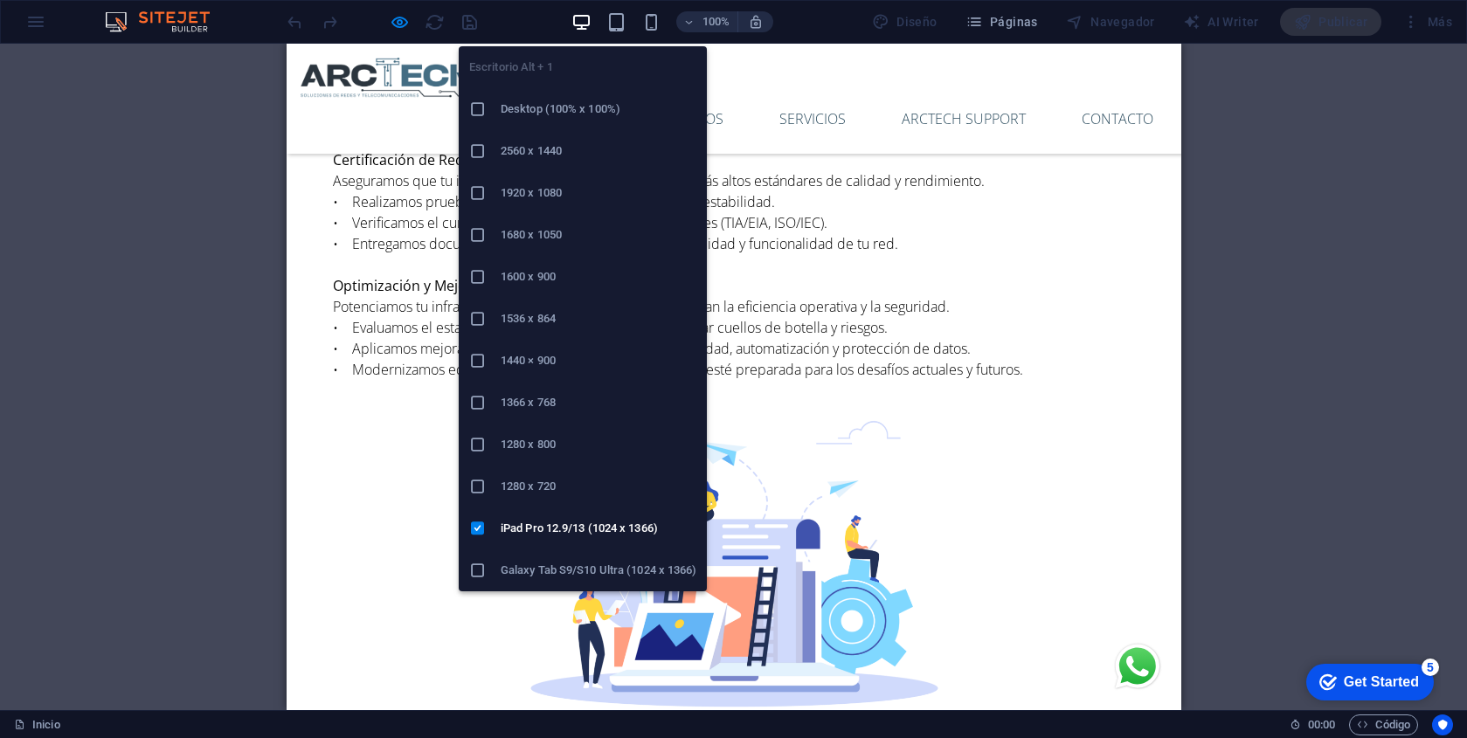
click at [553, 493] on h6 "1280 x 720" at bounding box center [599, 486] width 196 height 21
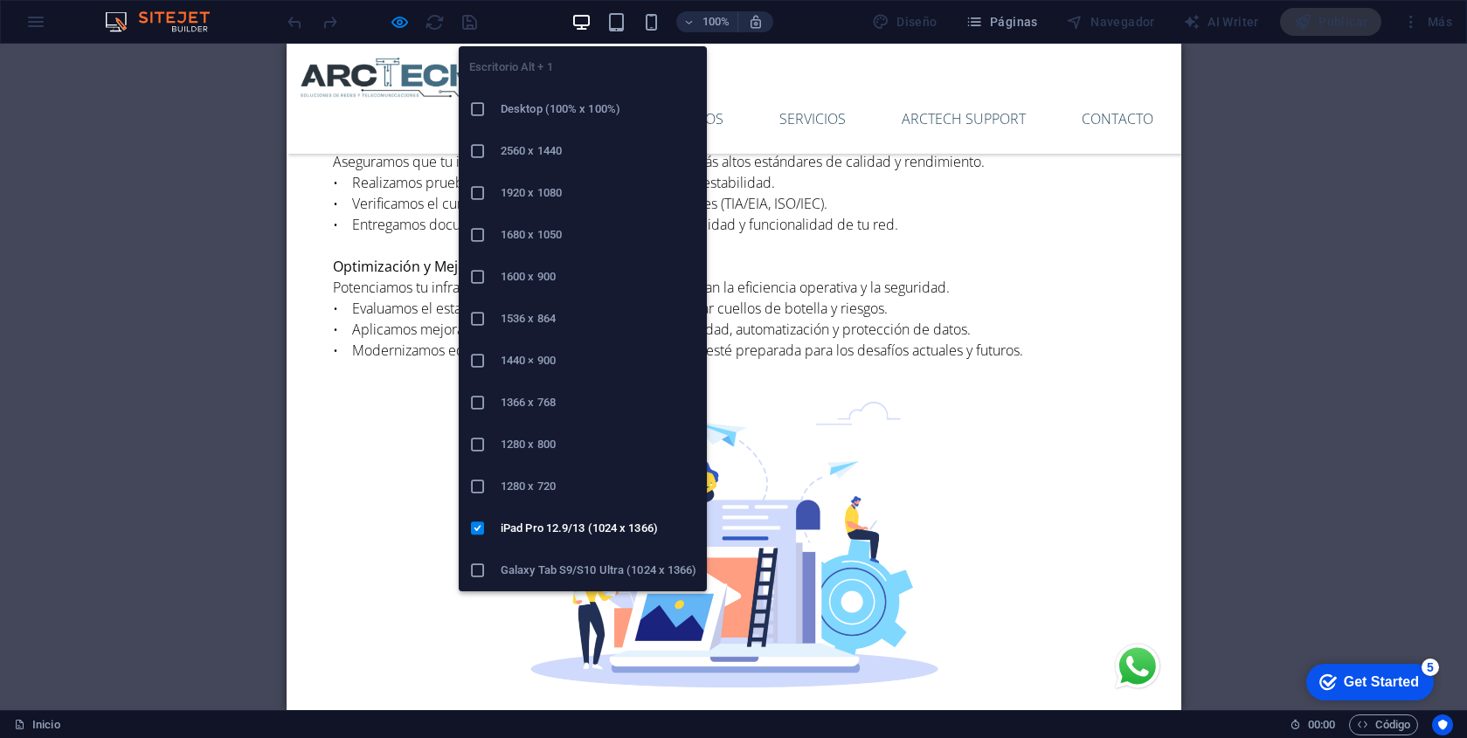
scroll to position [3834, 0]
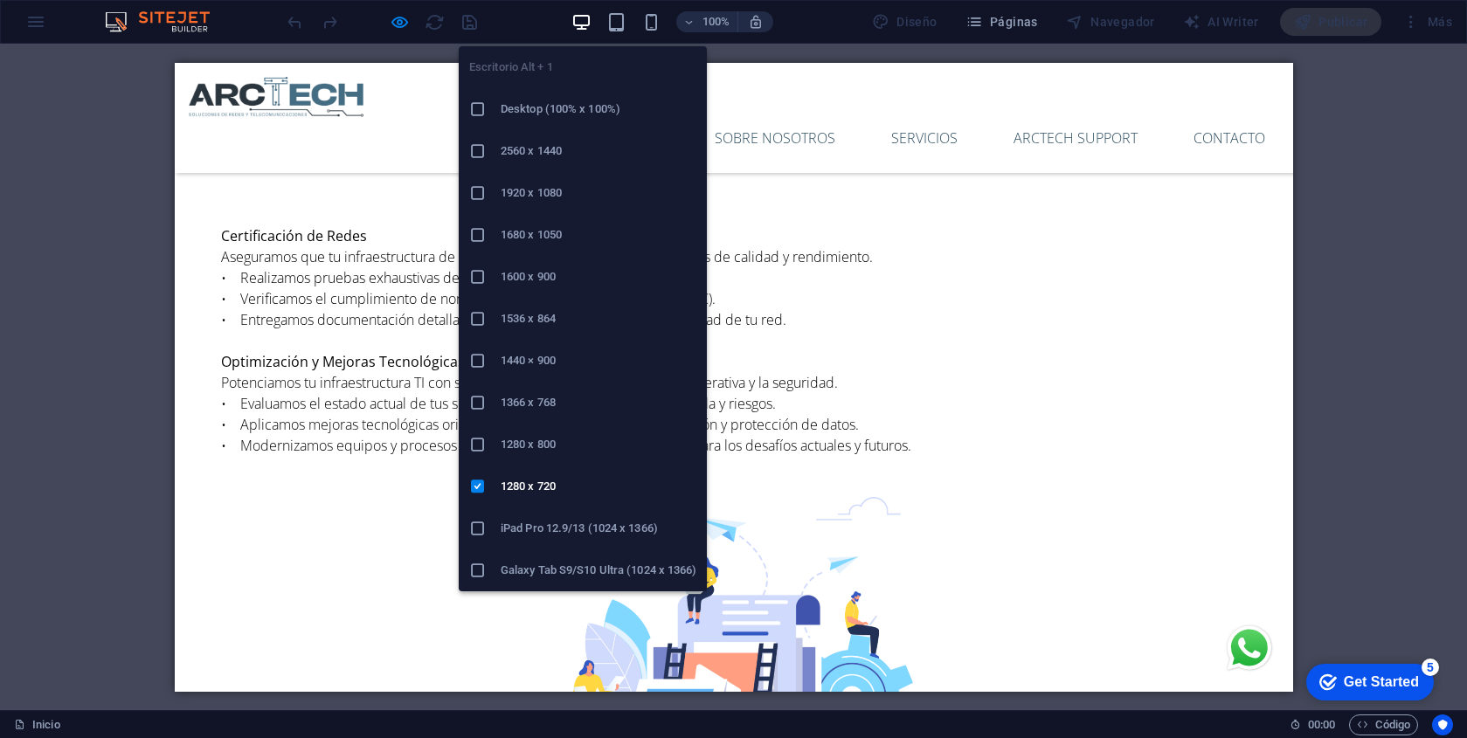
click at [557, 440] on h6 "1280 x 800" at bounding box center [599, 444] width 196 height 21
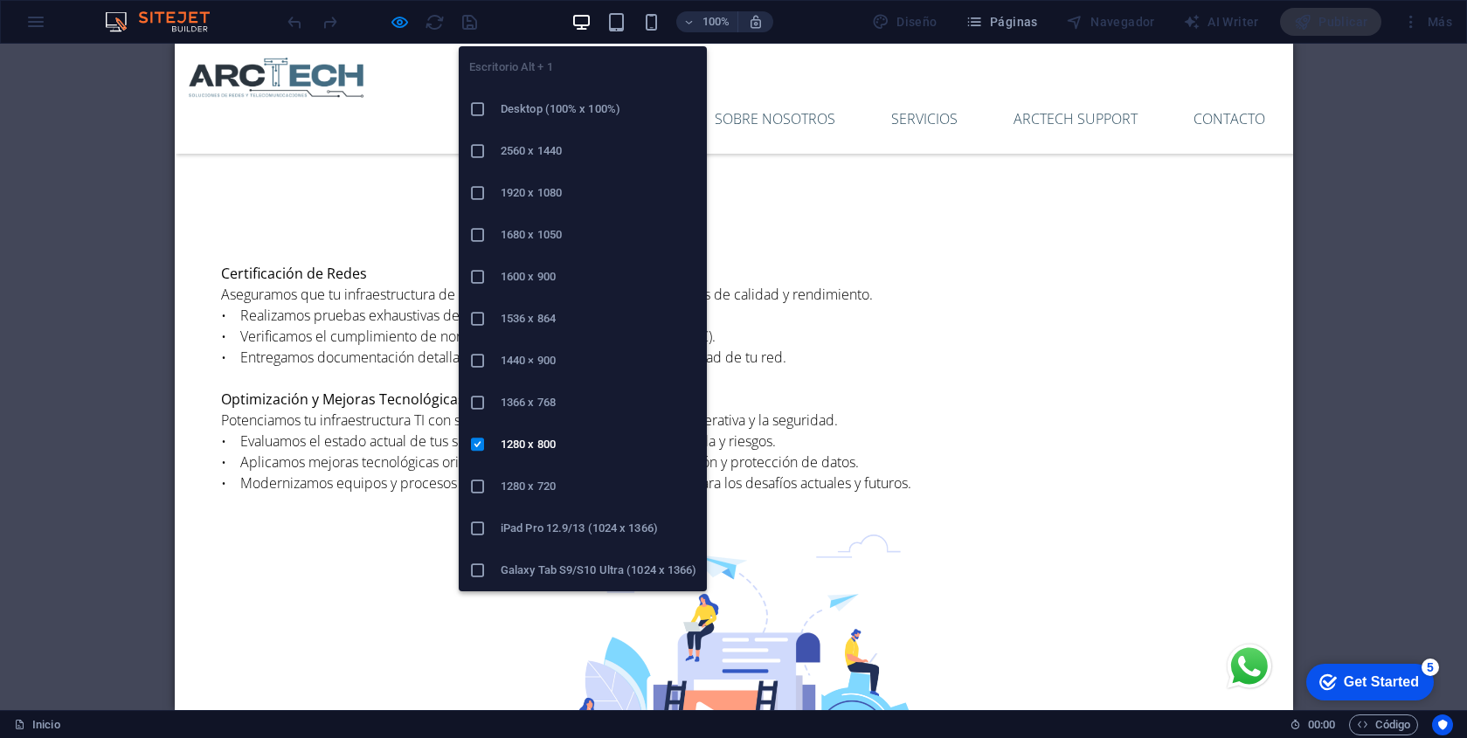
click at [544, 406] on h6 "1366 x 768" at bounding box center [599, 402] width 196 height 21
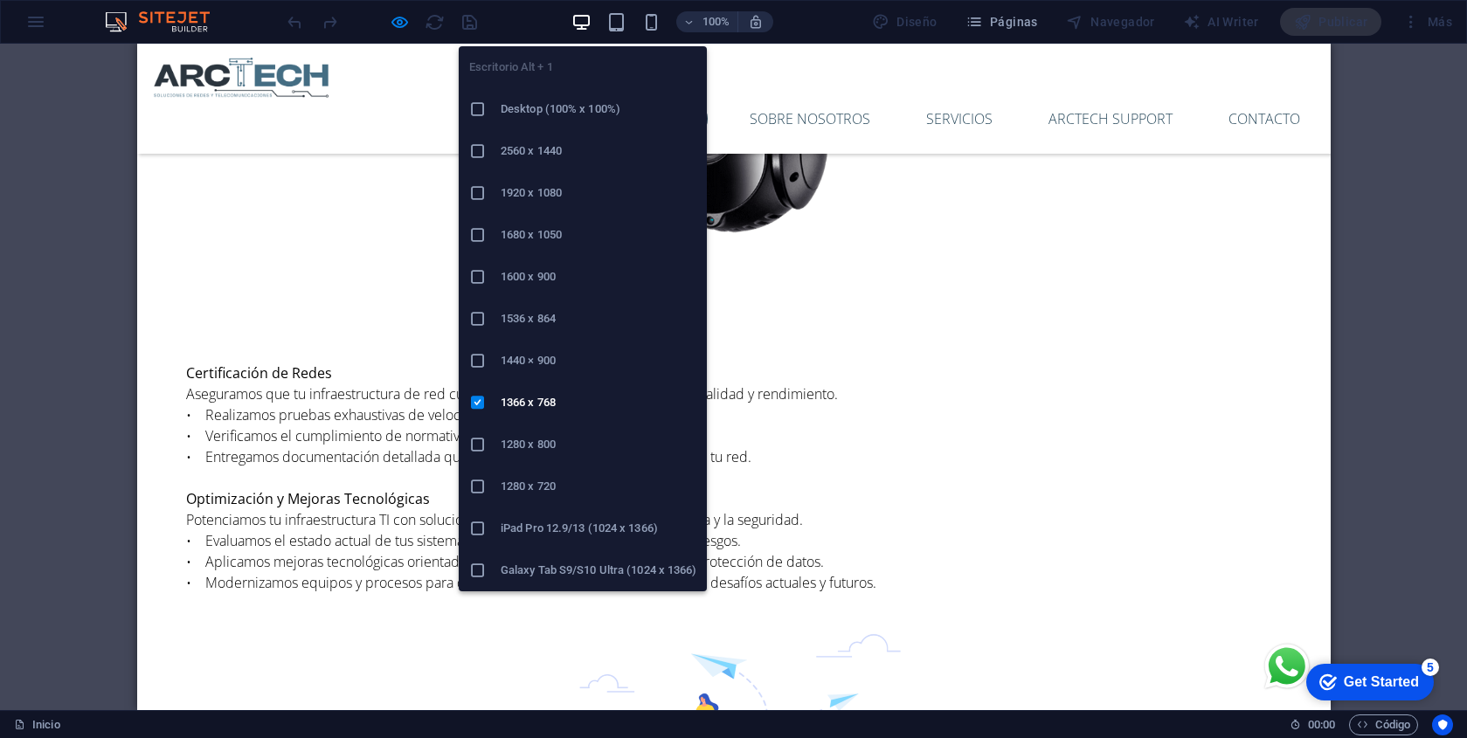
click at [546, 360] on h6 "1440 × 900" at bounding box center [599, 360] width 196 height 21
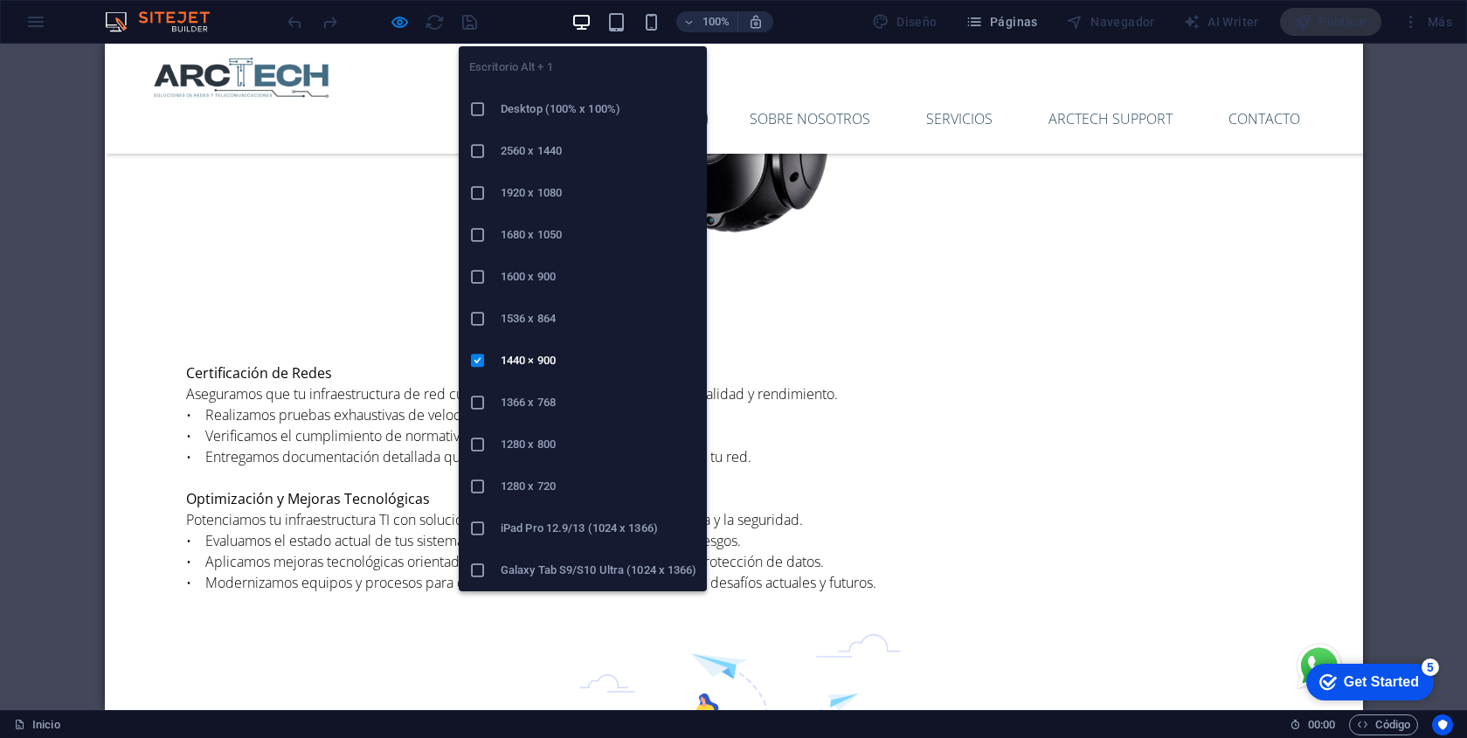
click at [571, 307] on li "1536 x 864" at bounding box center [583, 319] width 248 height 42
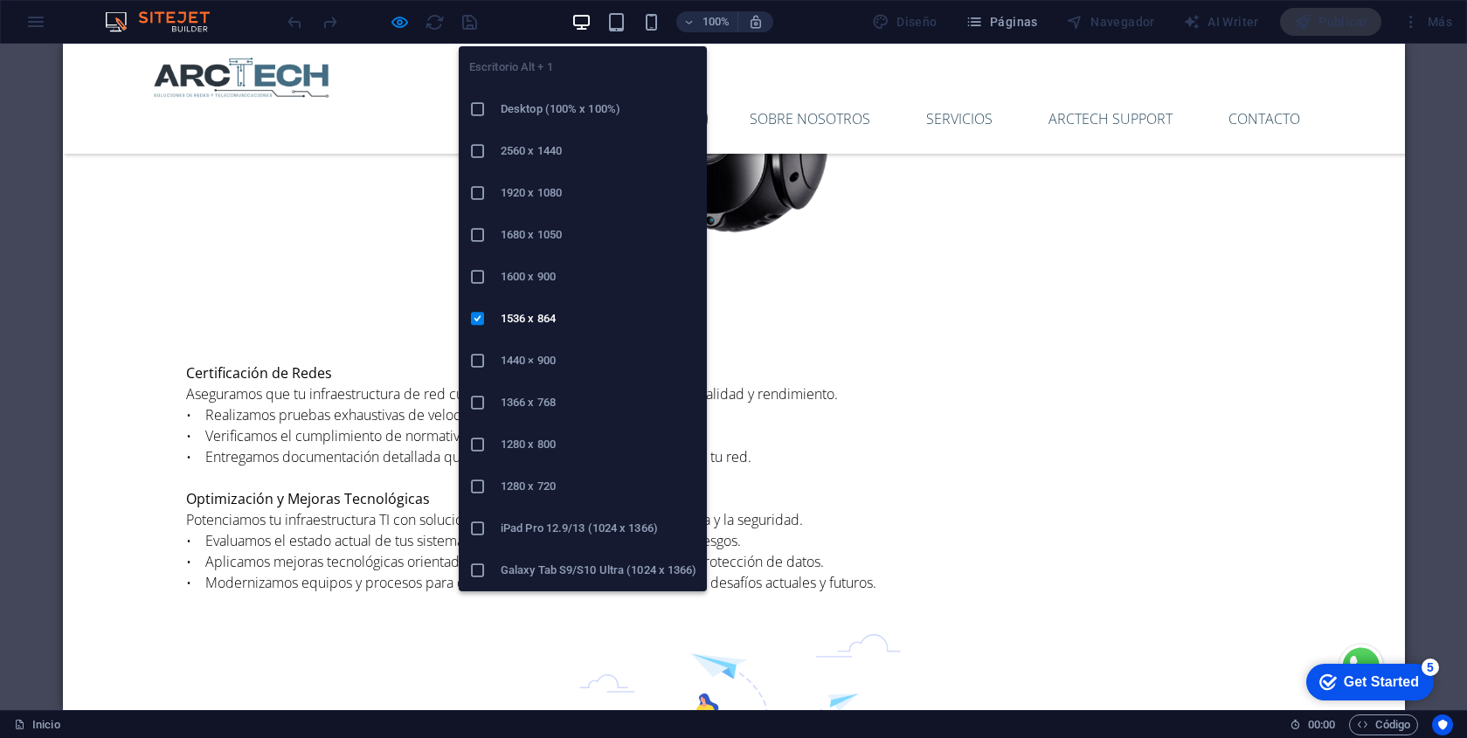
click at [559, 284] on h6 "1600 x 900" at bounding box center [599, 277] width 196 height 21
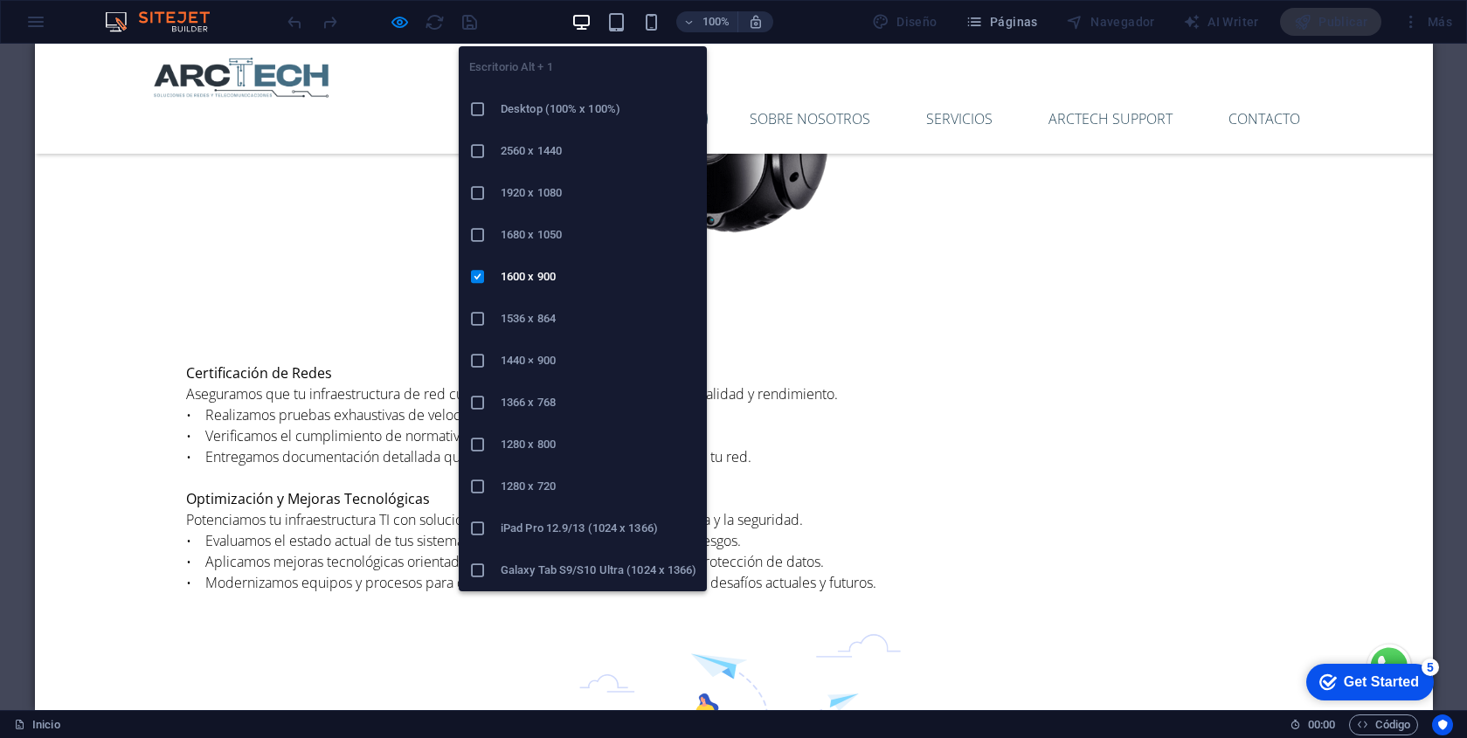
click at [580, 218] on li "1680 x 1050" at bounding box center [583, 235] width 248 height 42
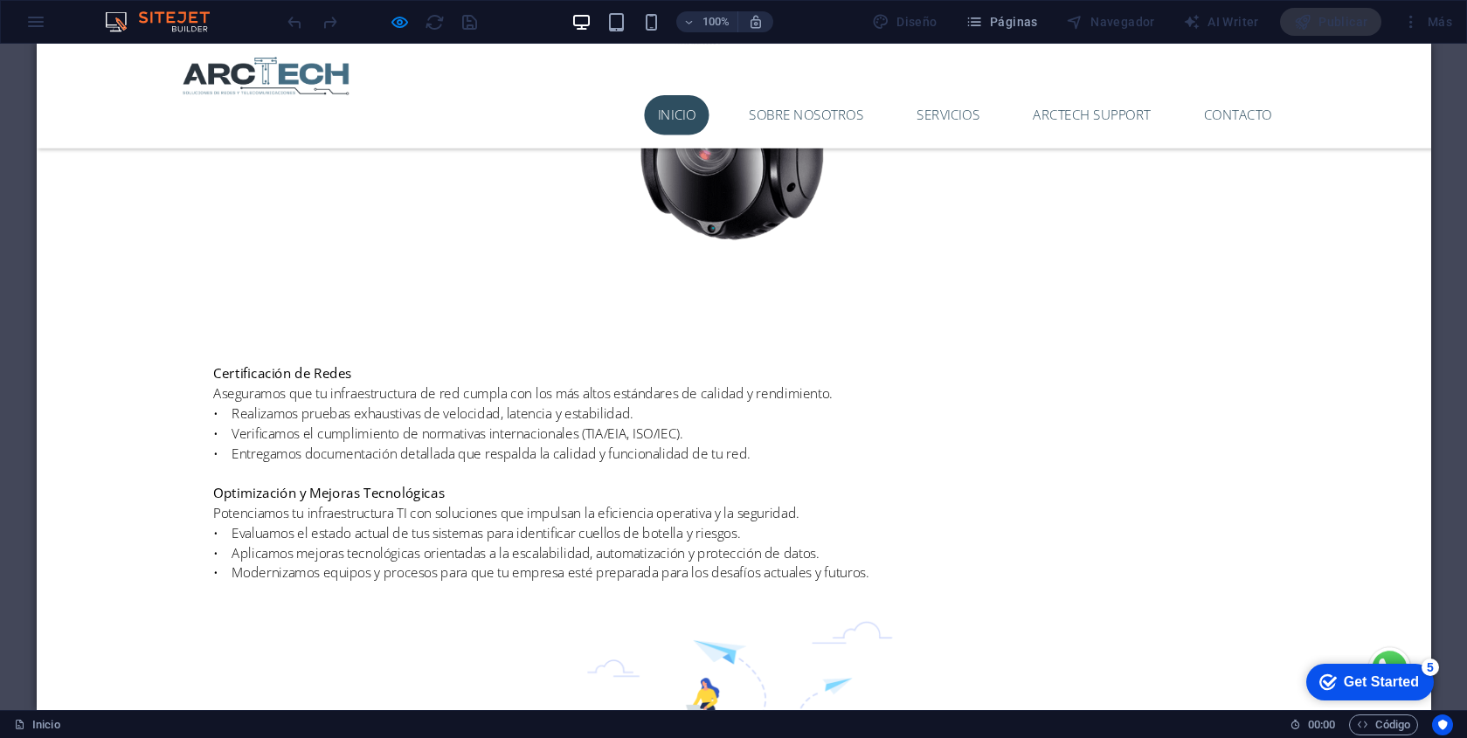
scroll to position [3662, 0]
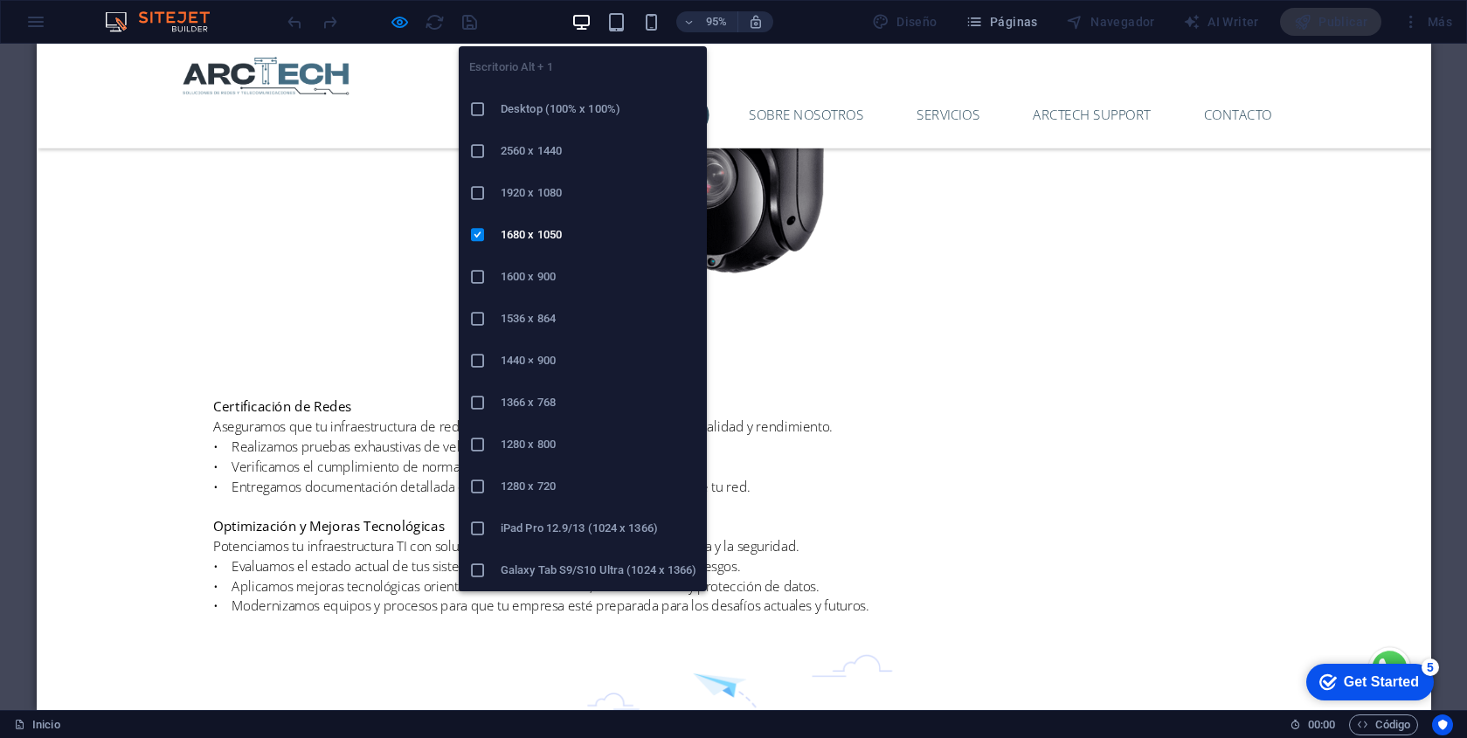
click at [578, 195] on h6 "1920 x 1080" at bounding box center [599, 193] width 196 height 21
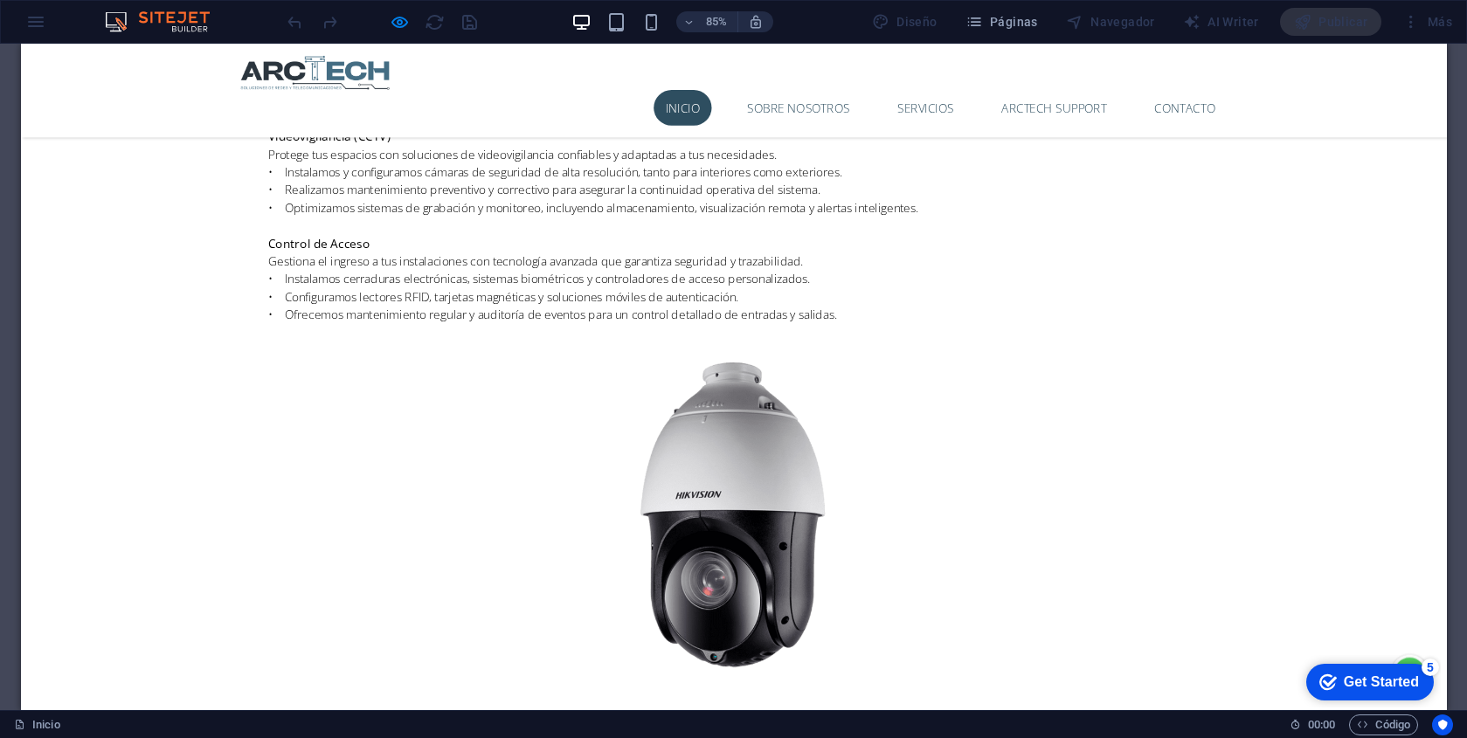
scroll to position [3579, 0]
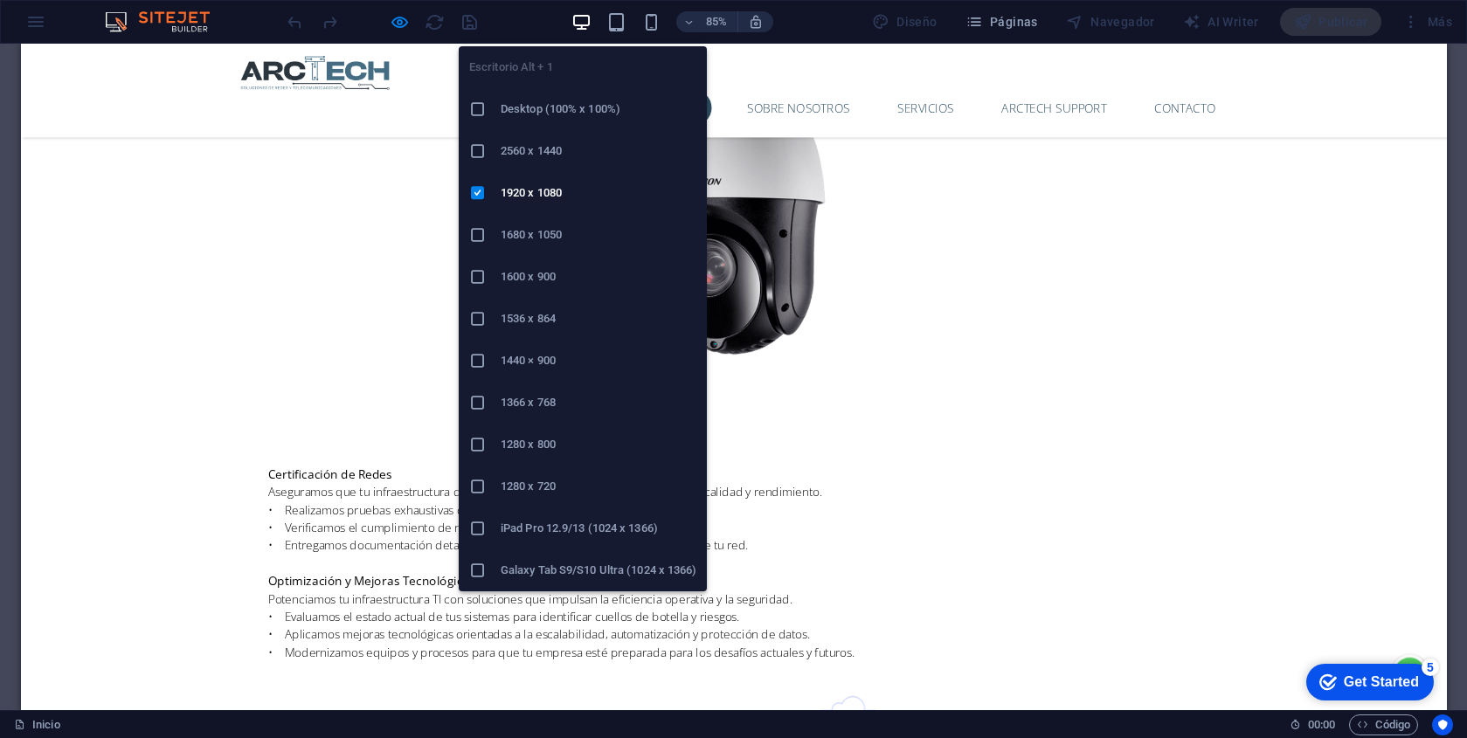
click at [557, 156] on h6 "2560 x 1440" at bounding box center [599, 151] width 196 height 21
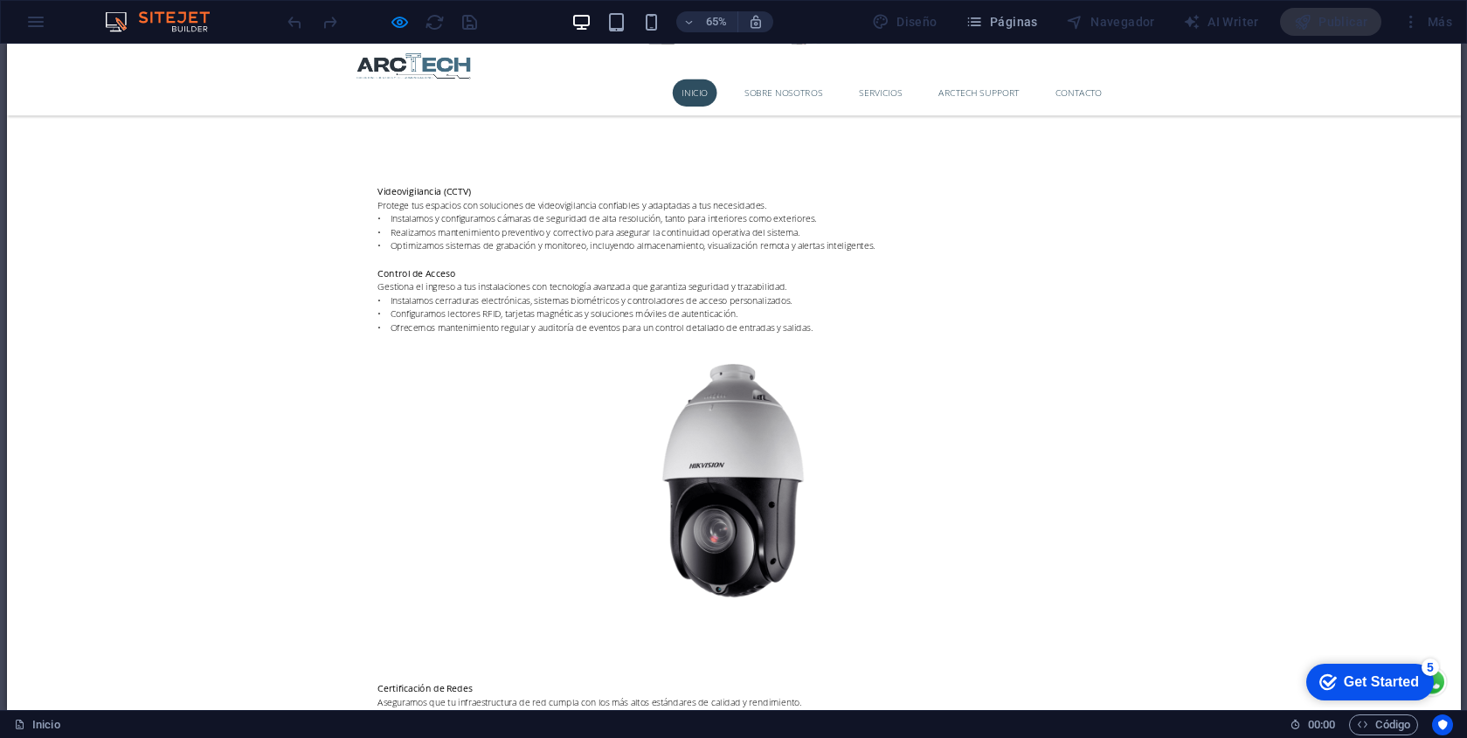
scroll to position [3190, 0]
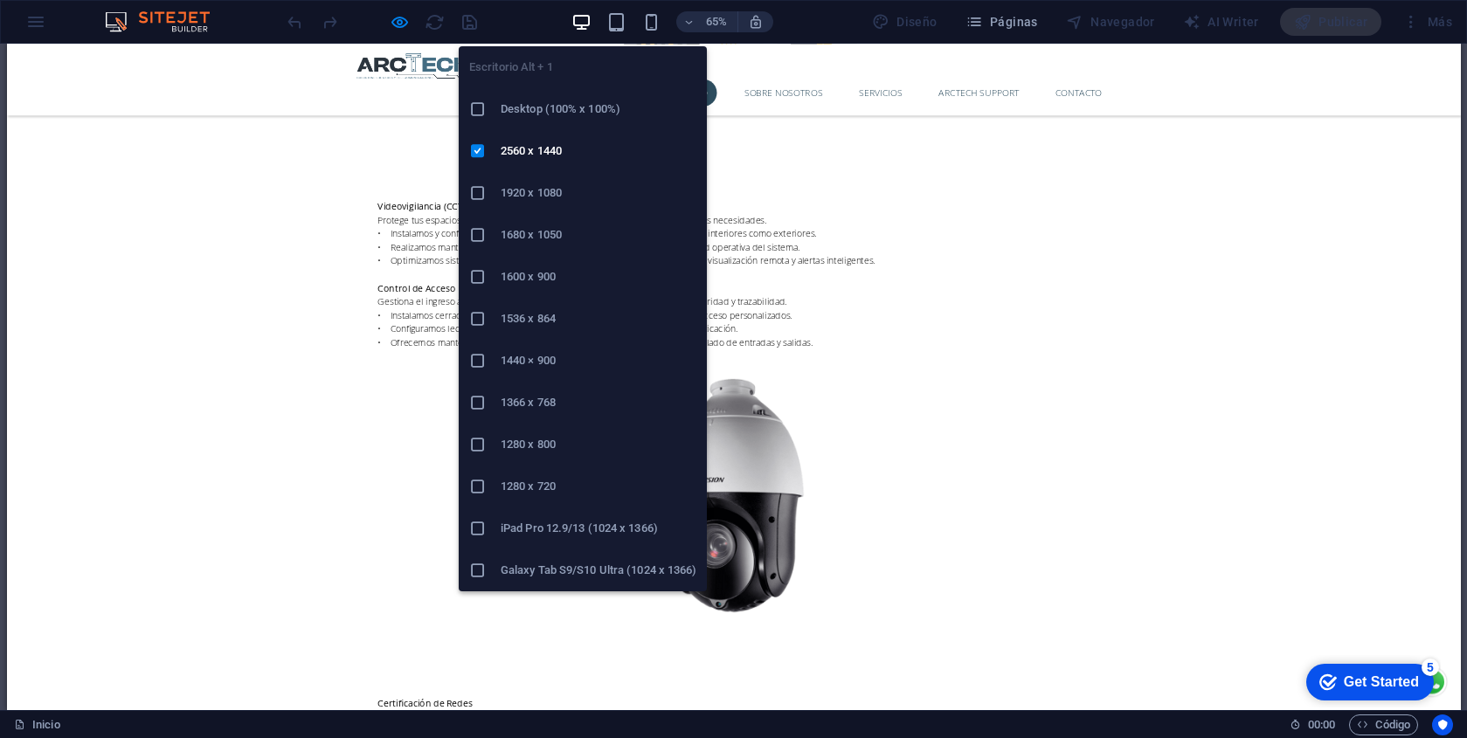
click at [594, 114] on h6 "Desktop (100% x 100%)" at bounding box center [599, 109] width 196 height 21
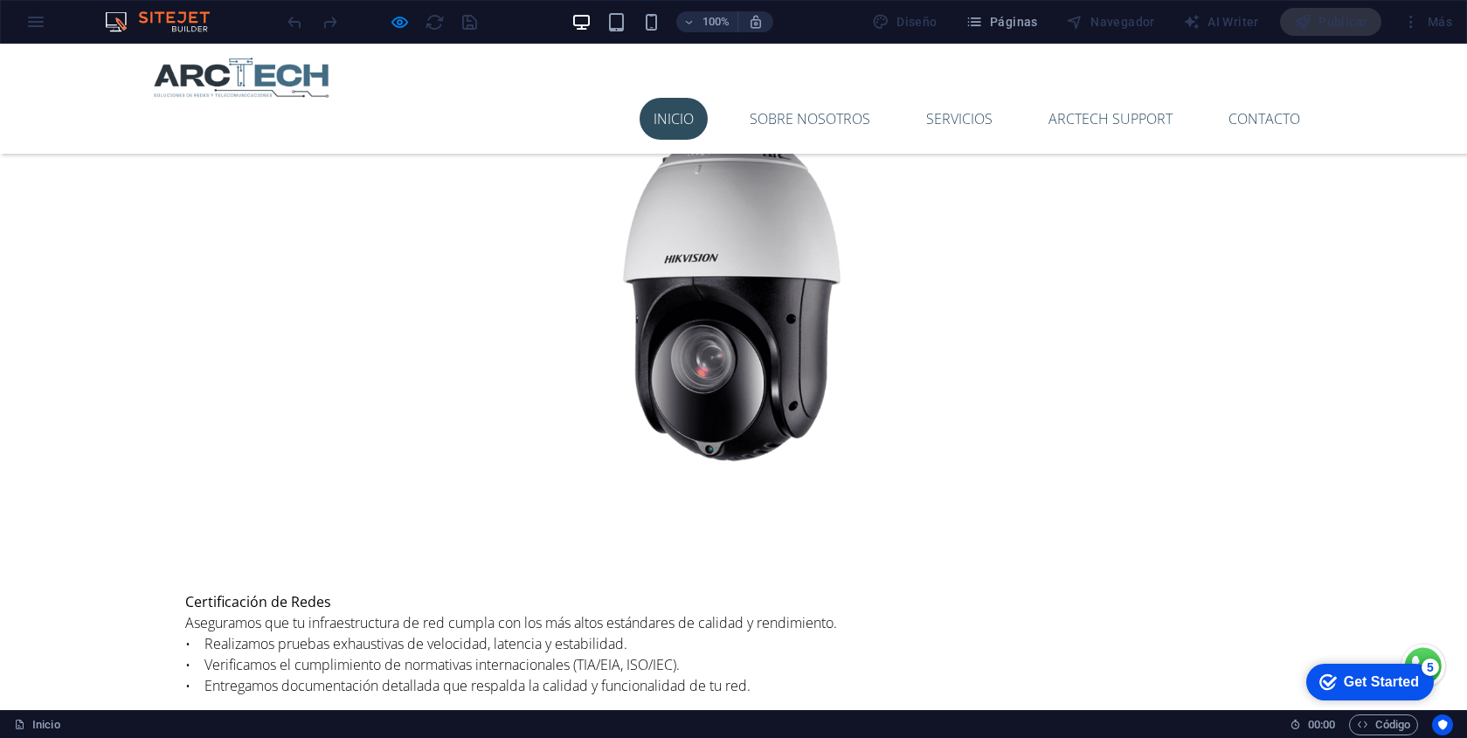
scroll to position [3697, 0]
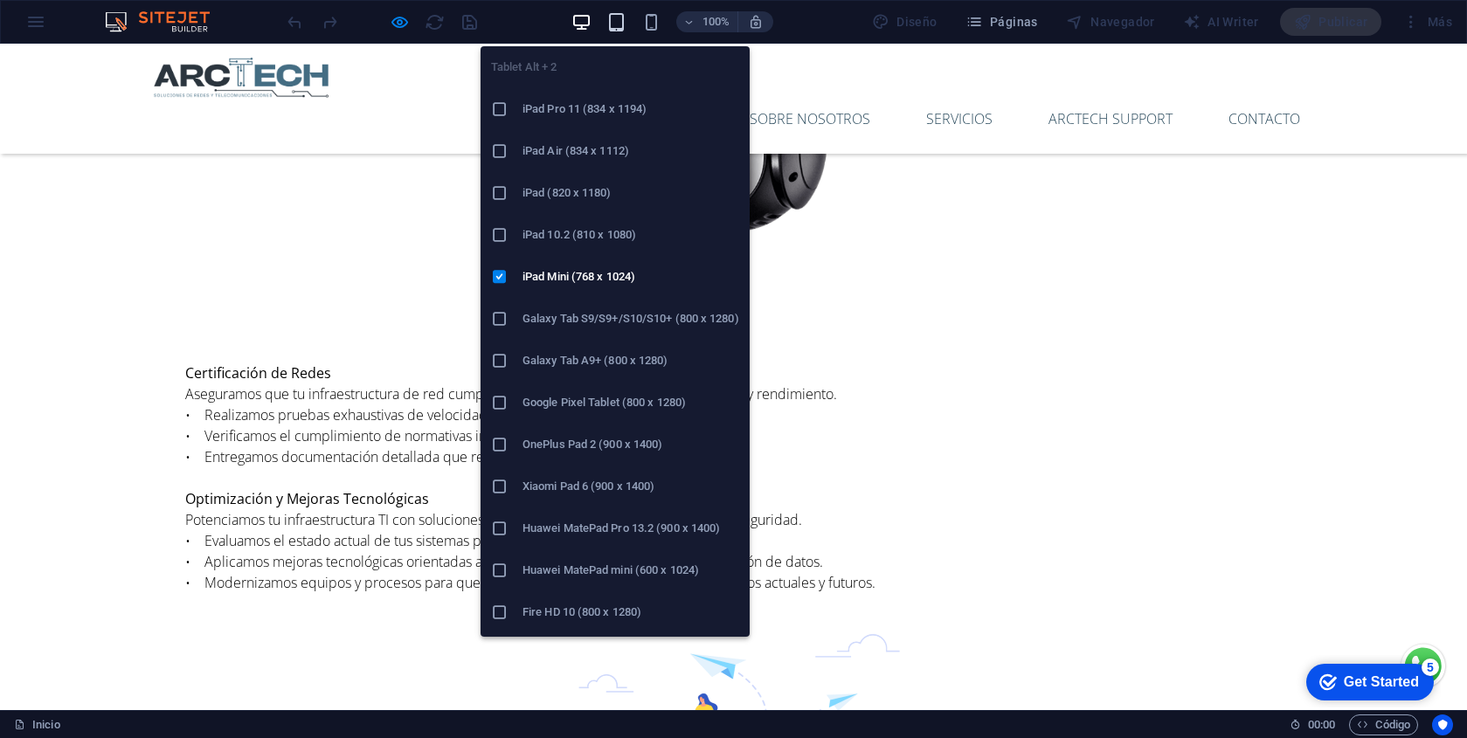
click at [624, 12] on icon "button" at bounding box center [616, 22] width 20 height 20
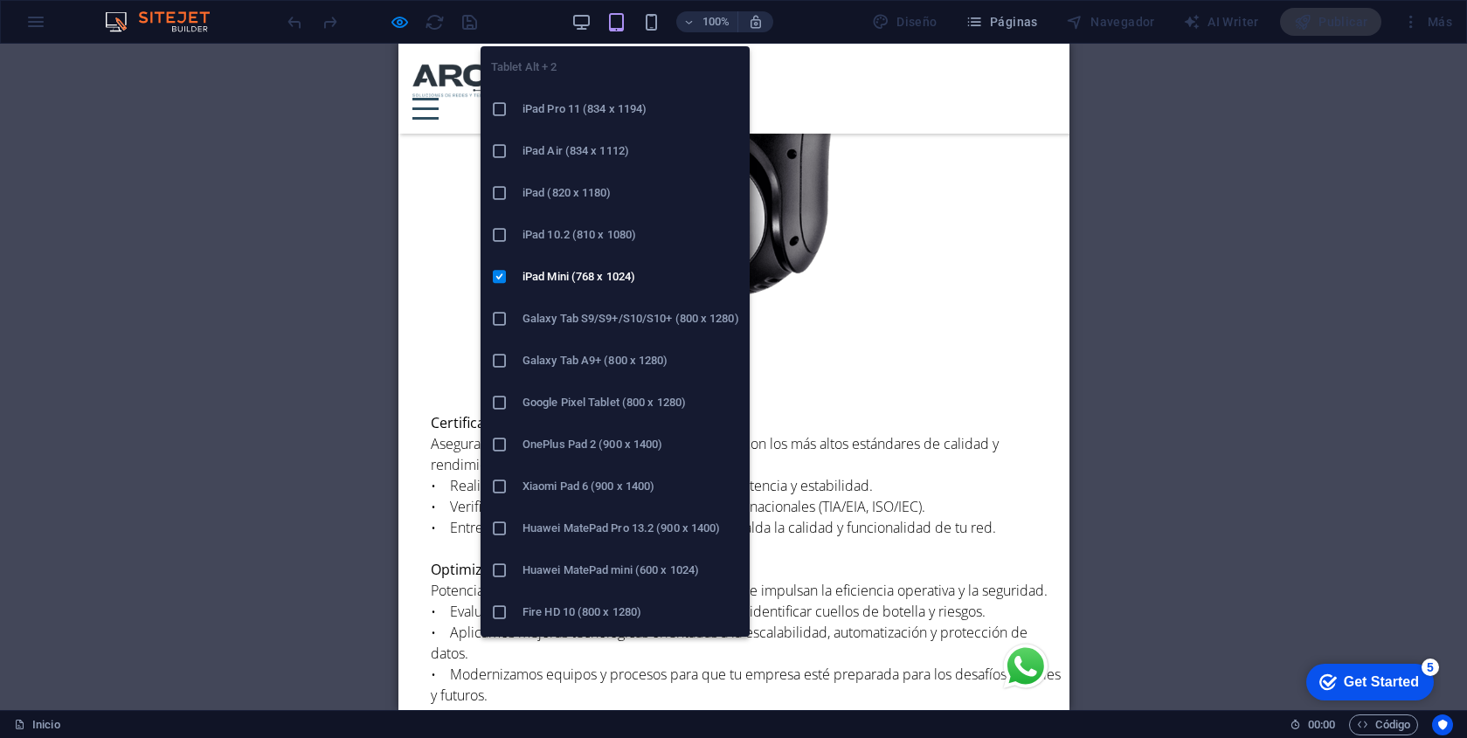
scroll to position [3695, 0]
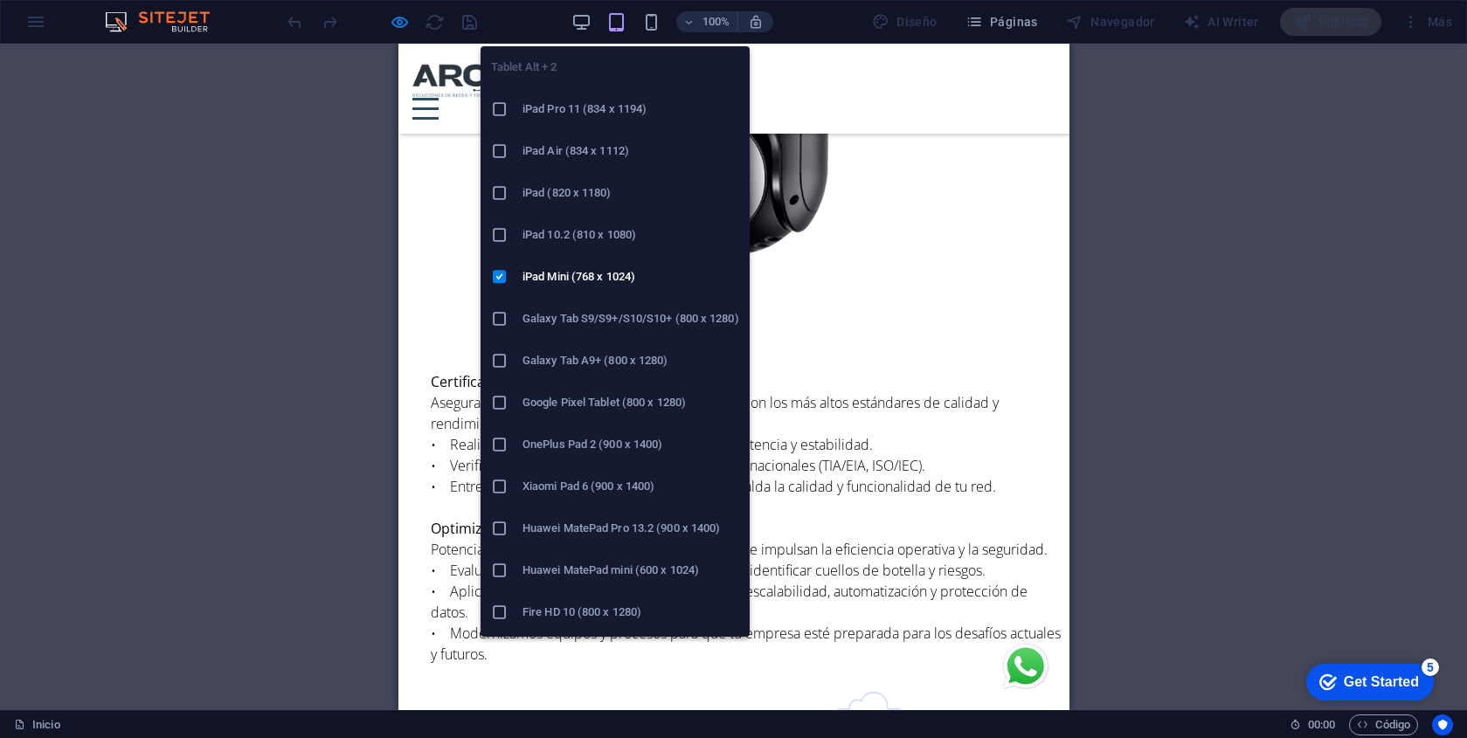
click at [627, 114] on h6 "iPad Pro 11 (834 x 1194)" at bounding box center [631, 109] width 217 height 21
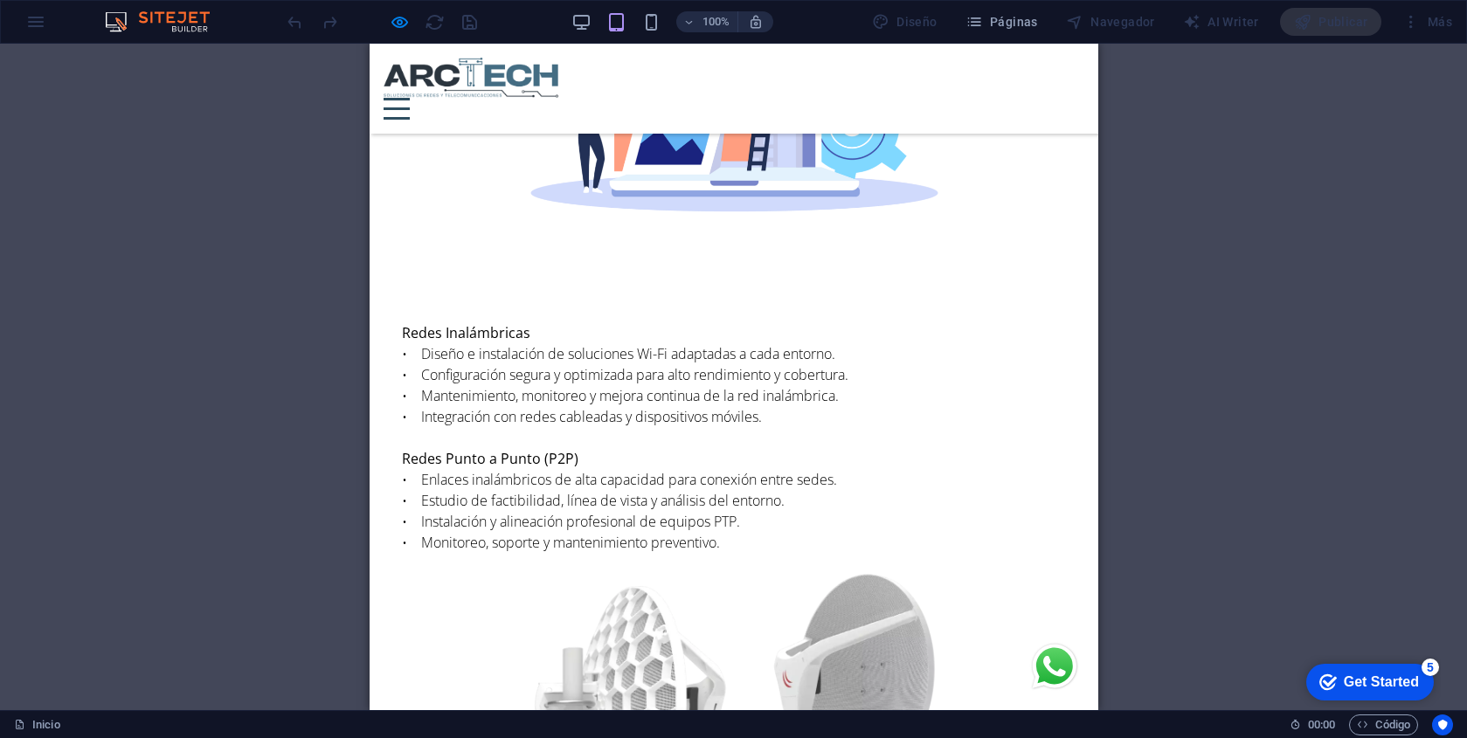
scroll to position [4221, 0]
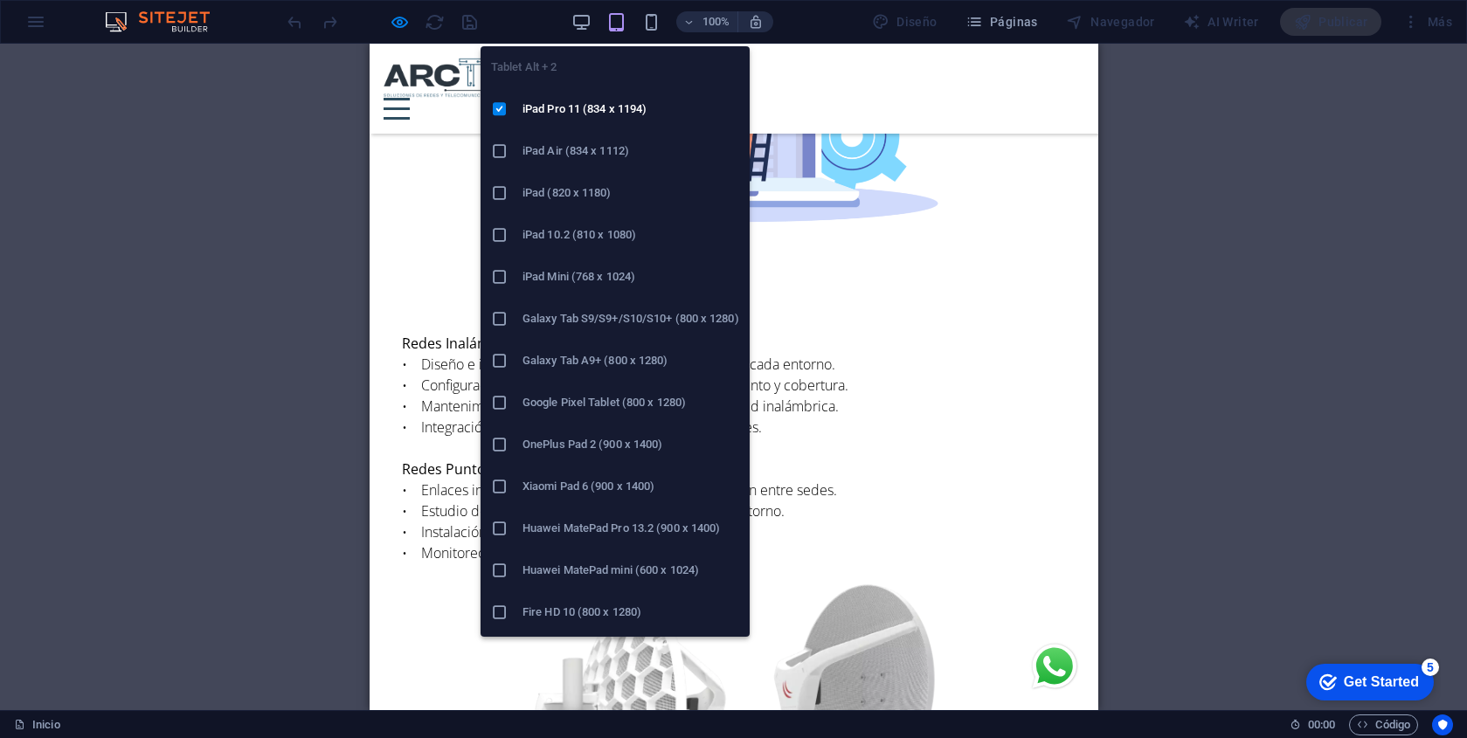
click at [603, 145] on h6 "iPad Air (834 x 1112)" at bounding box center [631, 151] width 217 height 21
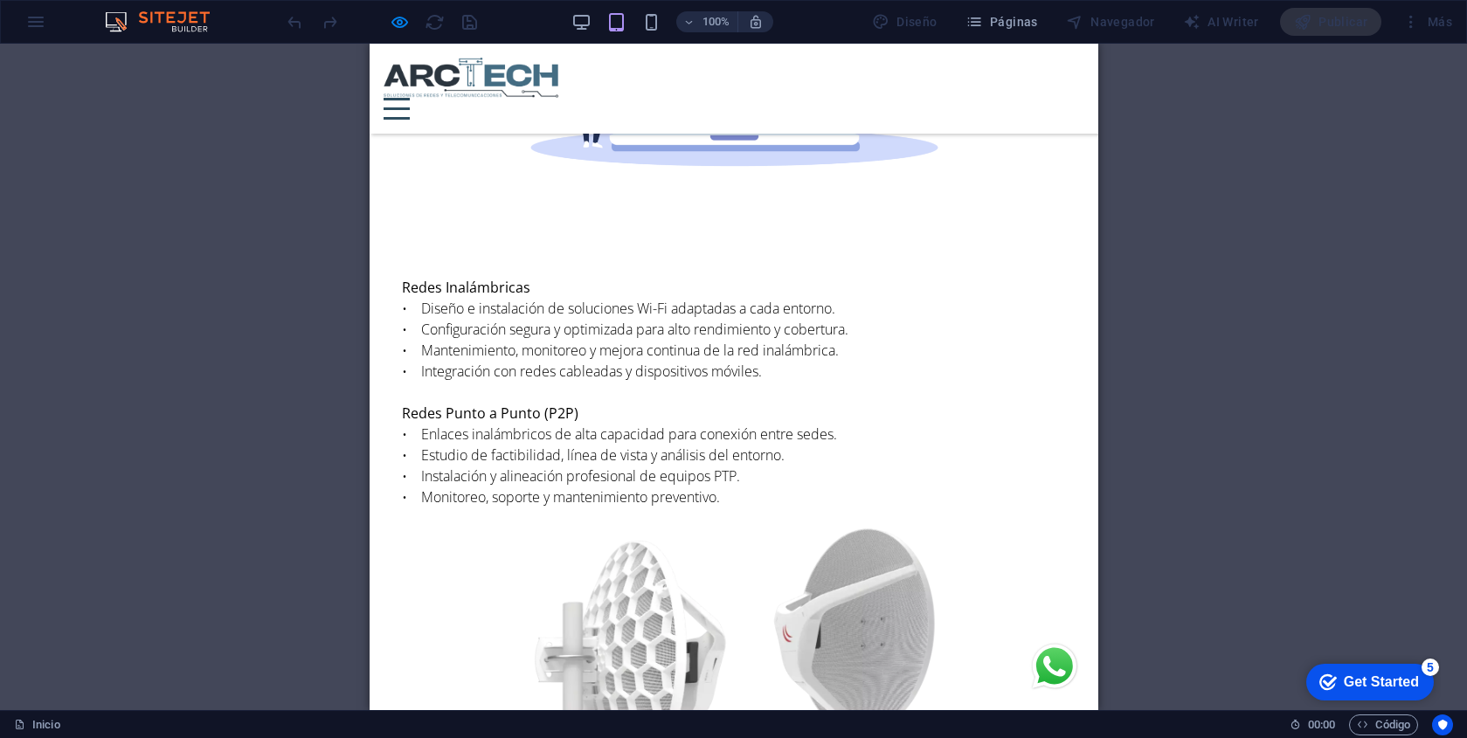
scroll to position [4291, 0]
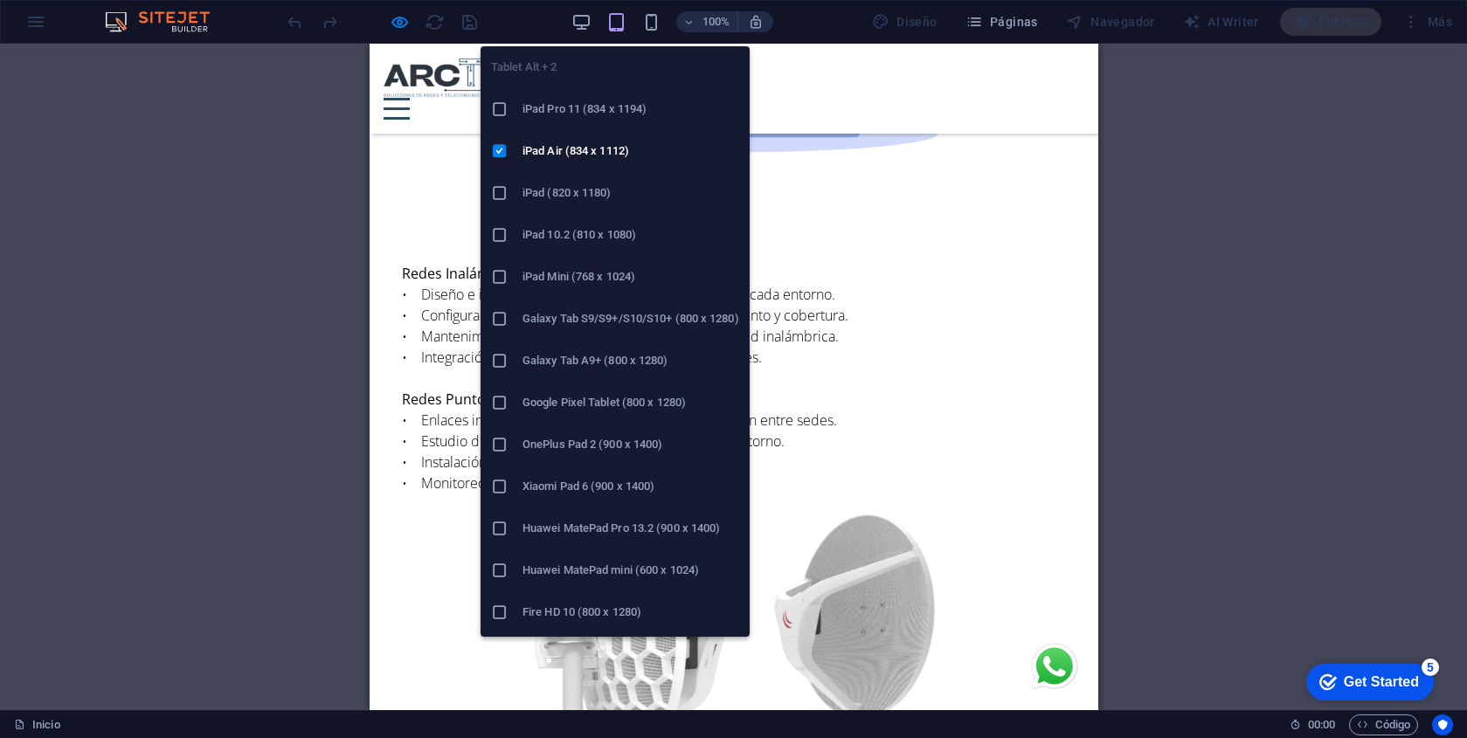
click at [605, 200] on h6 "iPad (820 x 1180)" at bounding box center [631, 193] width 217 height 21
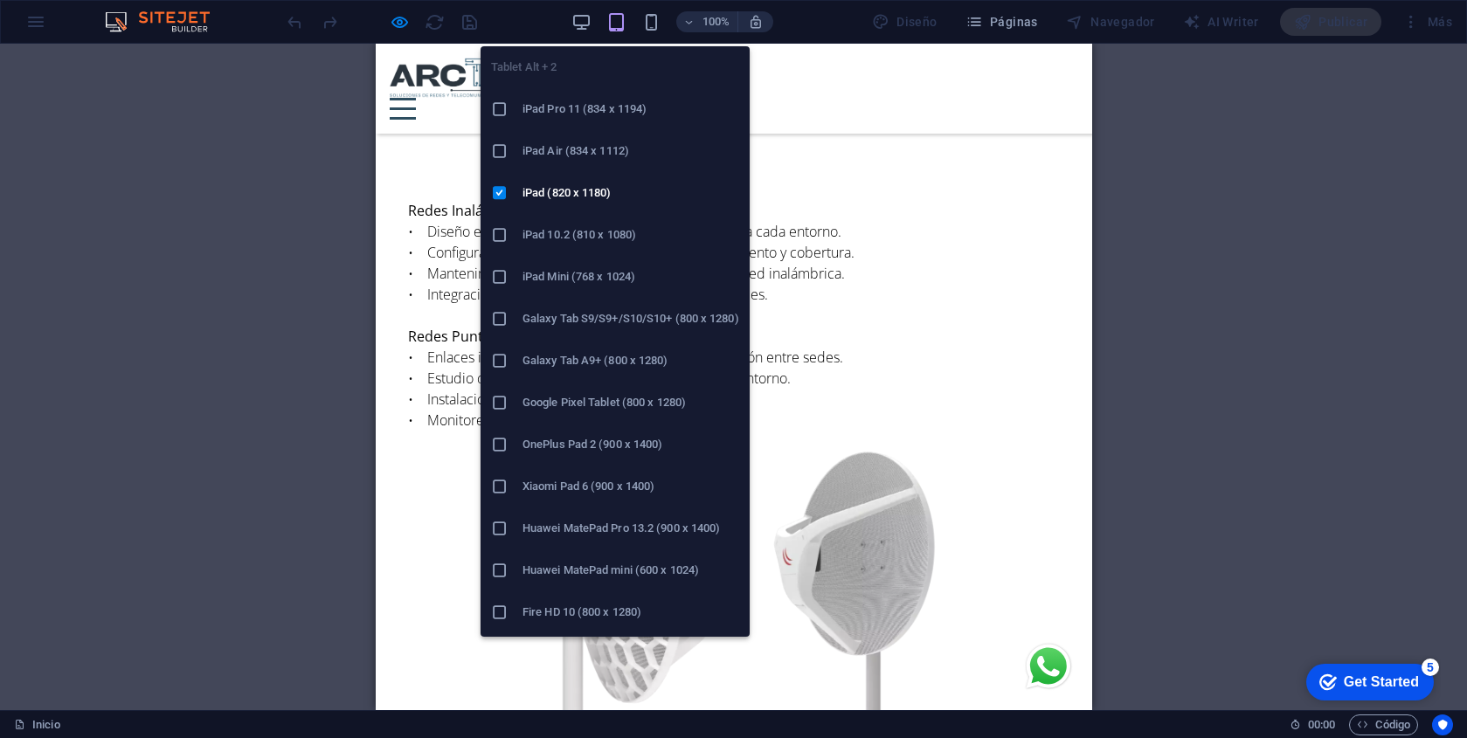
click at [607, 227] on h6 "iPad 10.2 (810 x 1080)" at bounding box center [631, 235] width 217 height 21
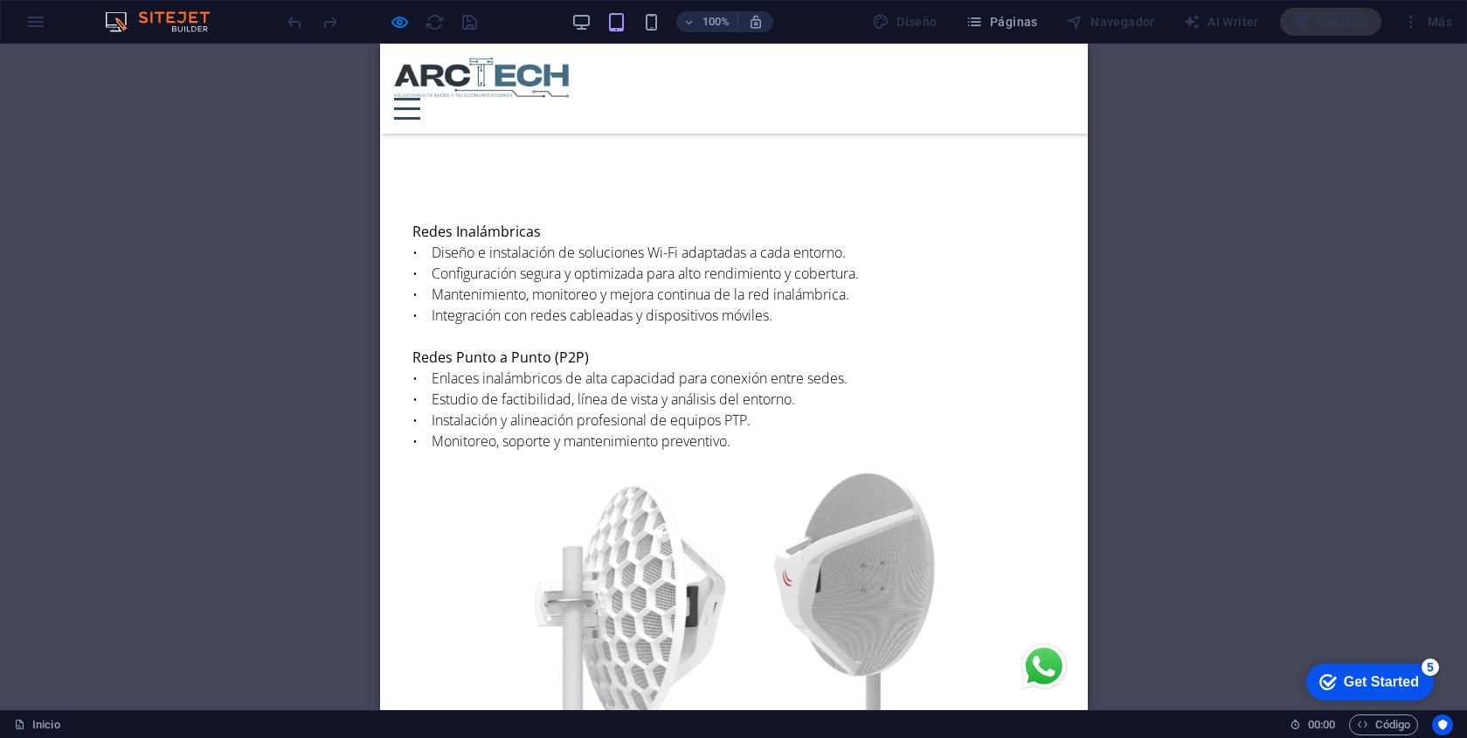
scroll to position [4417, 0]
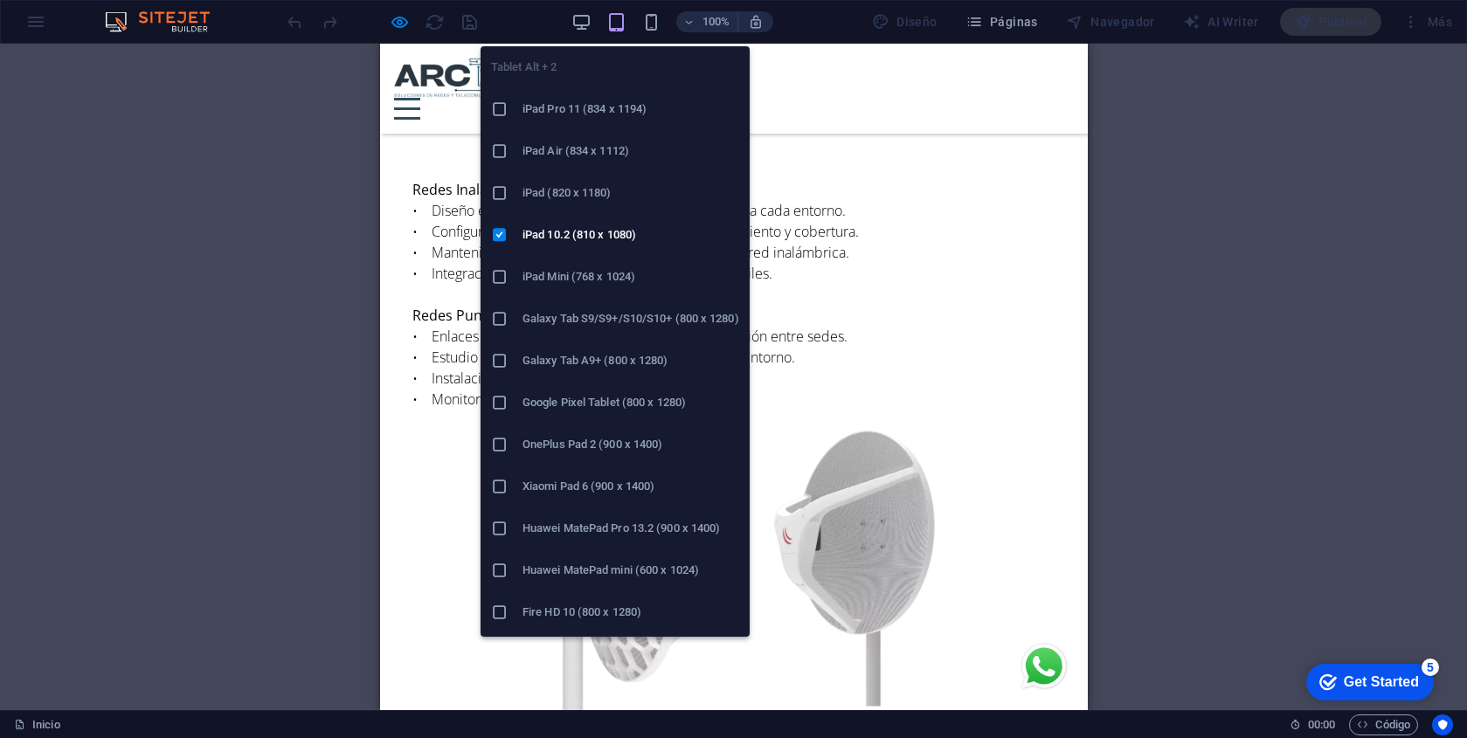
click at [587, 273] on h6 "iPad Mini (768 x 1024)" at bounding box center [631, 277] width 217 height 21
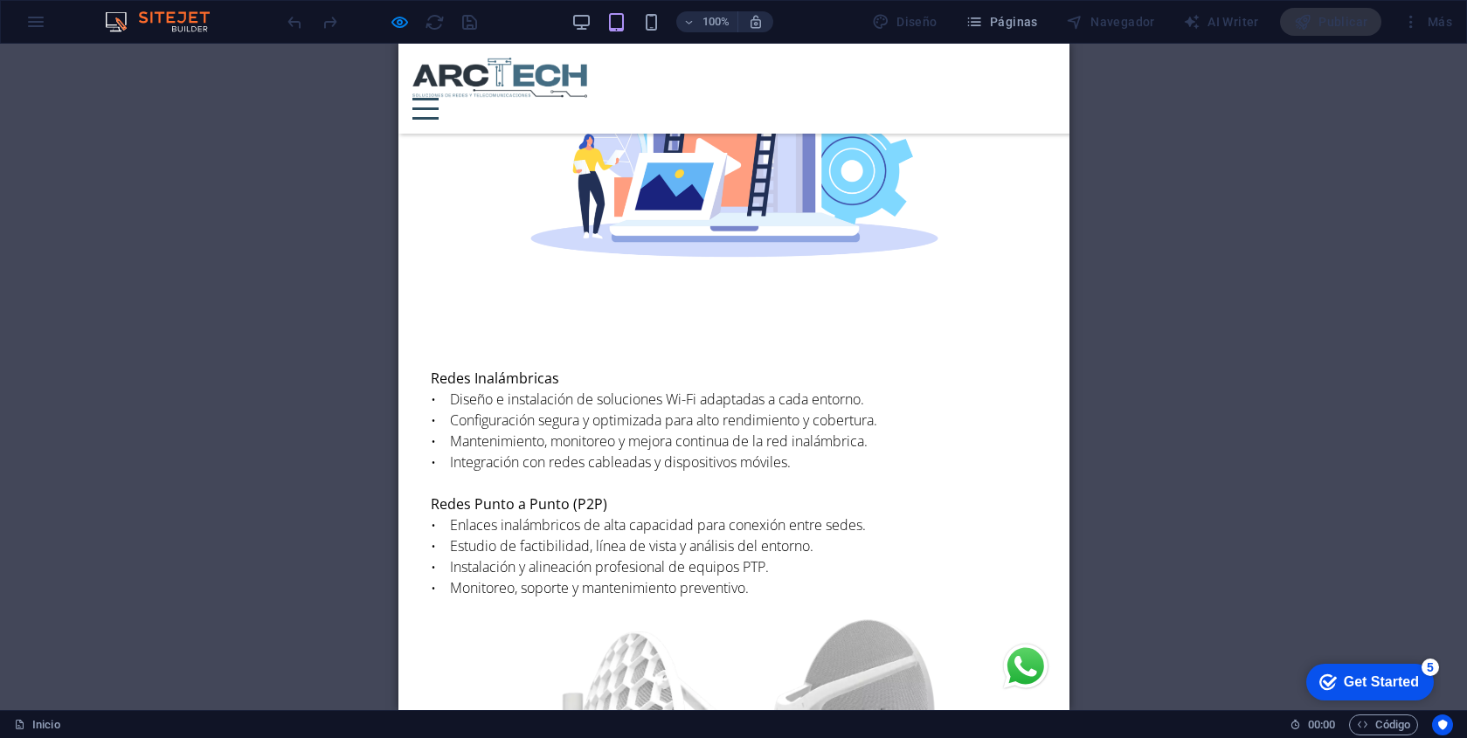
scroll to position [4543, 0]
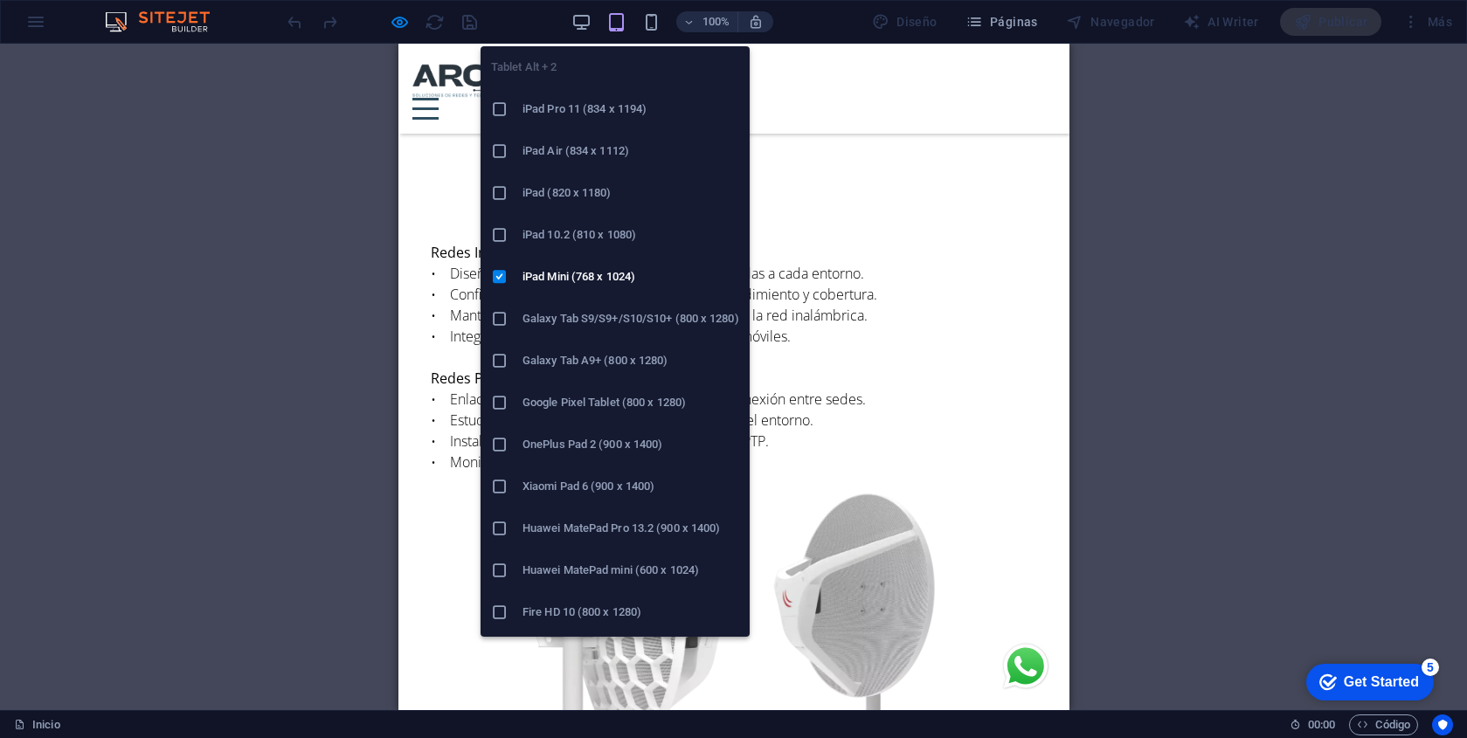
click at [588, 313] on h6 "Galaxy Tab S9/S9+/S10/S10+ (800 x 1280)" at bounding box center [631, 318] width 217 height 21
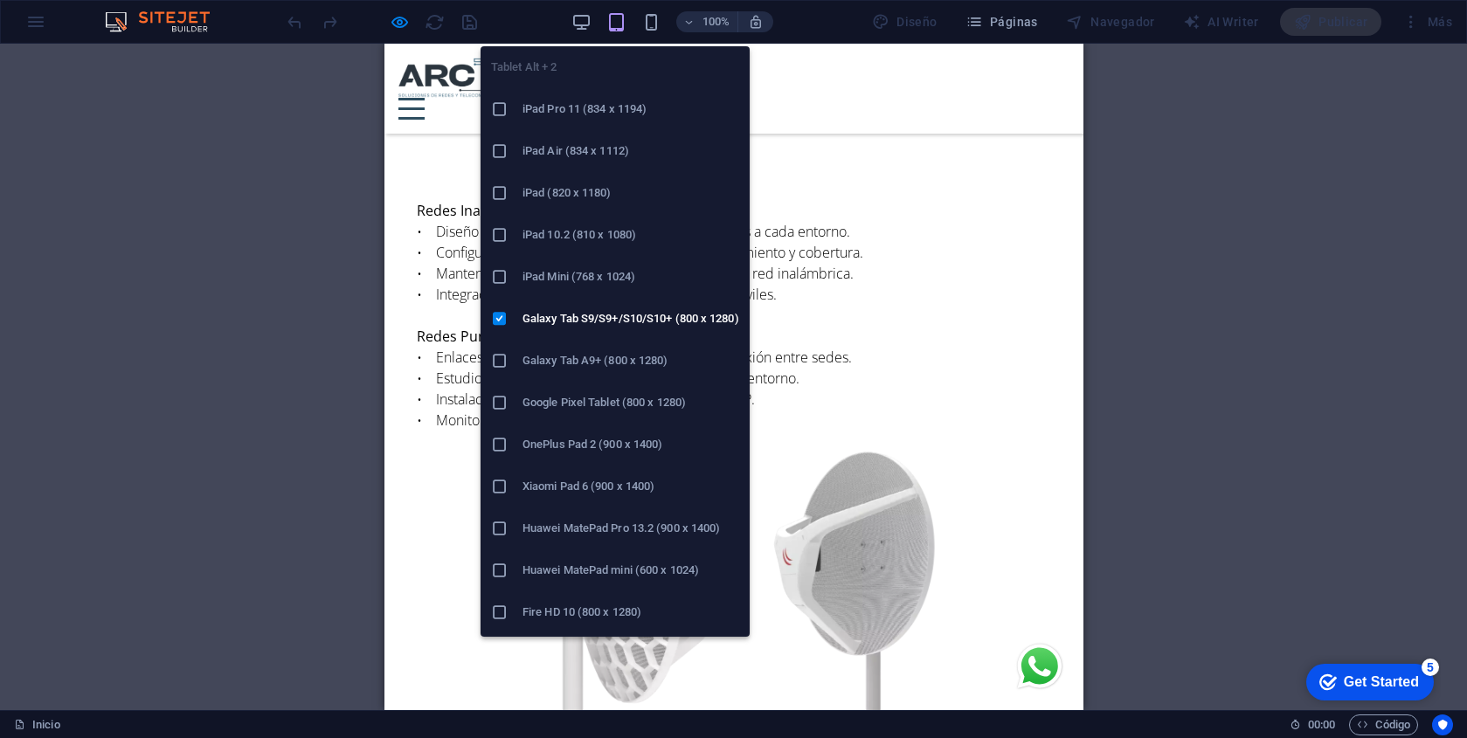
click at [591, 365] on h6 "Galaxy Tab A9+ (800 x 1280)" at bounding box center [631, 360] width 217 height 21
click at [591, 405] on h6 "Google Pixel Tablet (800 x 1280)" at bounding box center [631, 402] width 217 height 21
click at [578, 443] on h6 "OnePlus Pad 2 (900 x 1400)" at bounding box center [631, 444] width 217 height 21
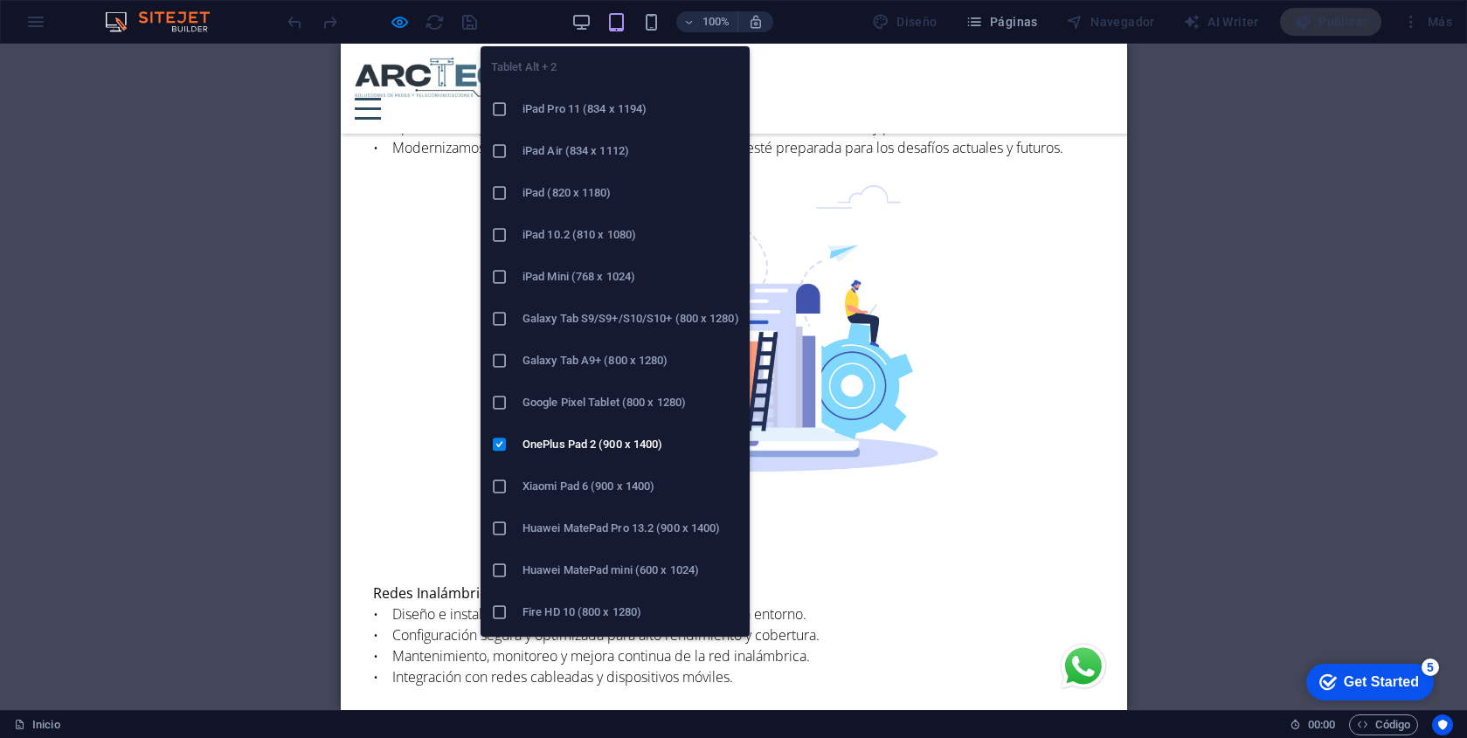
click at [574, 484] on h6 "Xiaomi Pad 6 (900 x 1400)" at bounding box center [631, 486] width 217 height 21
click at [573, 523] on h6 "Huawei MatePad Pro 13.2 (900 x 1400)" at bounding box center [631, 528] width 217 height 21
click at [578, 567] on h6 "Huawei MatePad mini (600 x 1024)" at bounding box center [631, 570] width 217 height 21
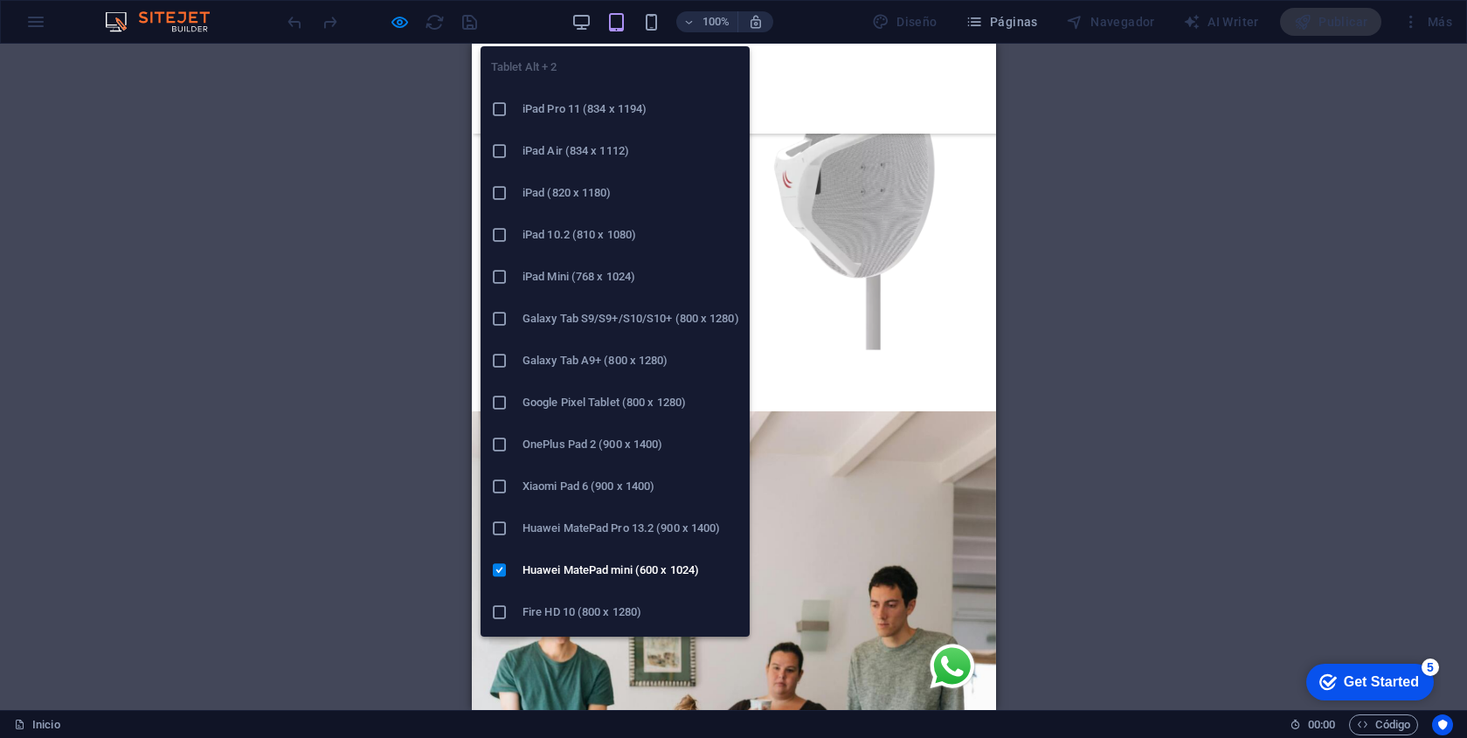
click at [592, 614] on h6 "Fire HD 10 (800 x 1280)" at bounding box center [631, 612] width 217 height 21
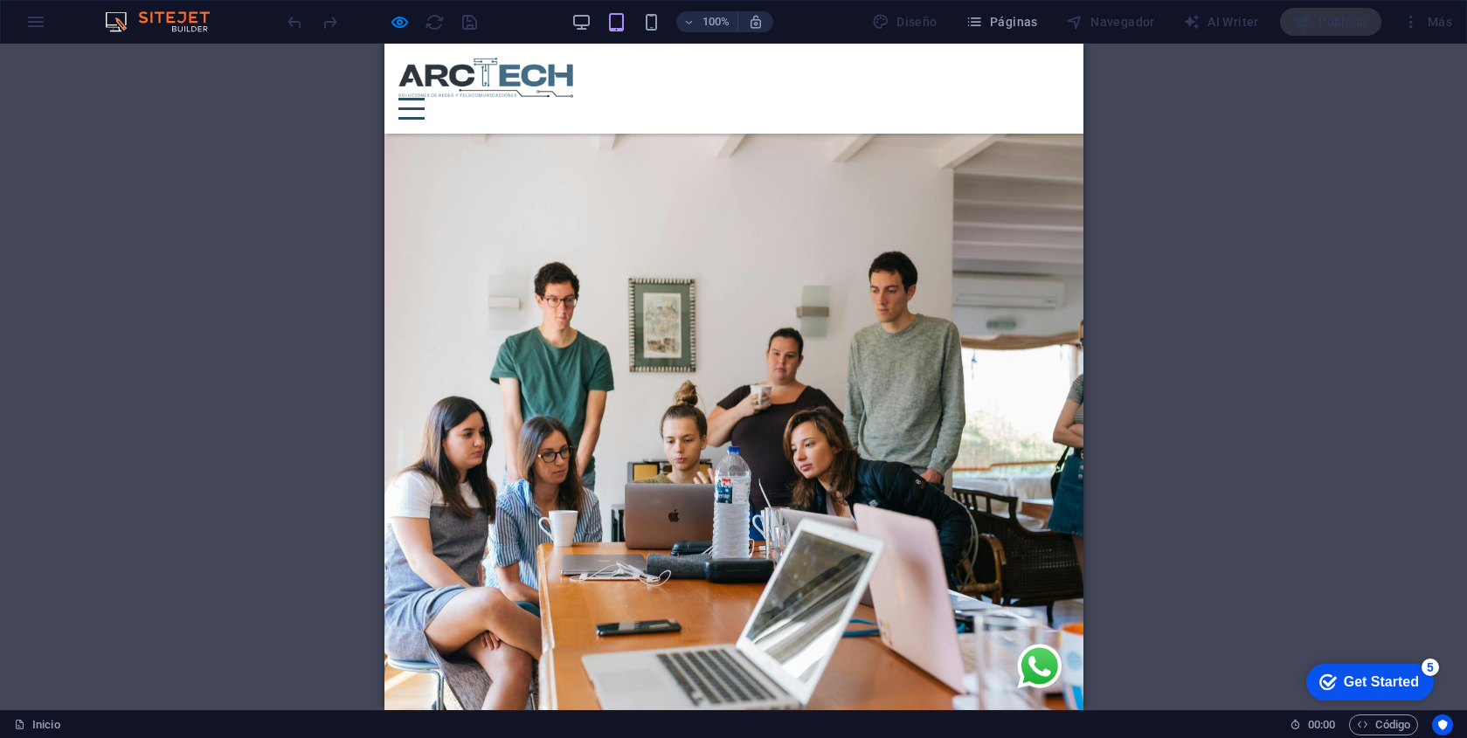
scroll to position [4459, 0]
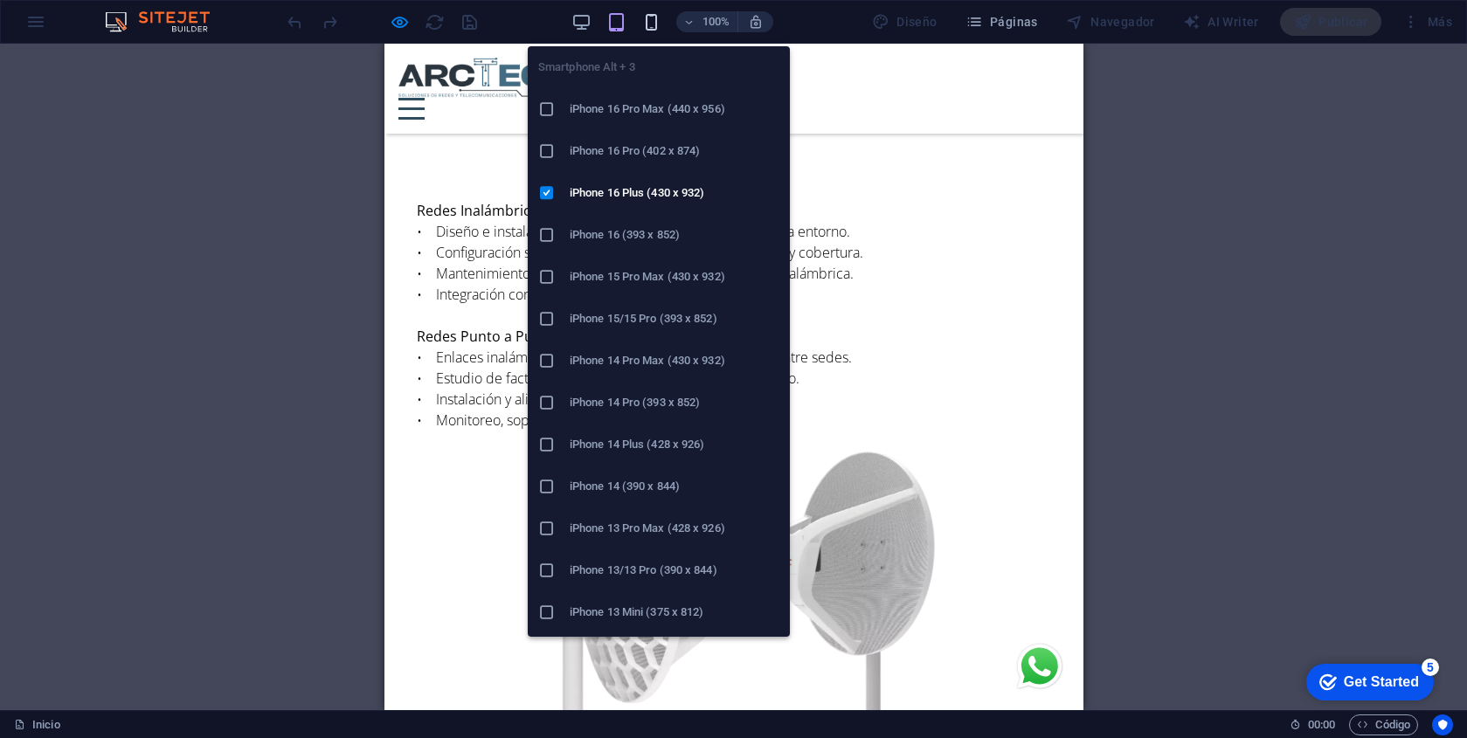
click at [649, 22] on icon "button" at bounding box center [651, 22] width 20 height 20
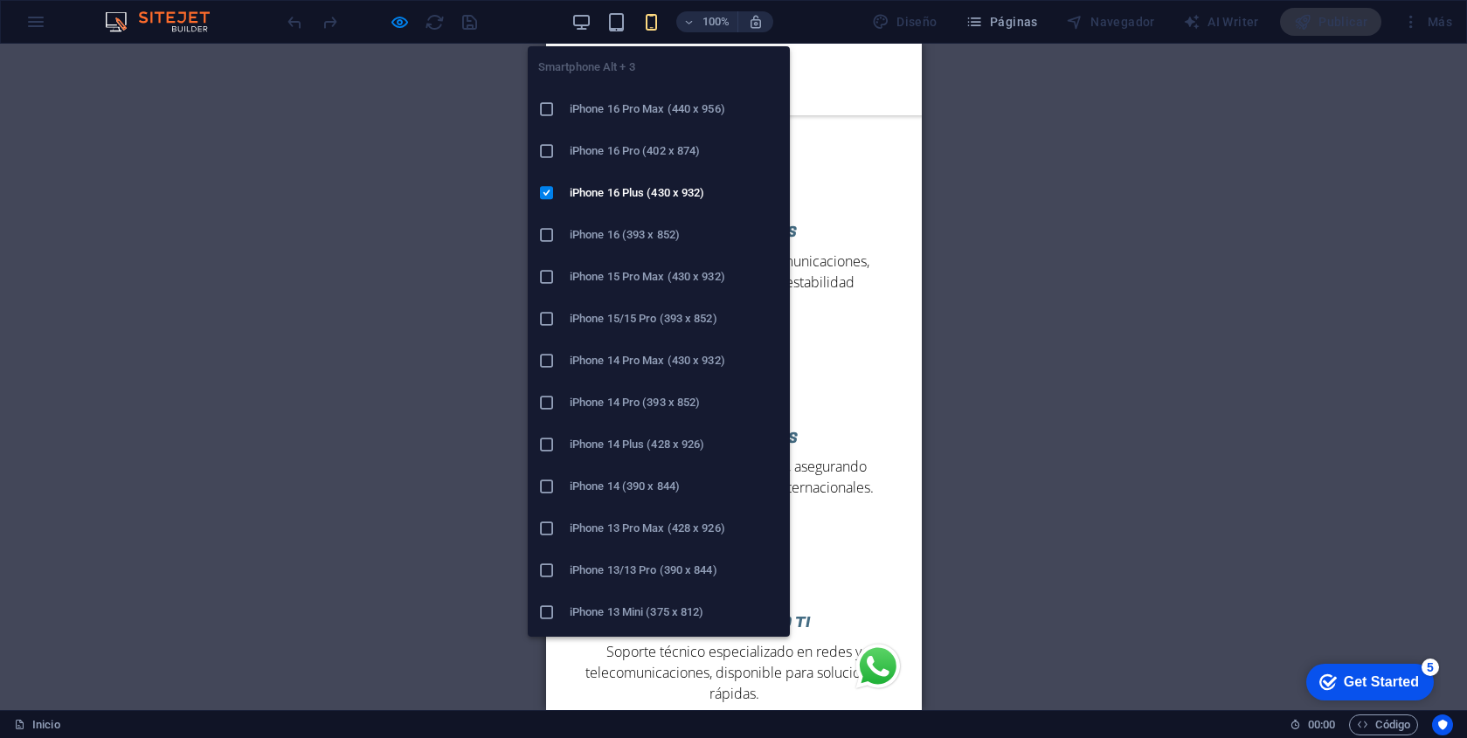
scroll to position [6955, 0]
click at [655, 105] on h6 "iPhone 16 Pro Max (440 x 956)" at bounding box center [675, 109] width 210 height 21
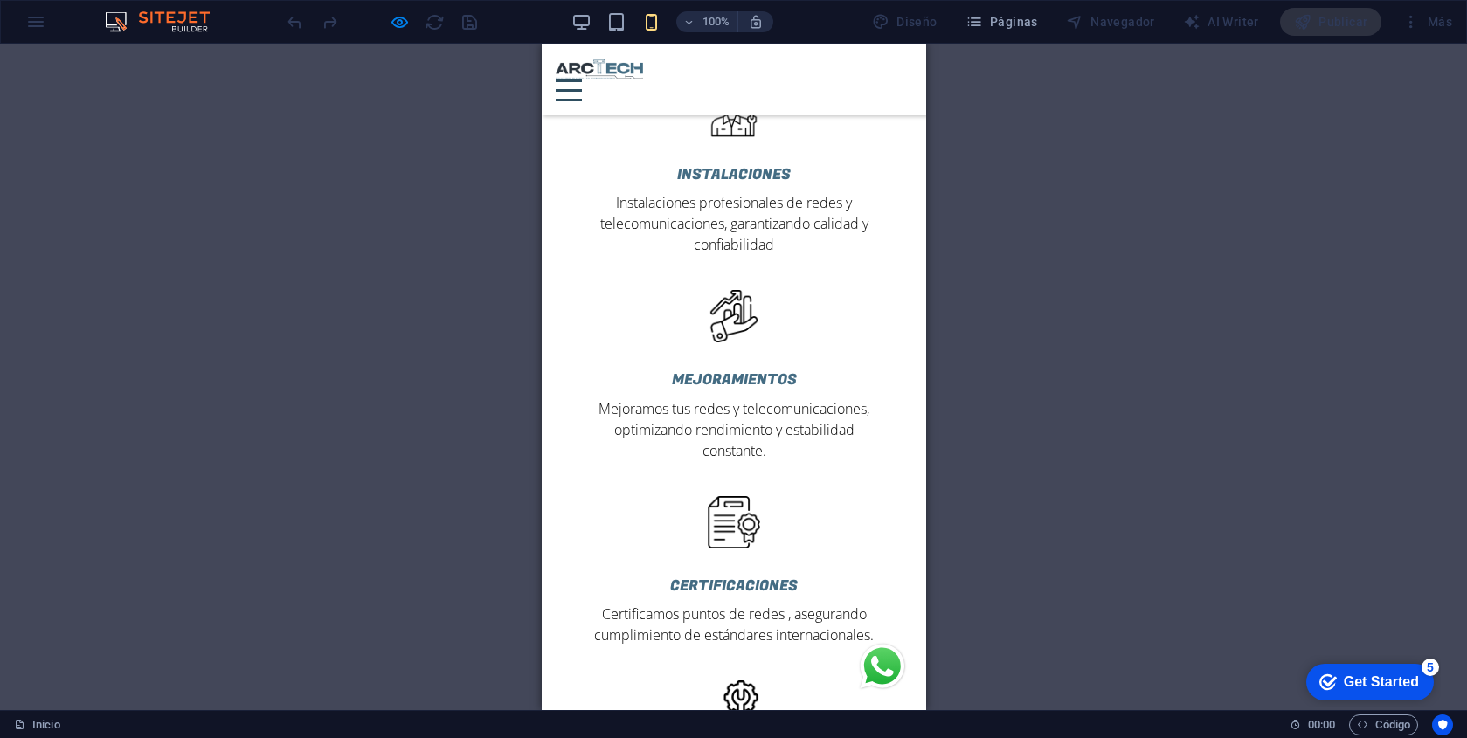
scroll to position [6764, 0]
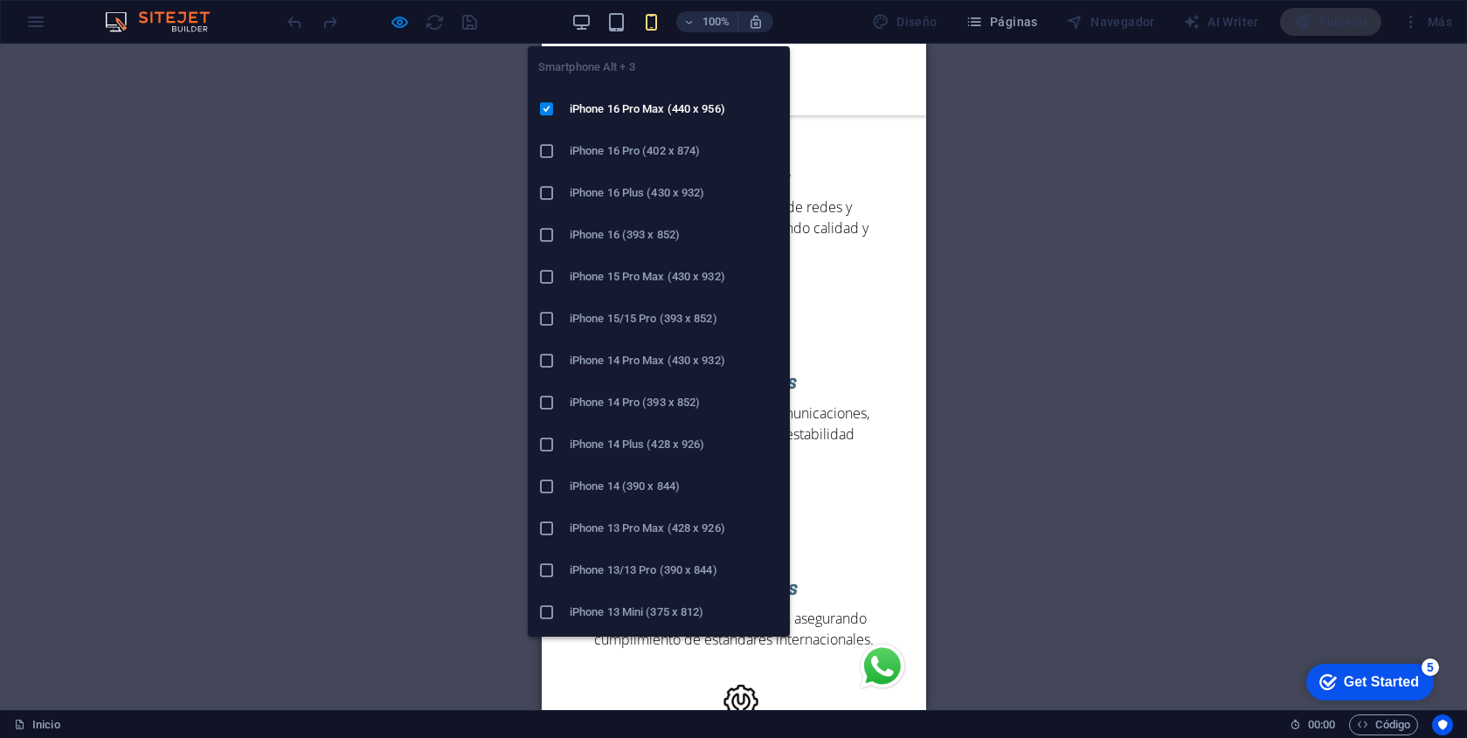
click at [642, 154] on h6 "iPhone 16 Pro (402 x 874)" at bounding box center [675, 151] width 210 height 21
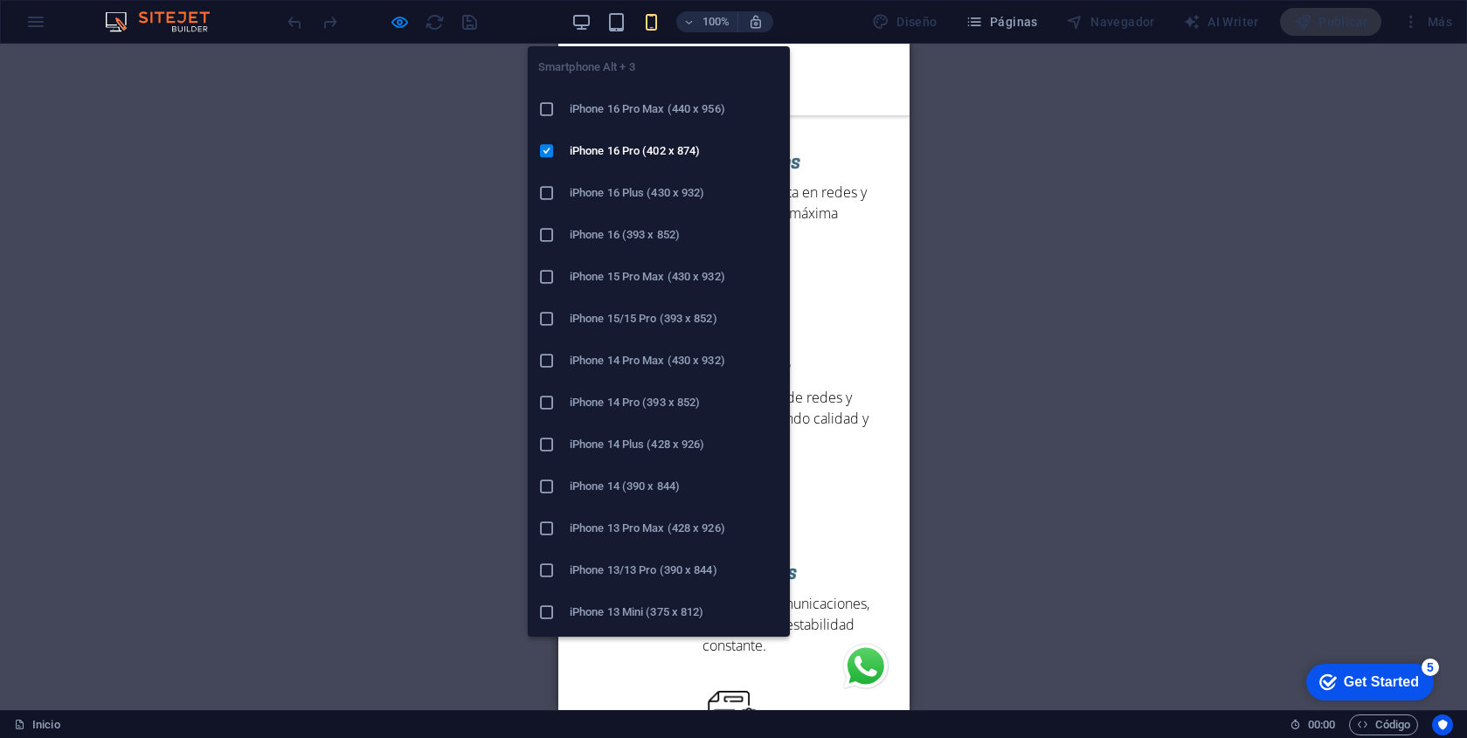
click at [634, 200] on h6 "iPhone 16 Plus (430 x 932)" at bounding box center [675, 193] width 210 height 21
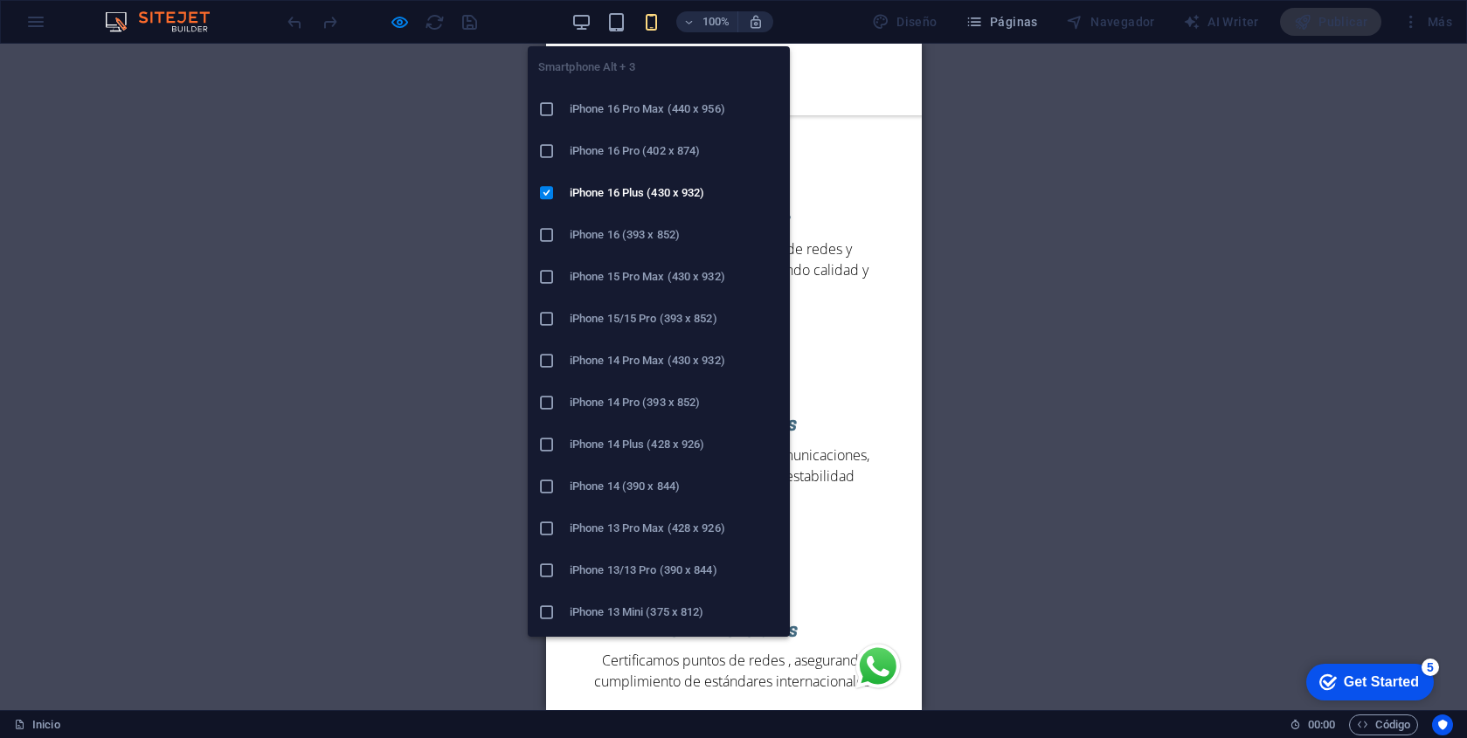
click at [625, 239] on h6 "iPhone 16 (393 x 852)" at bounding box center [675, 235] width 210 height 21
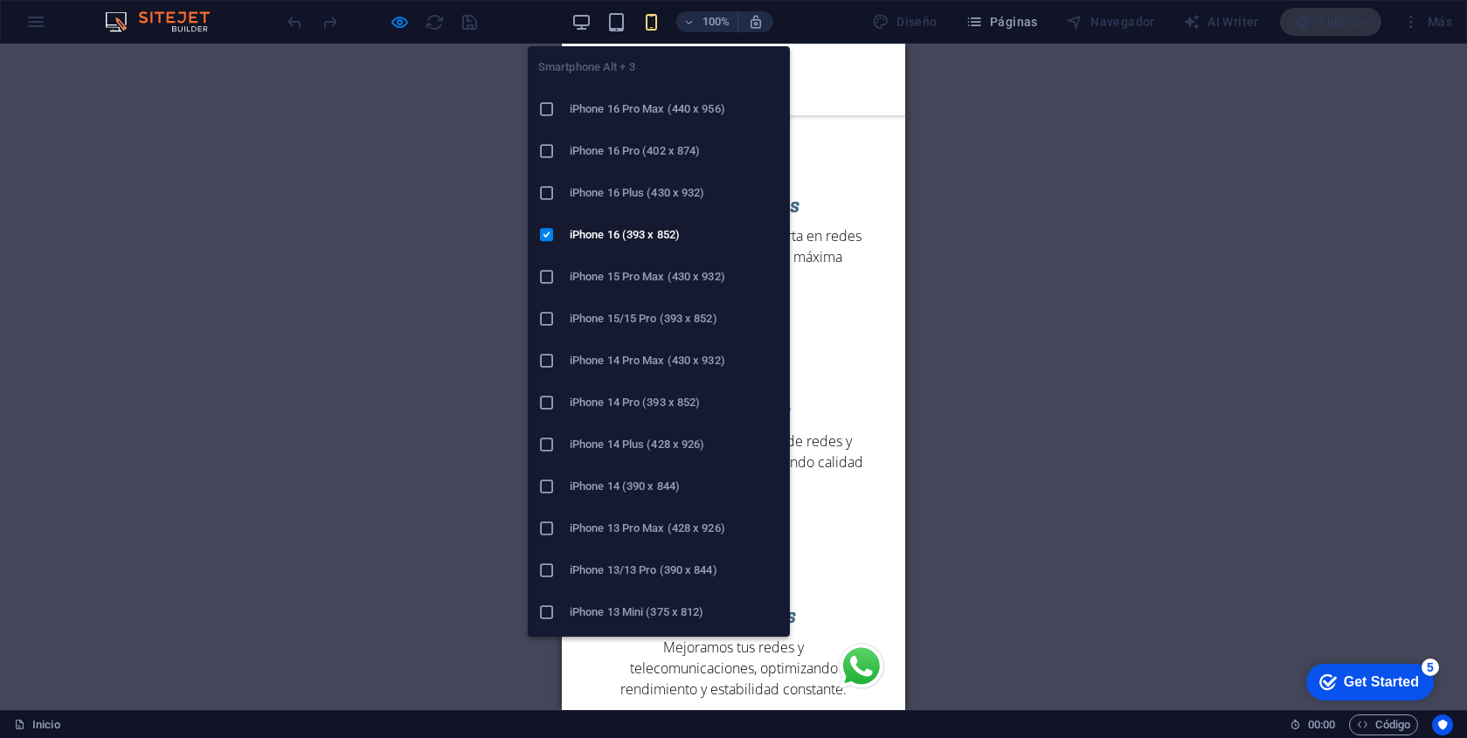
click at [658, 274] on h6 "iPhone 15 Pro Max (430 x 932)" at bounding box center [675, 277] width 210 height 21
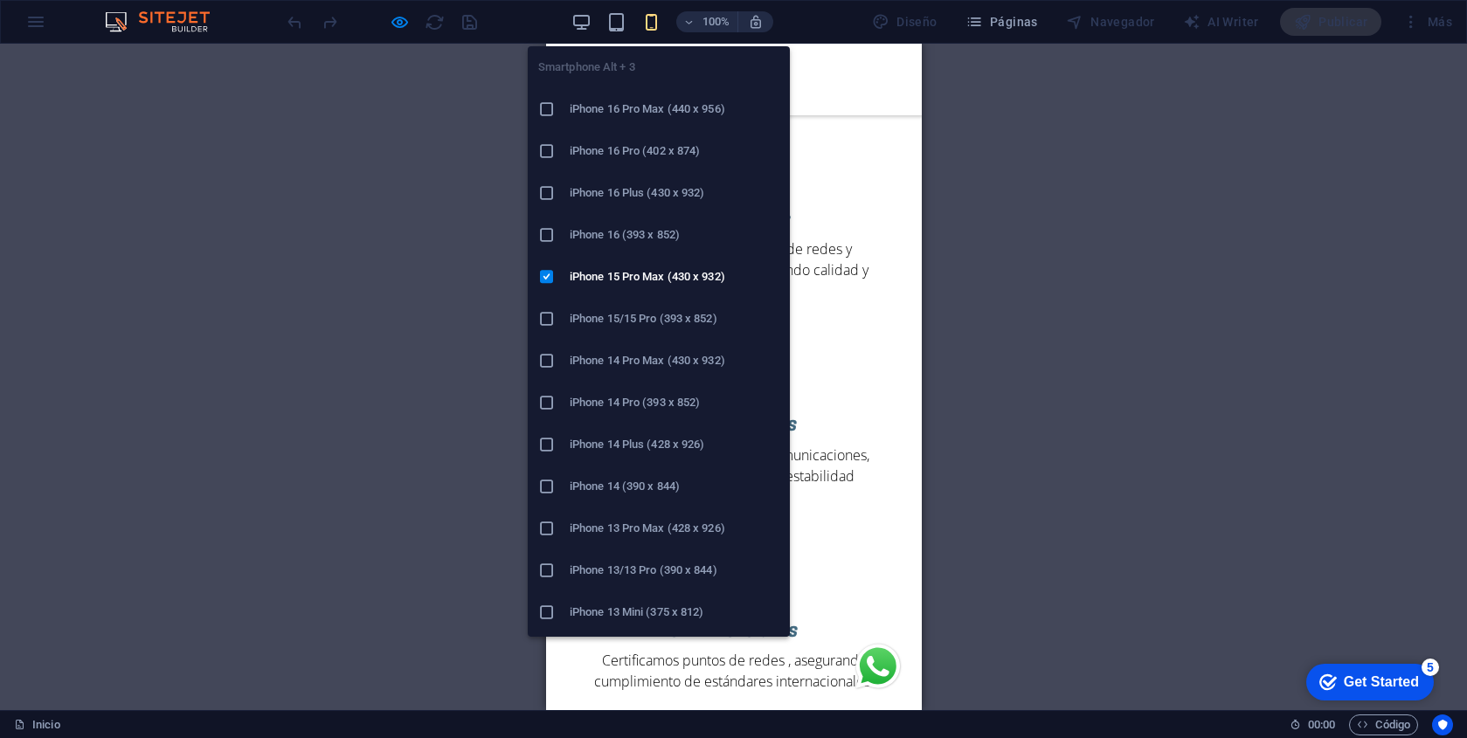
click at [619, 616] on h6 "iPhone 13 Mini (375 x 812)" at bounding box center [675, 612] width 210 height 21
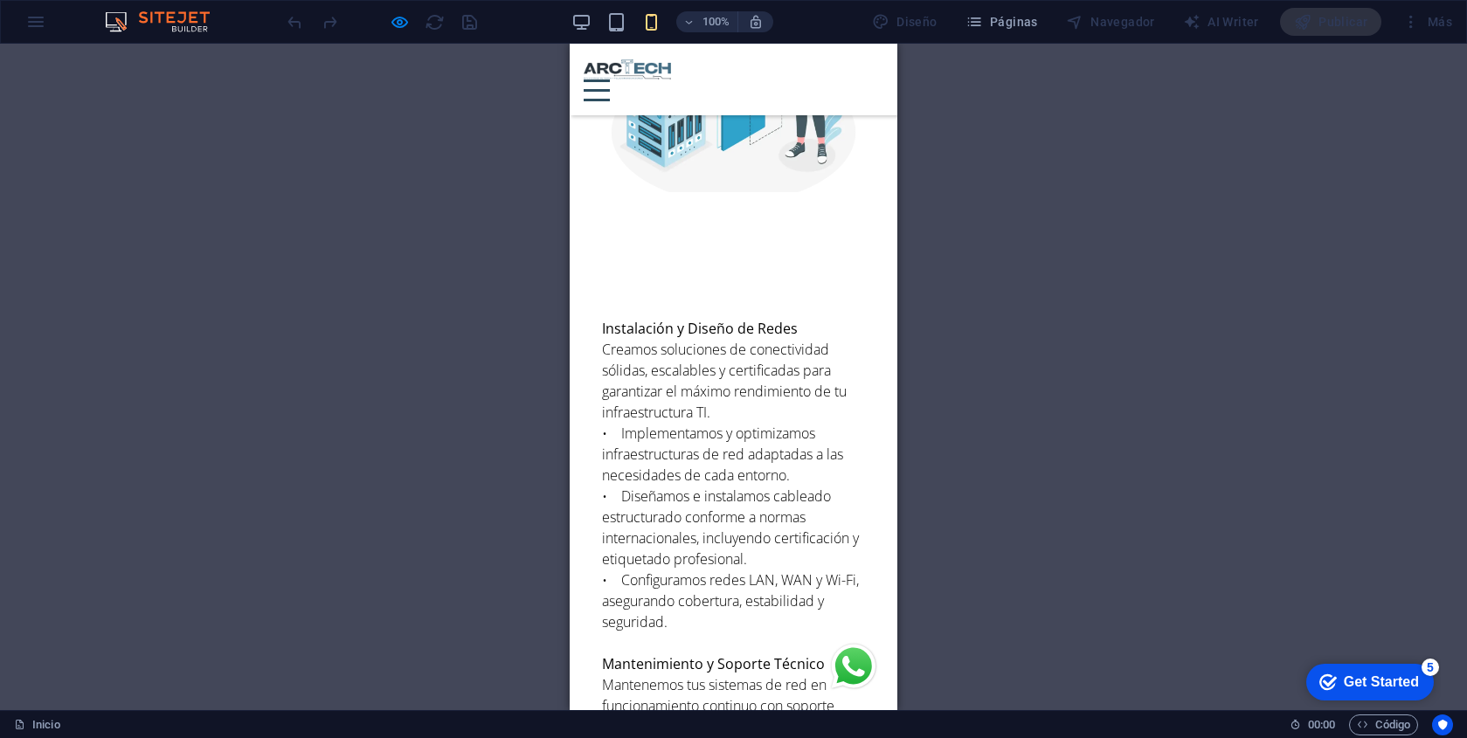
scroll to position [2233, 0]
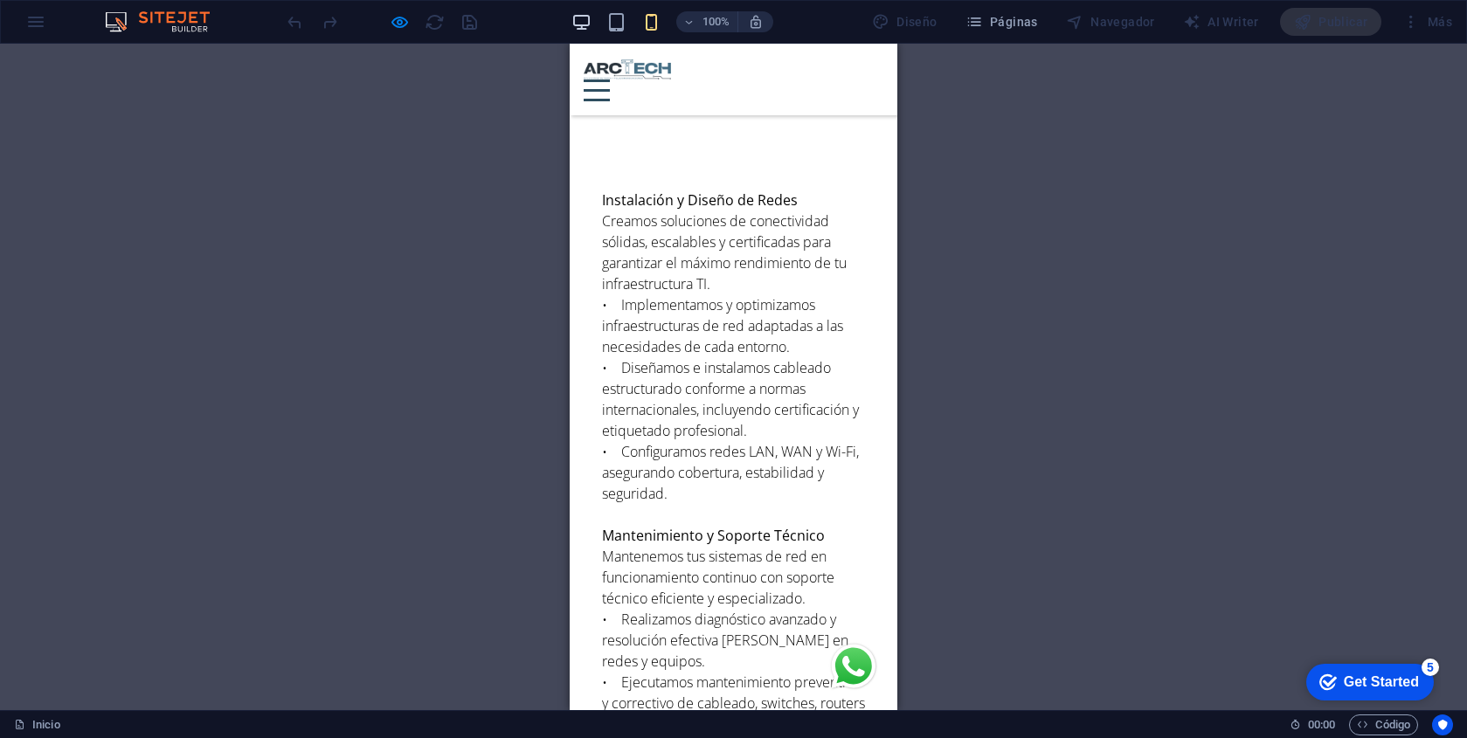
click at [591, 24] on icon "button" at bounding box center [581, 22] width 20 height 20
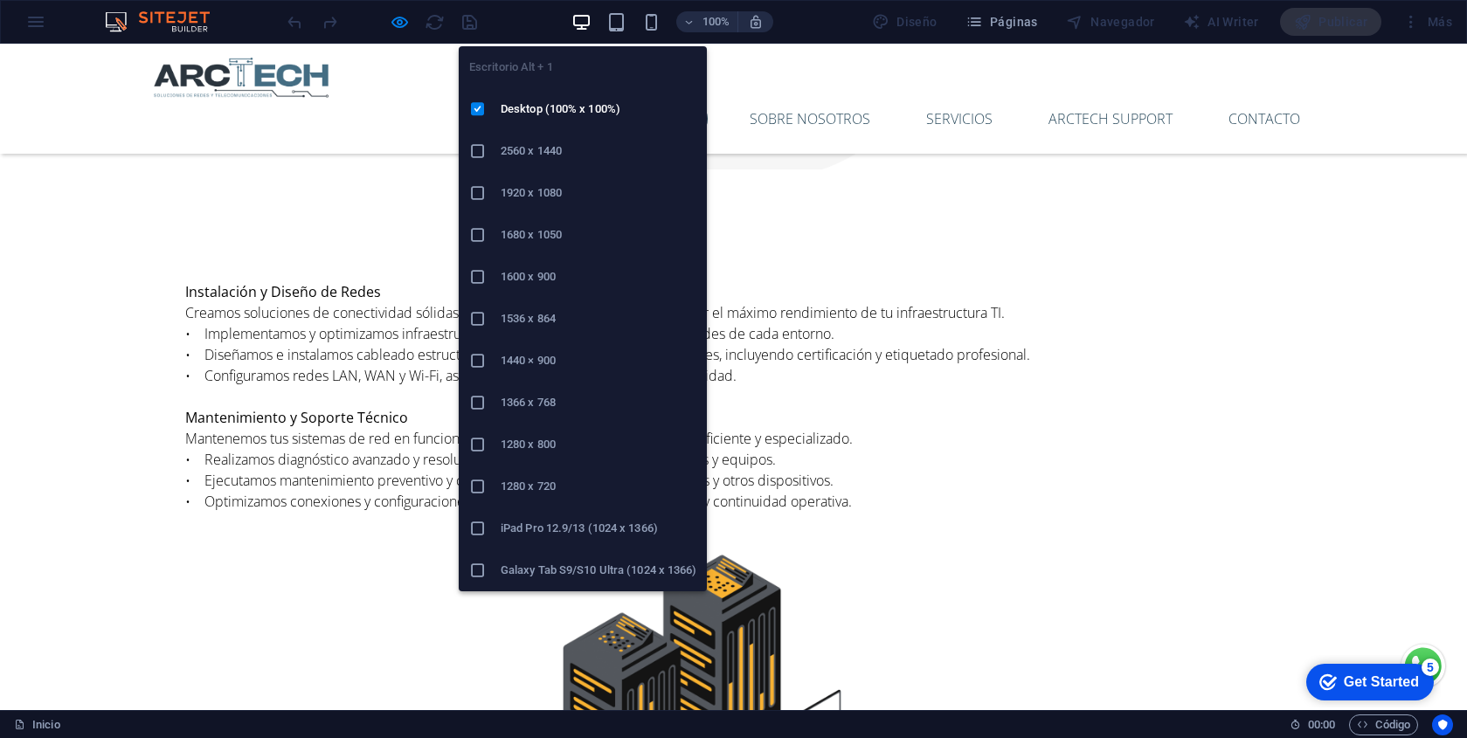
scroll to position [2253, 0]
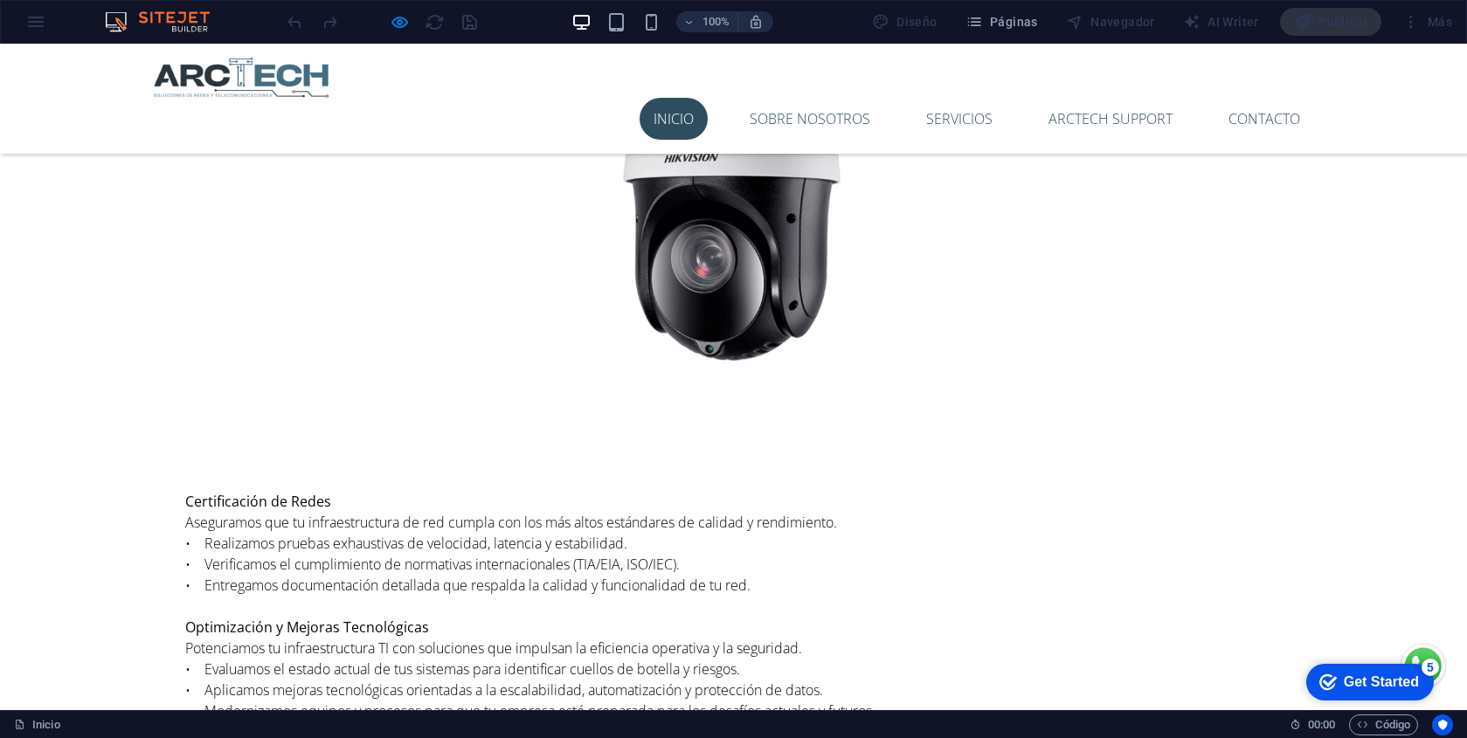
scroll to position [3578, 0]
